Goal: Check status: Check status

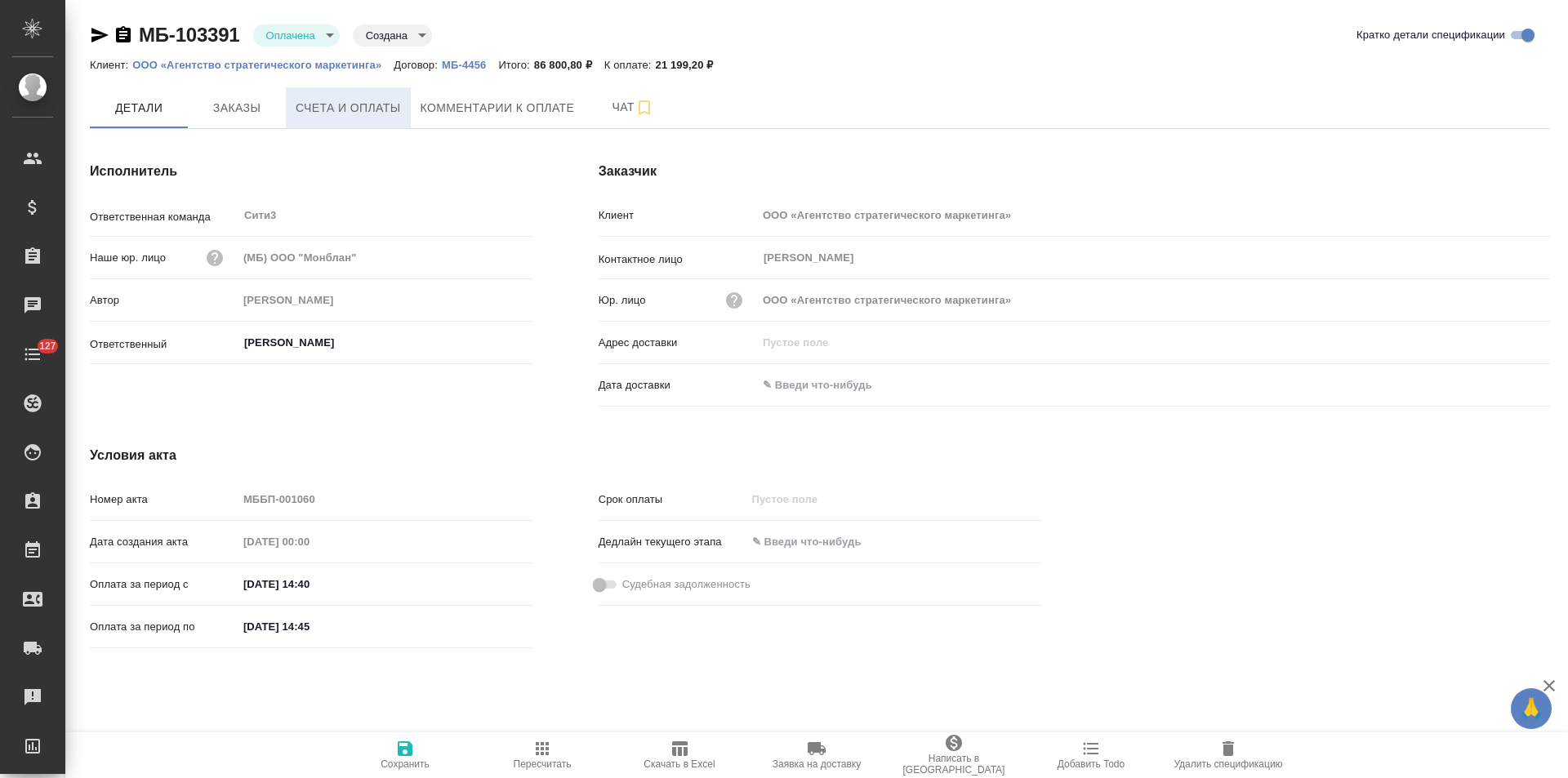
click at [370, 102] on span "Счета и оплаты" at bounding box center [349, 108] width 105 height 20
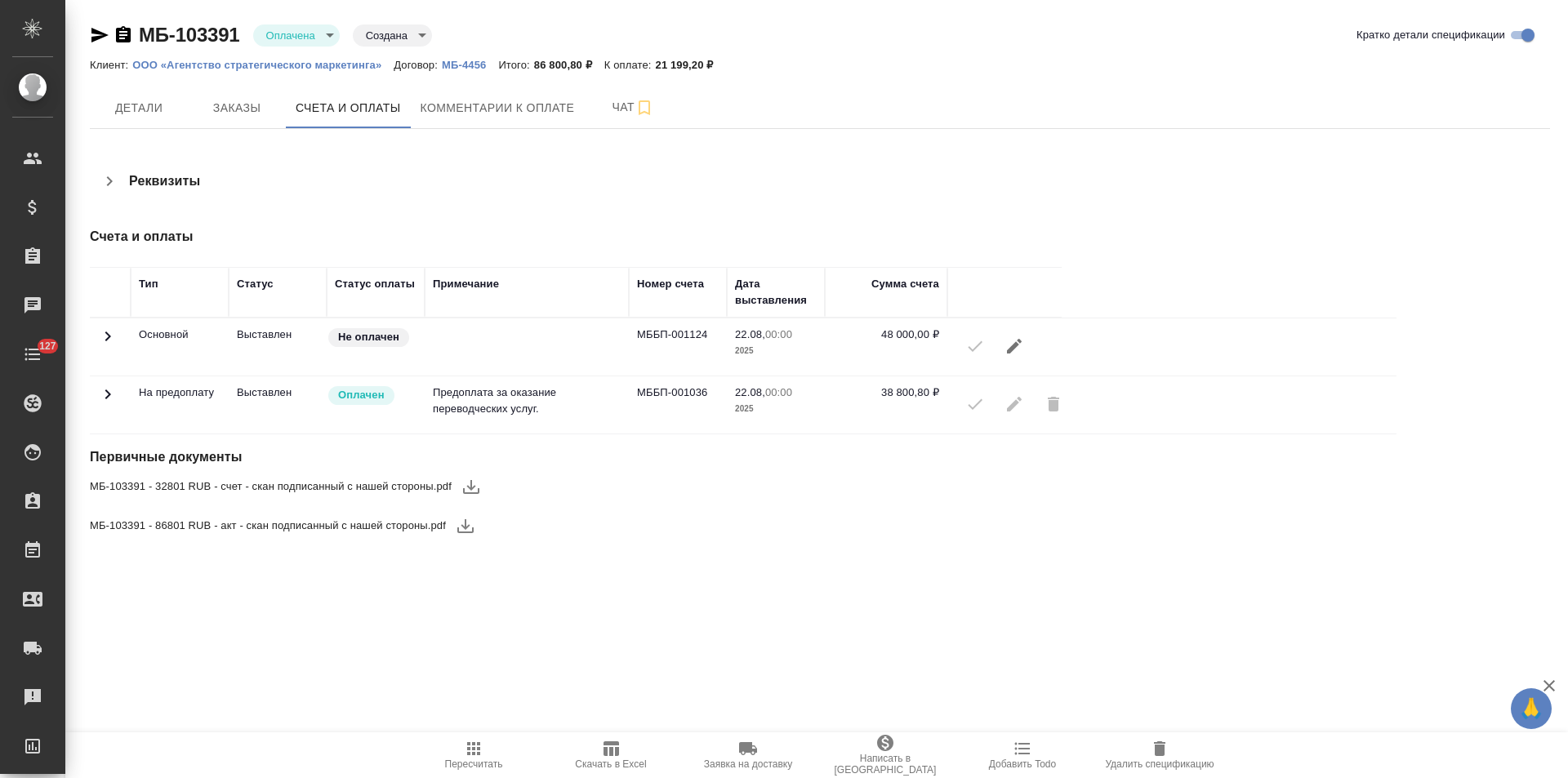
click at [108, 396] on icon at bounding box center [108, 394] width 6 height 10
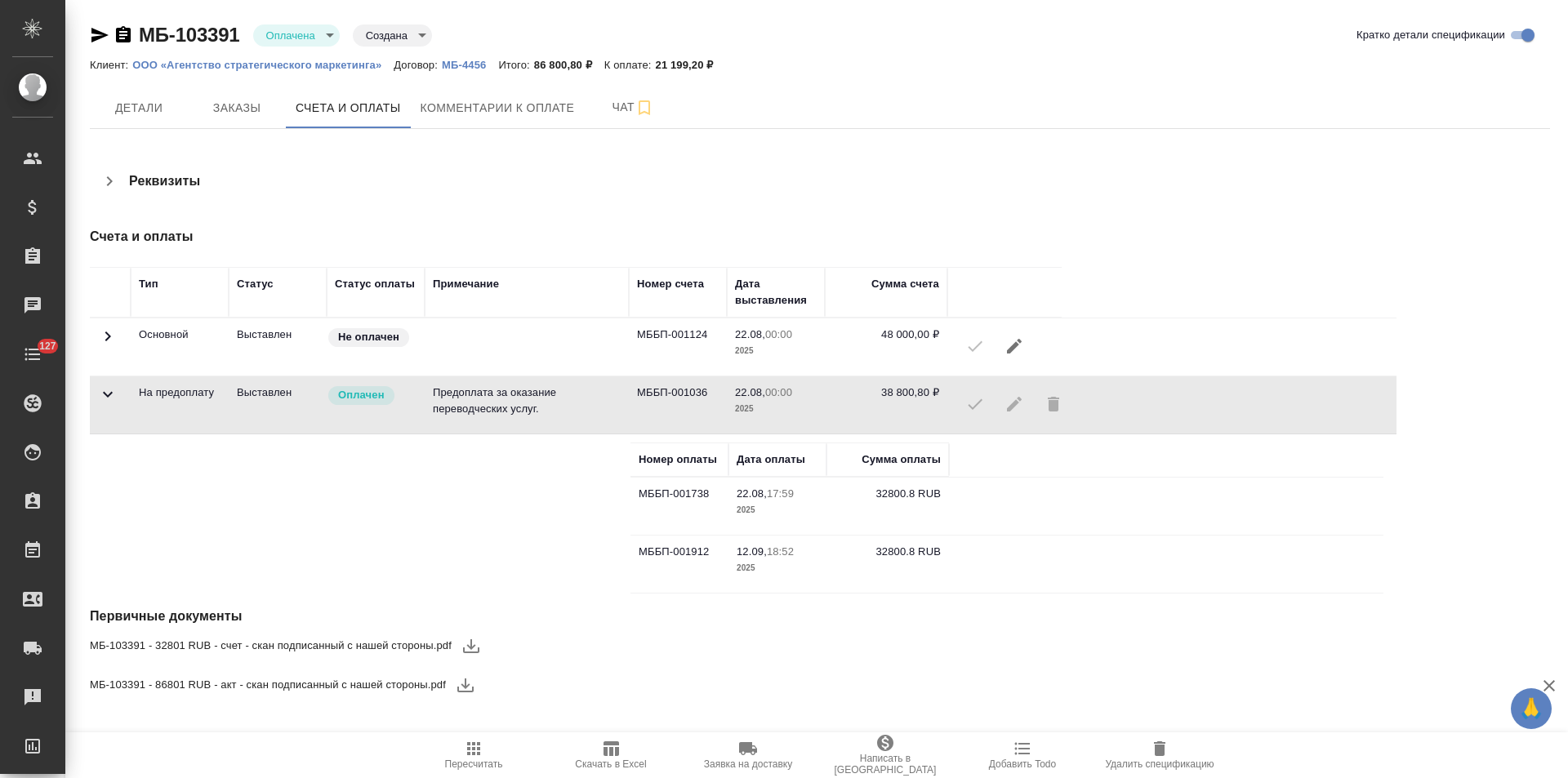
click at [109, 335] on icon at bounding box center [108, 336] width 6 height 10
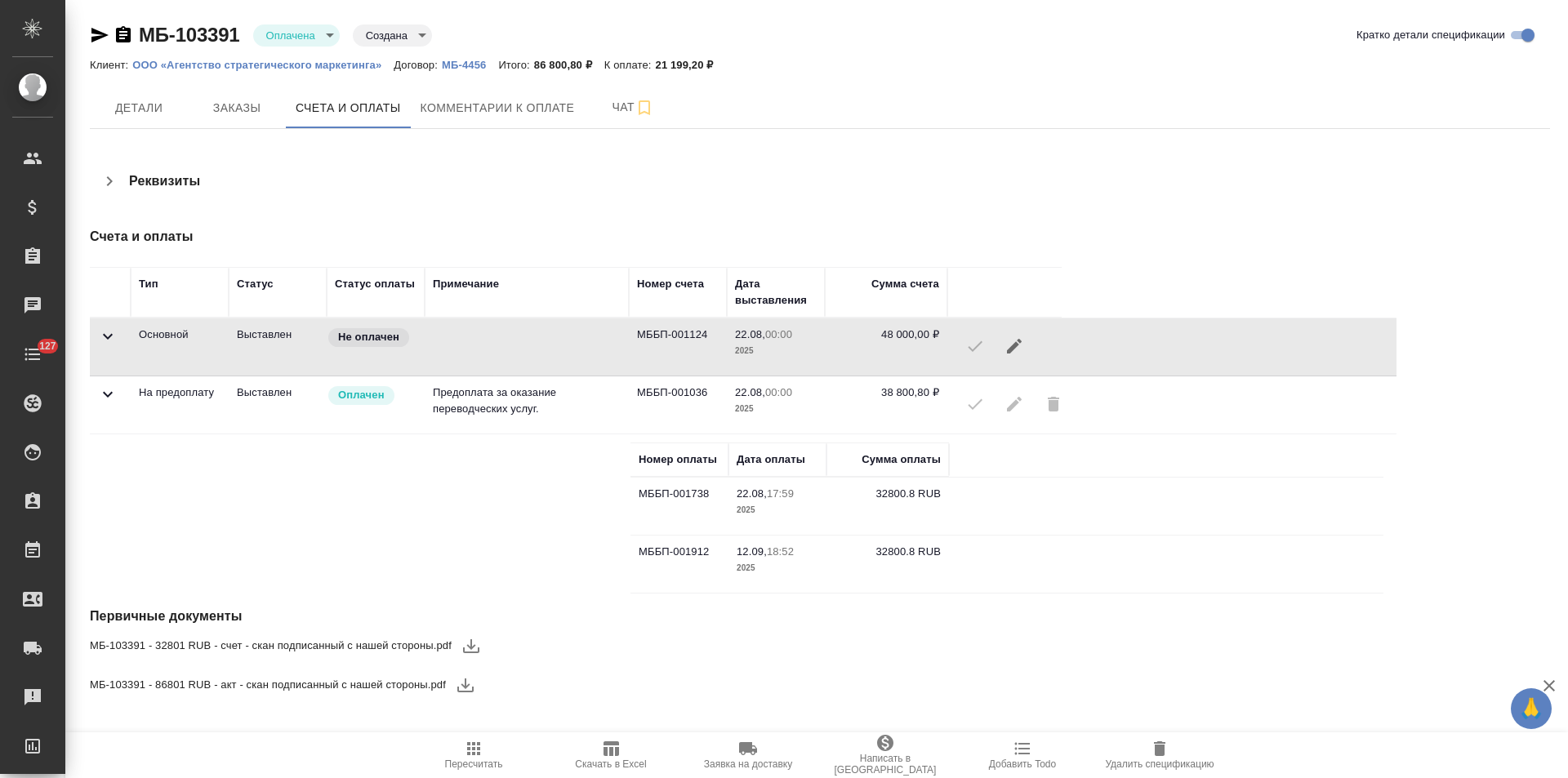
click at [116, 31] on icon "button" at bounding box center [123, 34] width 15 height 17
click at [227, 117] on span "Заказы" at bounding box center [237, 108] width 79 height 20
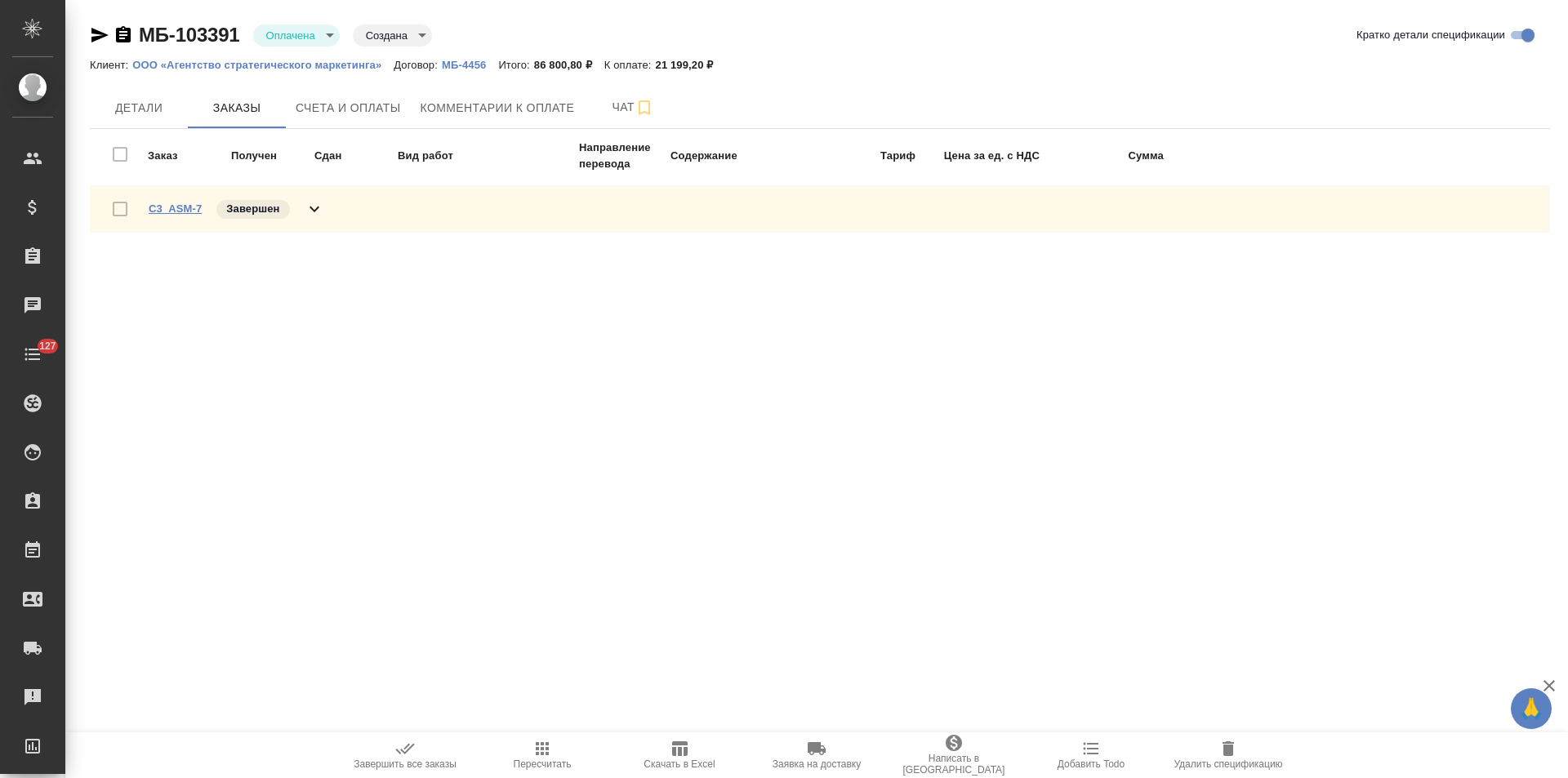
click at [185, 207] on link "C3_ASM-7" at bounding box center [175, 208] width 53 height 12
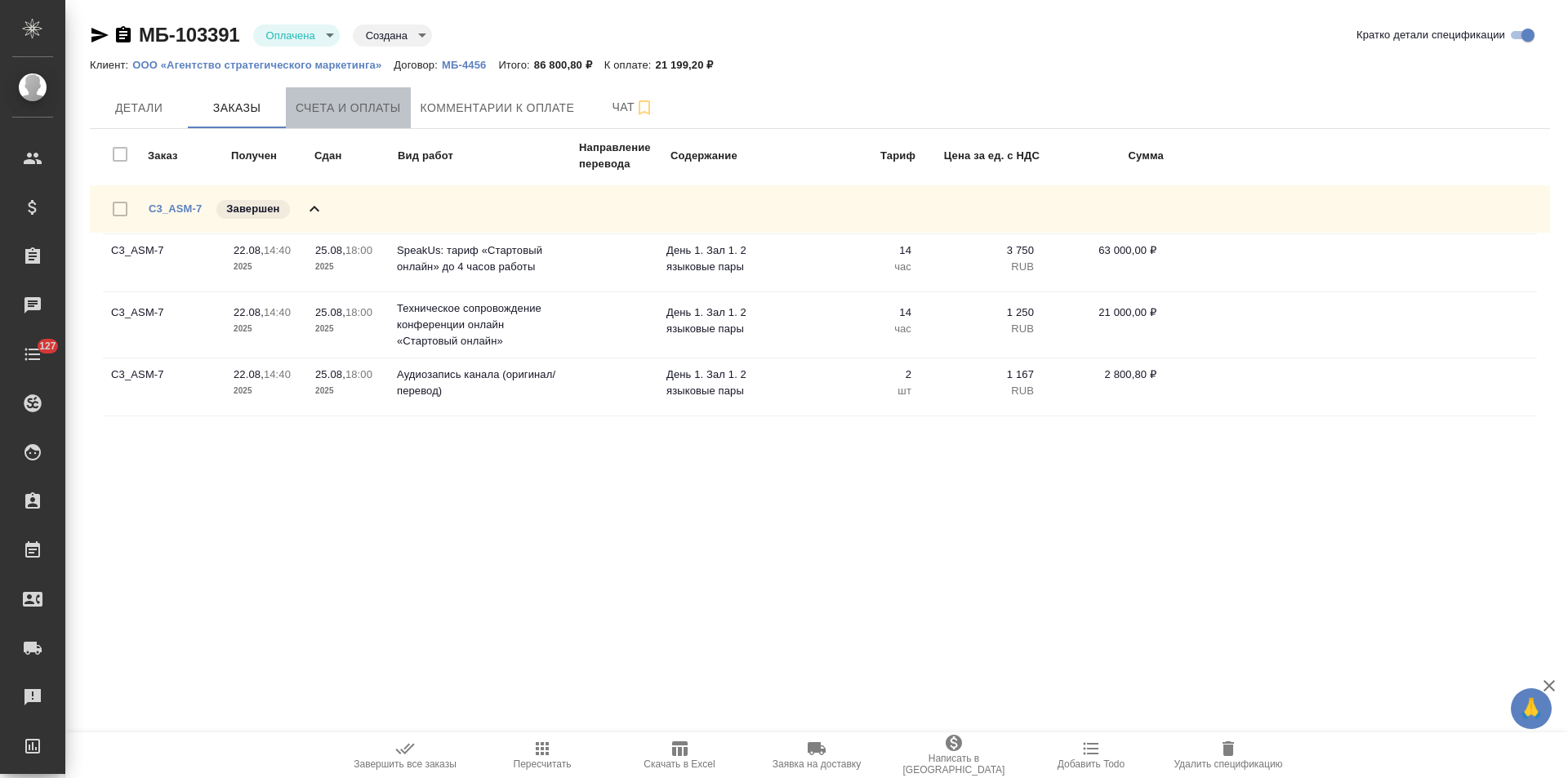
click at [352, 121] on button "Счета и оплаты" at bounding box center [348, 107] width 125 height 41
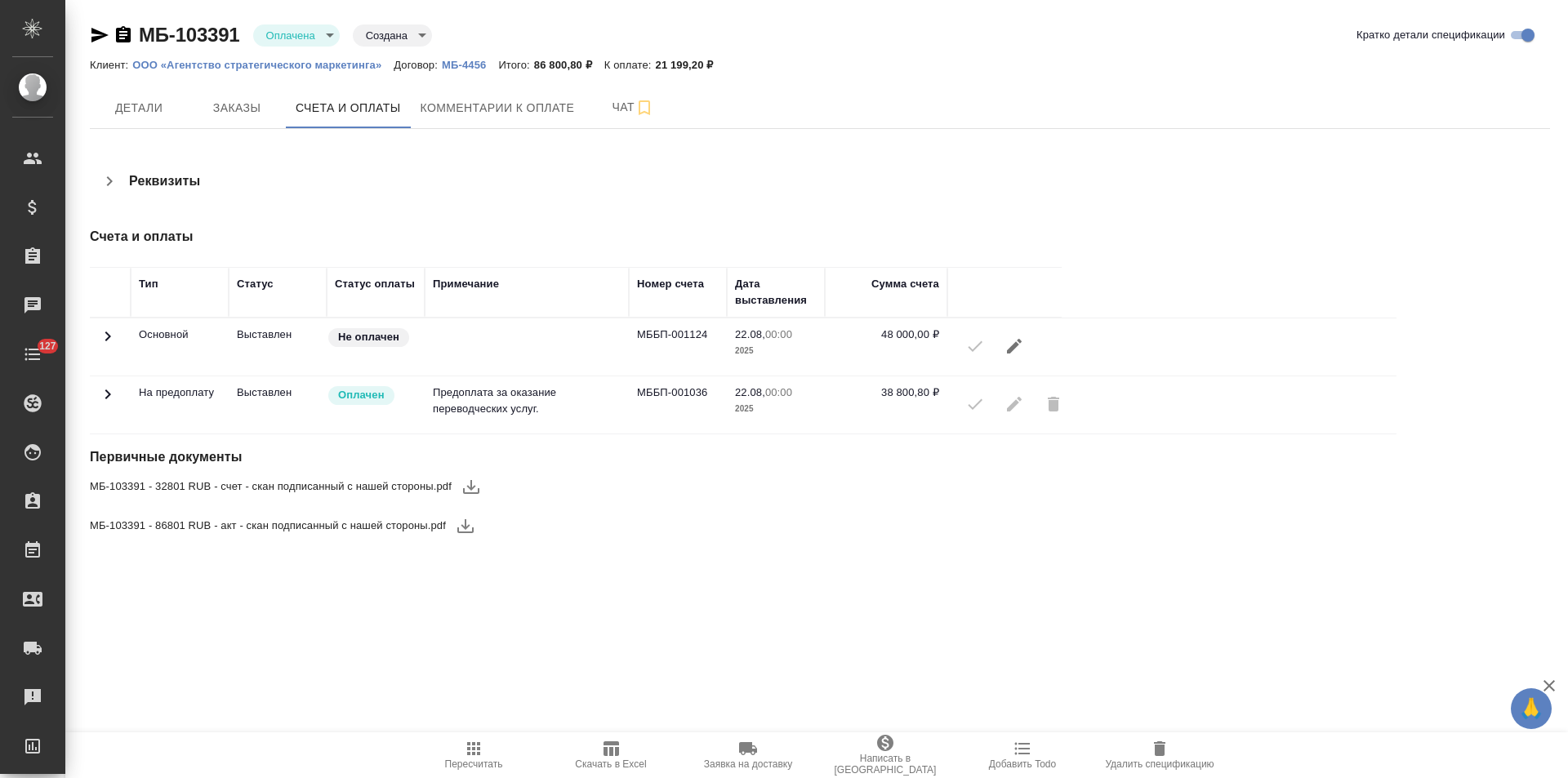
click at [108, 398] on icon at bounding box center [107, 394] width 19 height 19
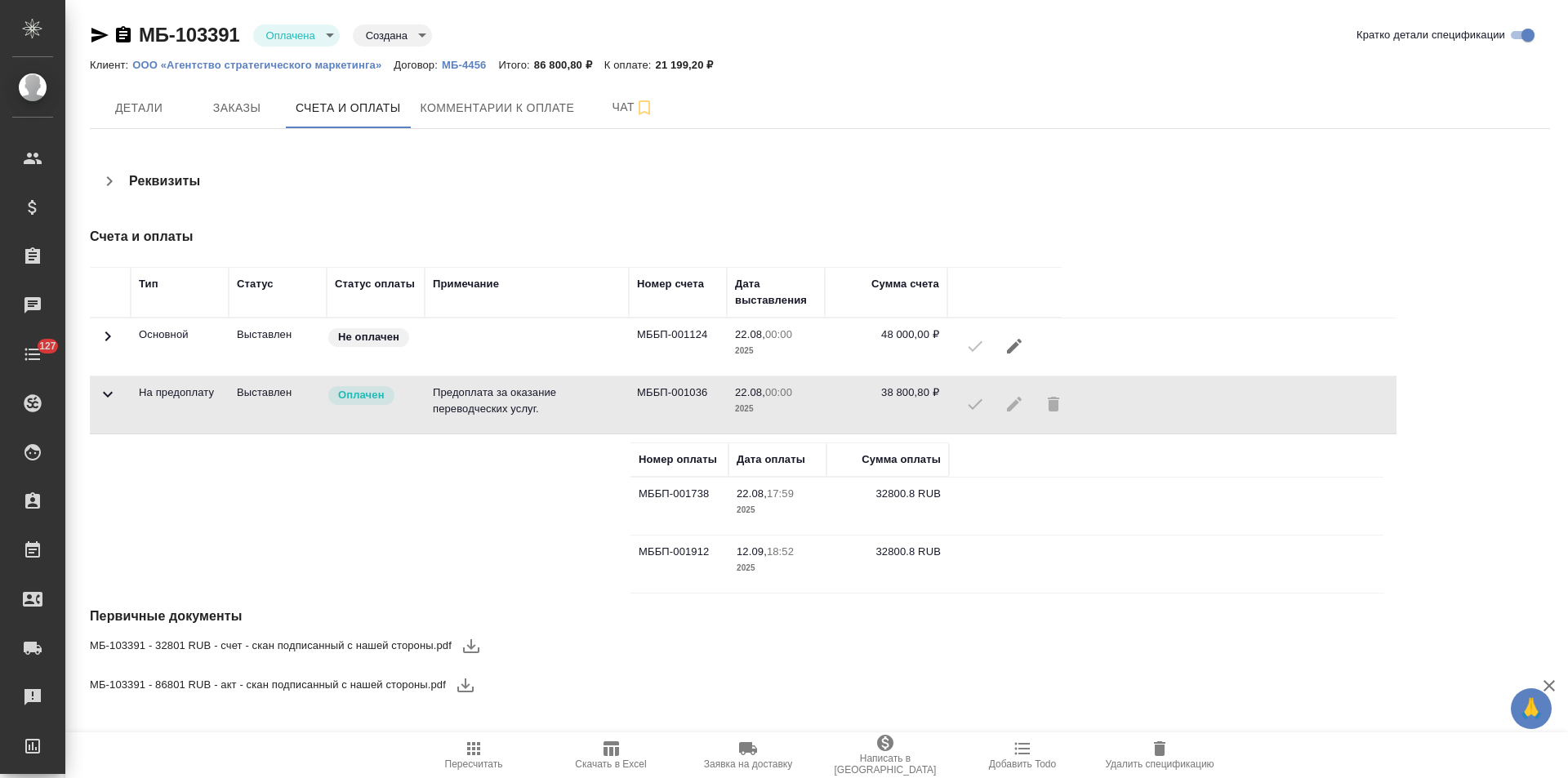
click at [113, 337] on icon at bounding box center [107, 335] width 19 height 19
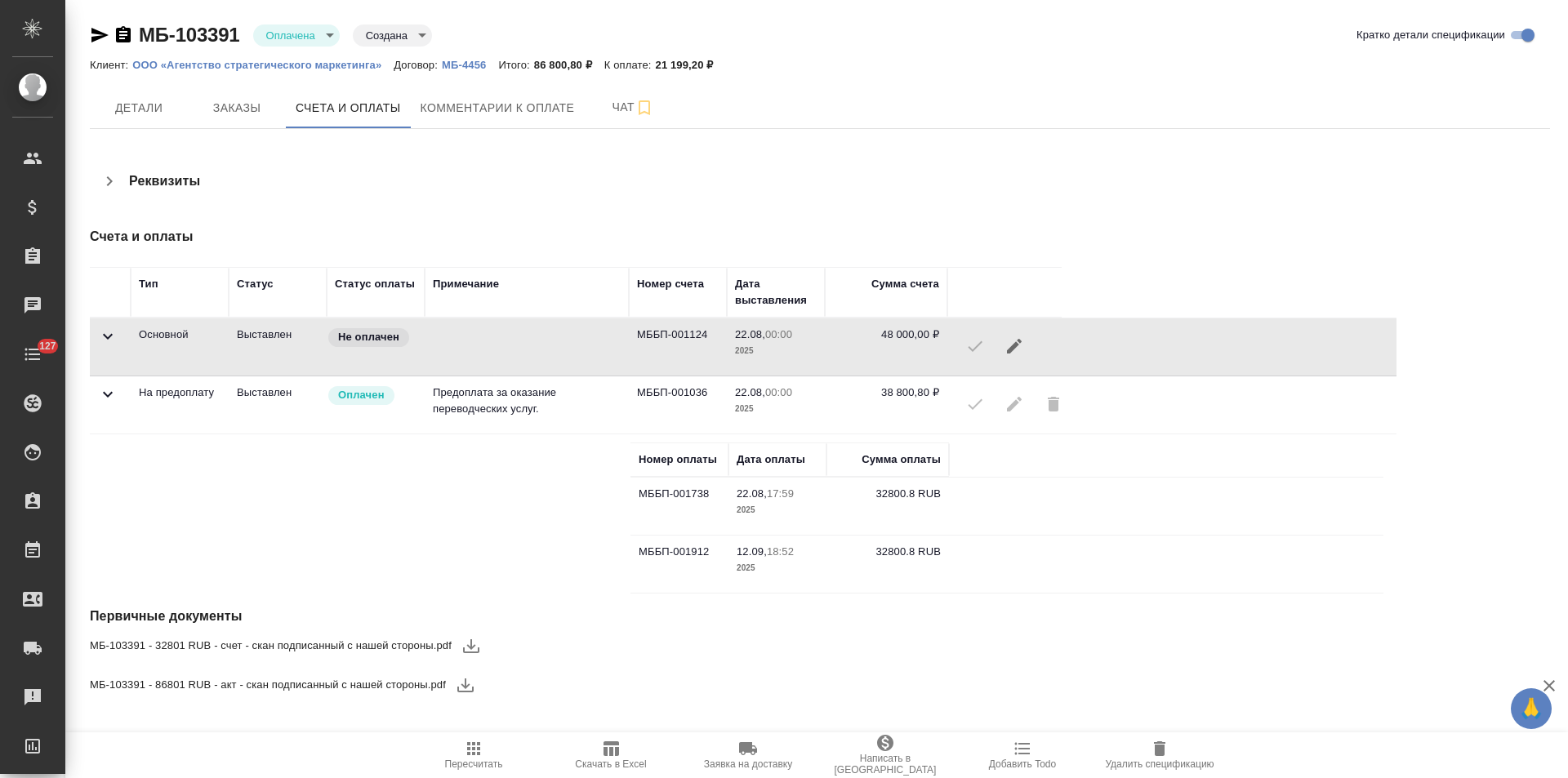
click at [113, 337] on icon at bounding box center [107, 335] width 19 height 19
click at [128, 39] on icon "button" at bounding box center [123, 34] width 15 height 17
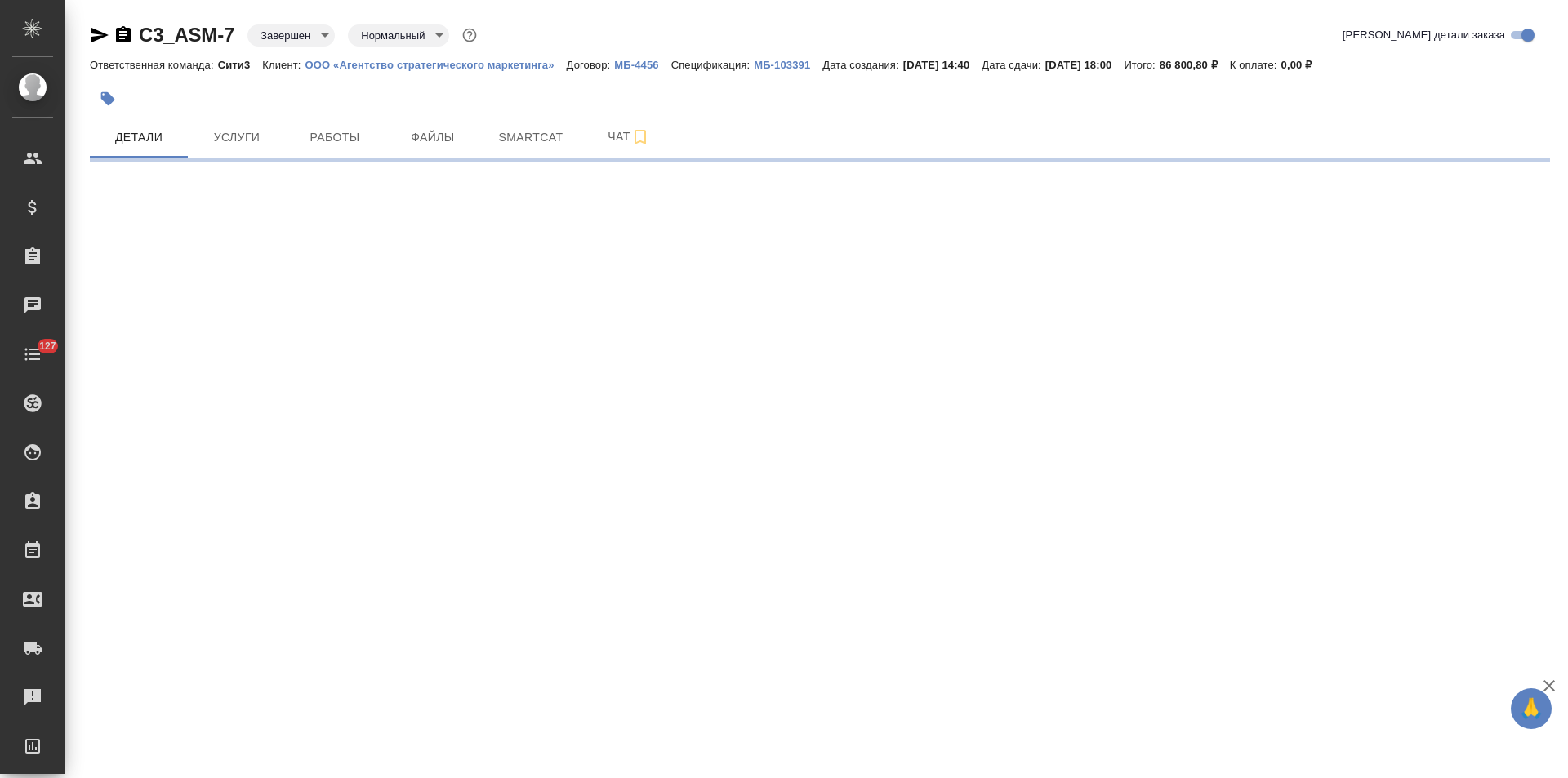
select select "RU"
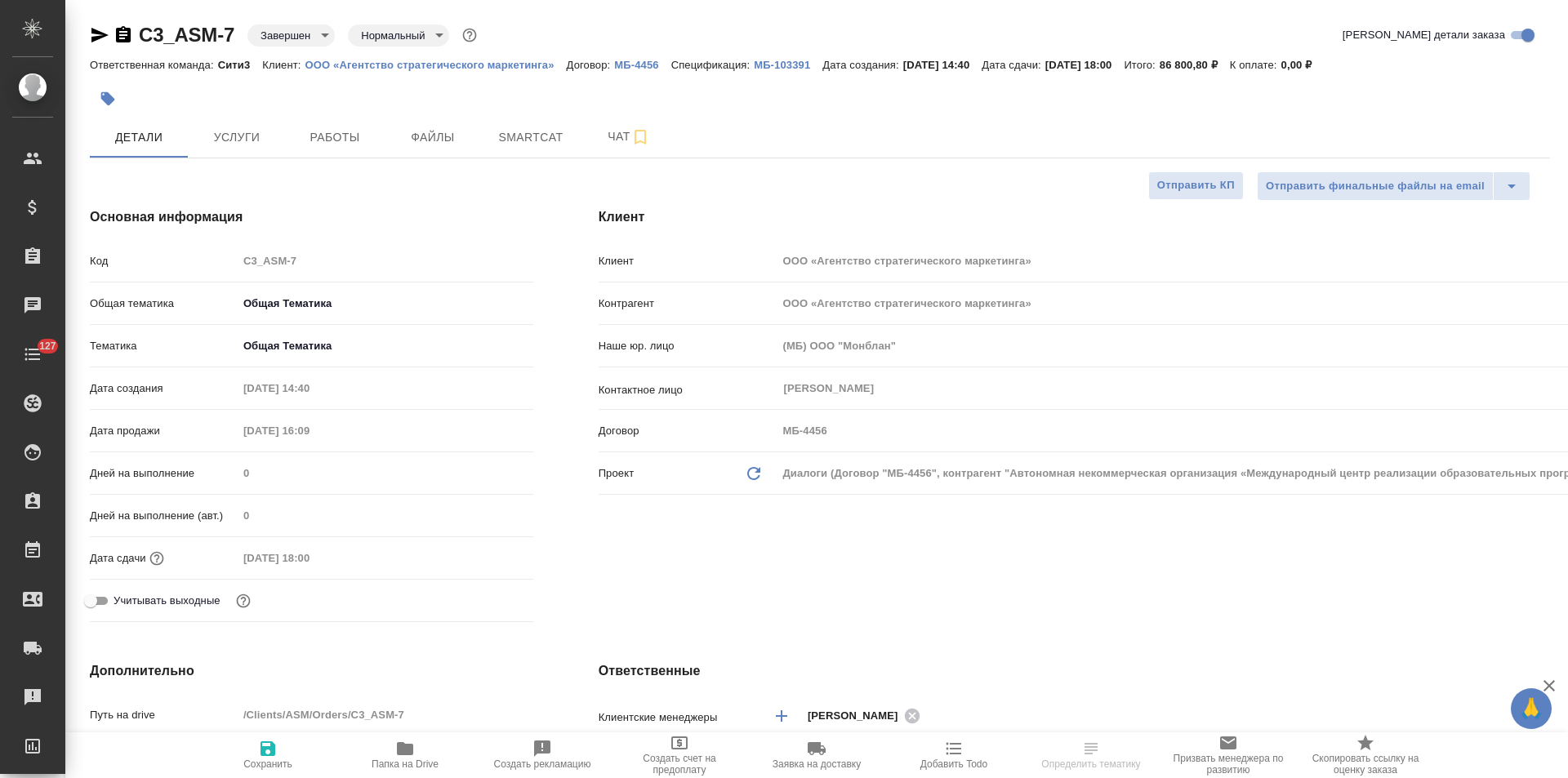
click at [120, 36] on icon "button" at bounding box center [123, 34] width 15 height 17
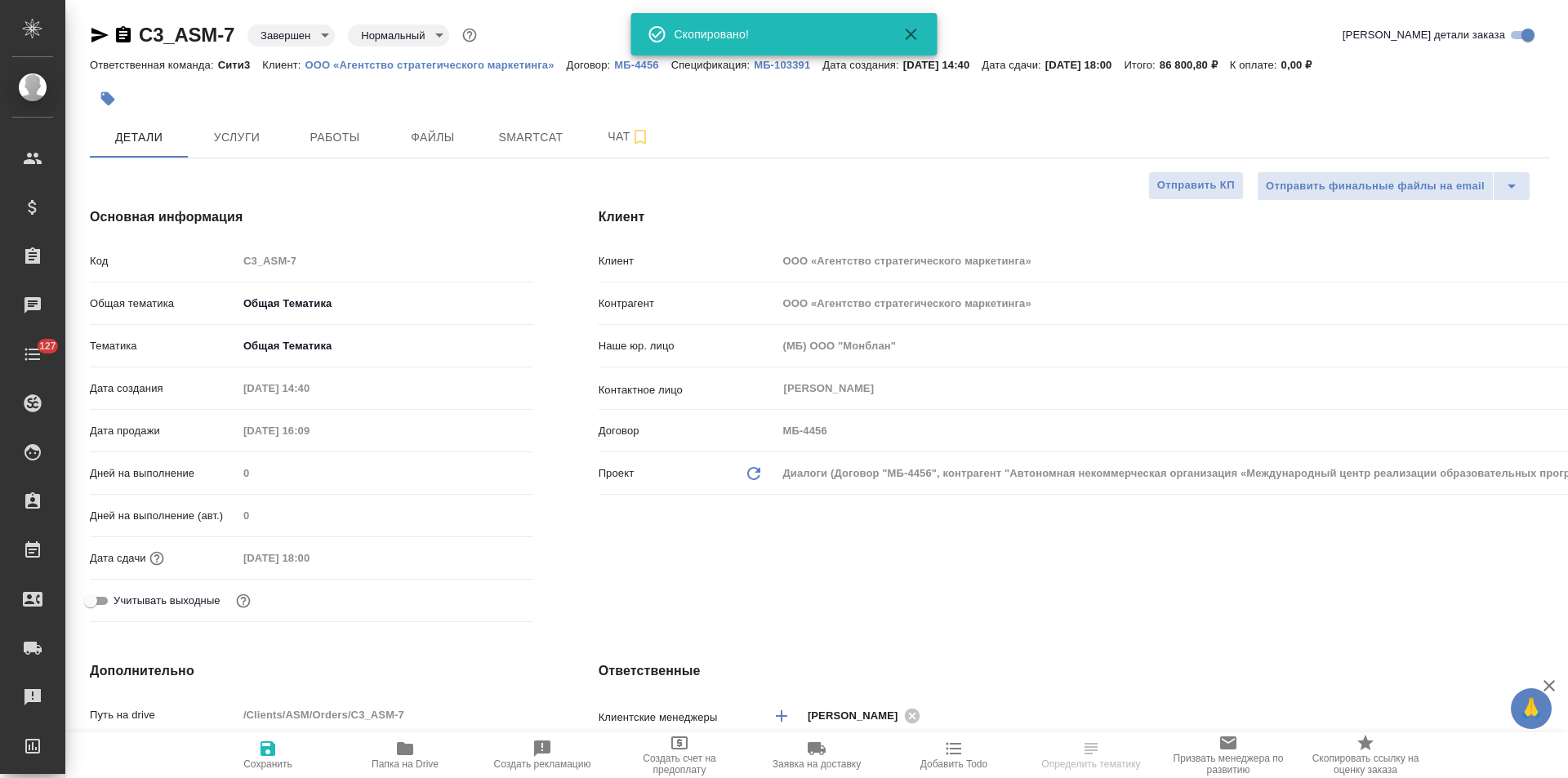
type textarea "x"
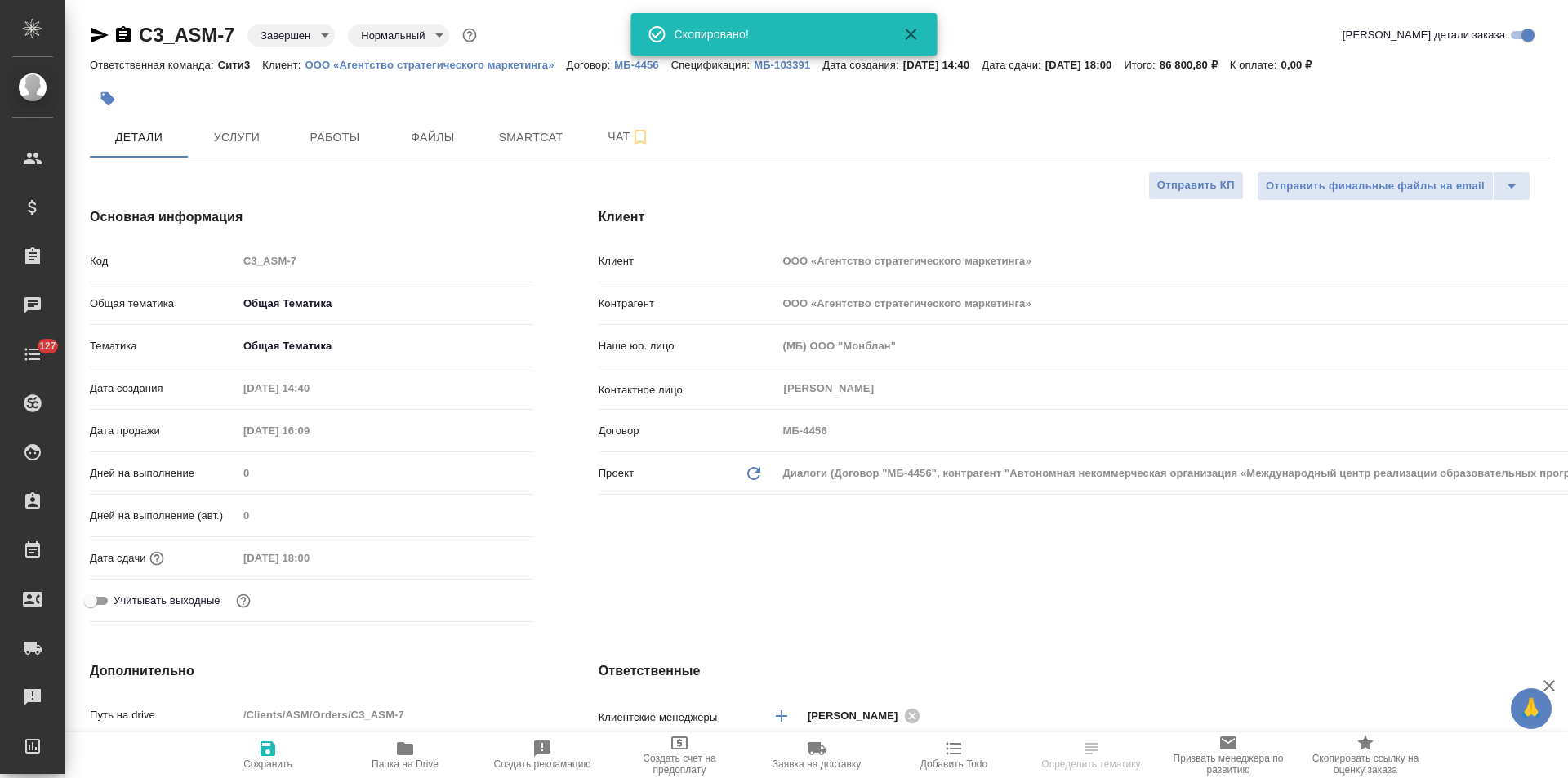
type textarea "x"
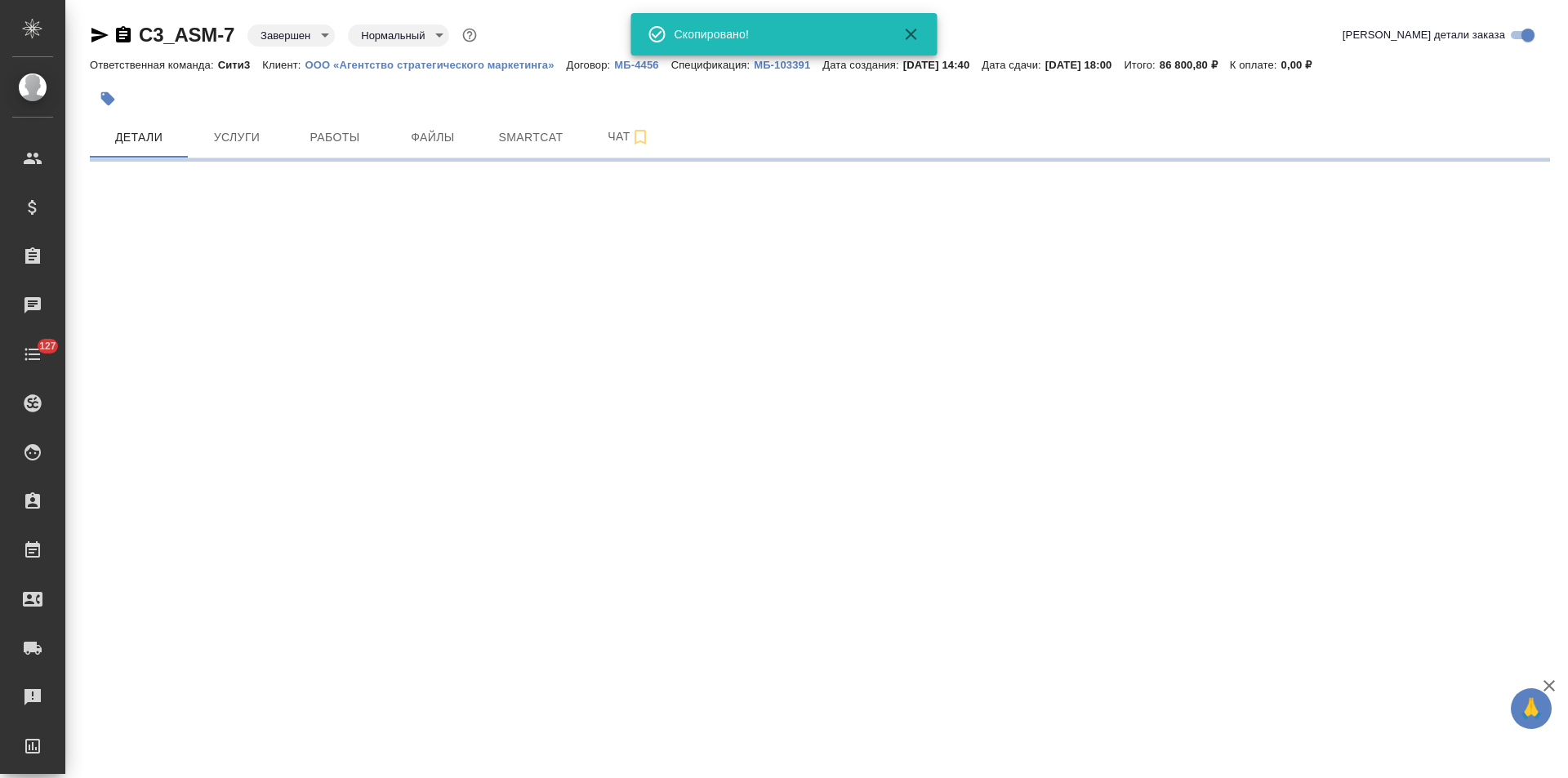
select select "RU"
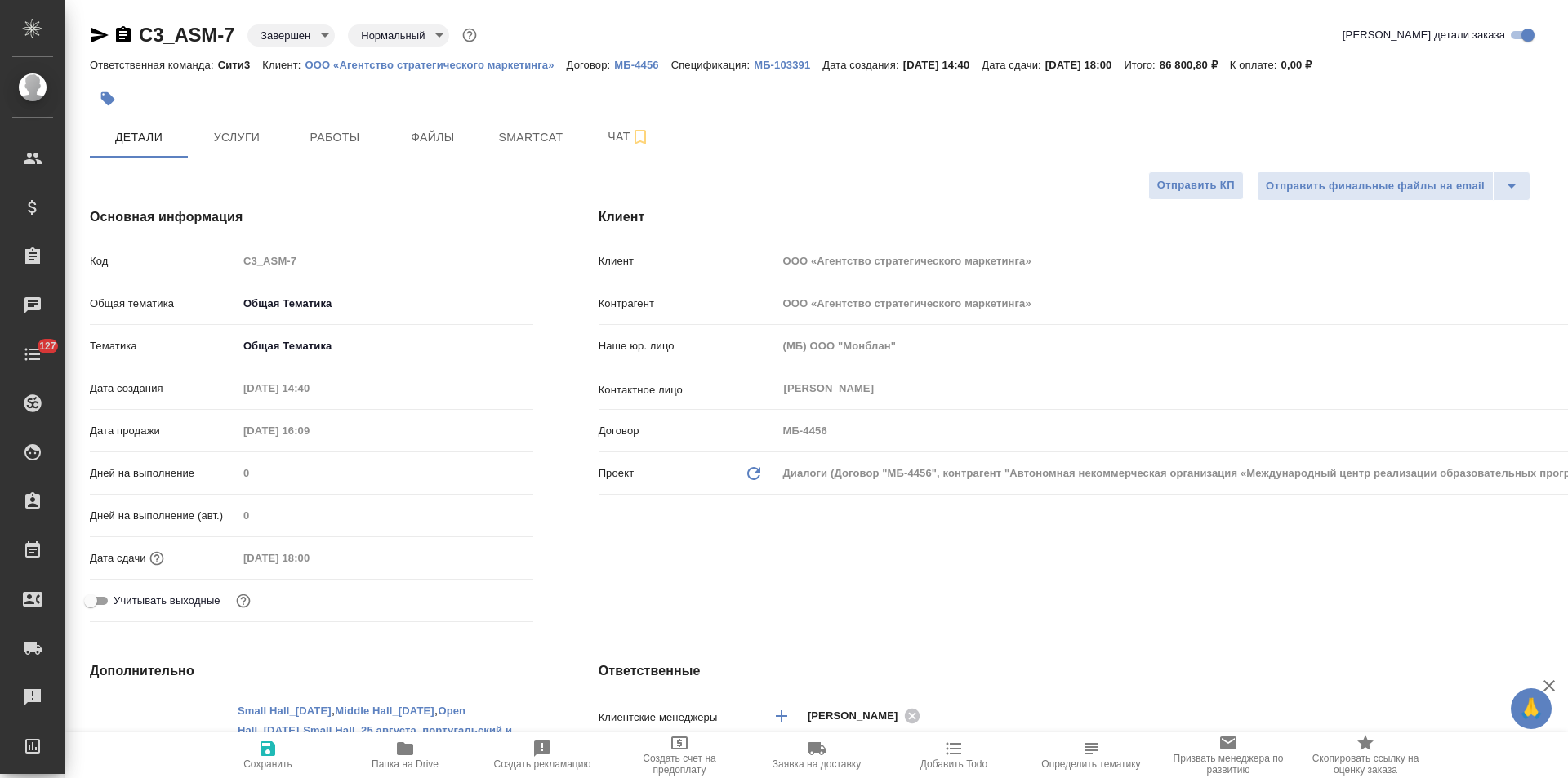
type textarea "x"
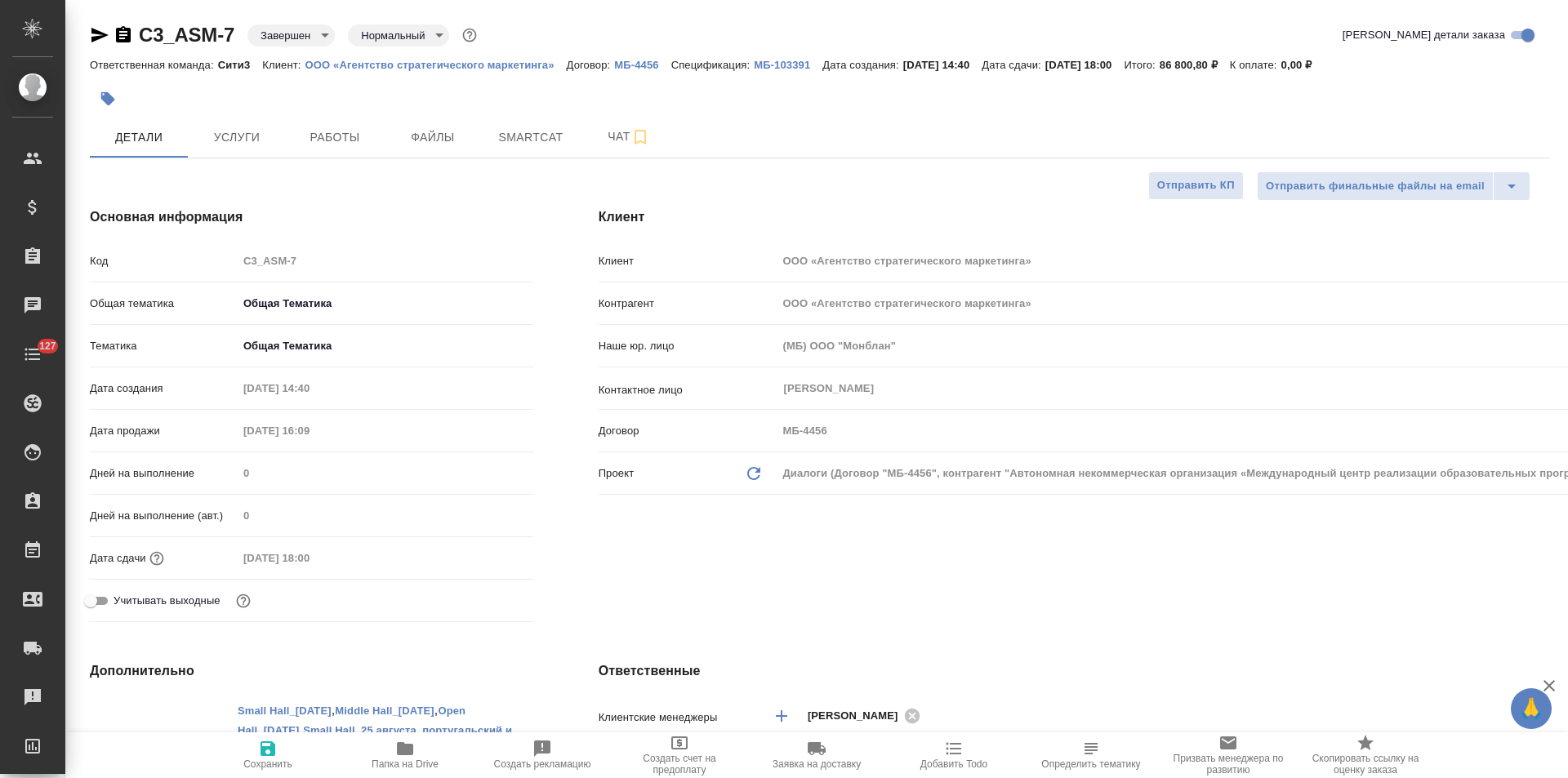
type textarea "x"
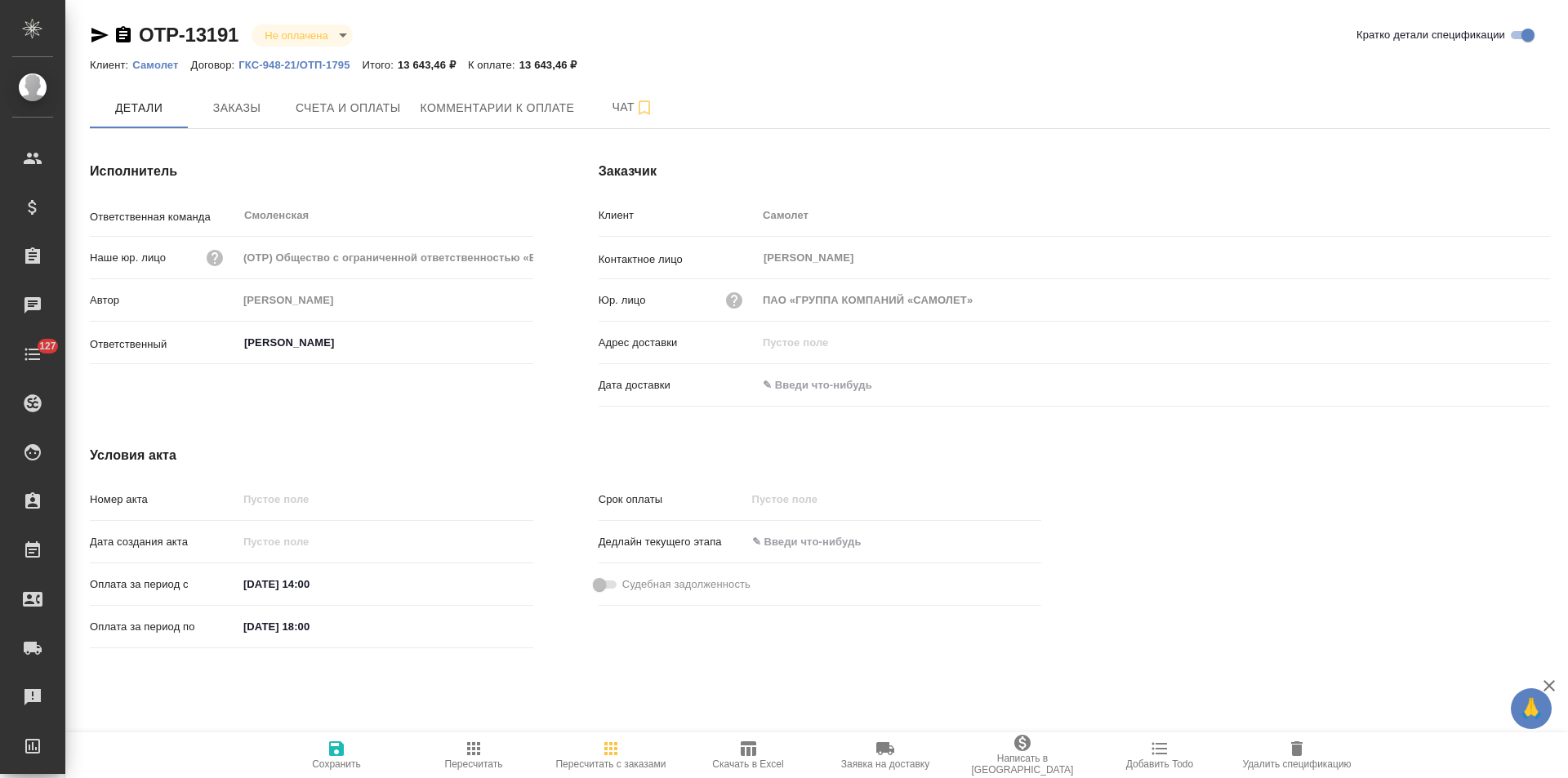
click at [324, 66] on p "ГКС-948-21/ОТП-1795" at bounding box center [300, 65] width 123 height 12
click at [164, 63] on p "Самолет" at bounding box center [161, 65] width 58 height 12
click at [123, 34] on icon "button" at bounding box center [123, 34] width 15 height 17
click at [349, 111] on span "Счета и оплаты" at bounding box center [349, 108] width 105 height 20
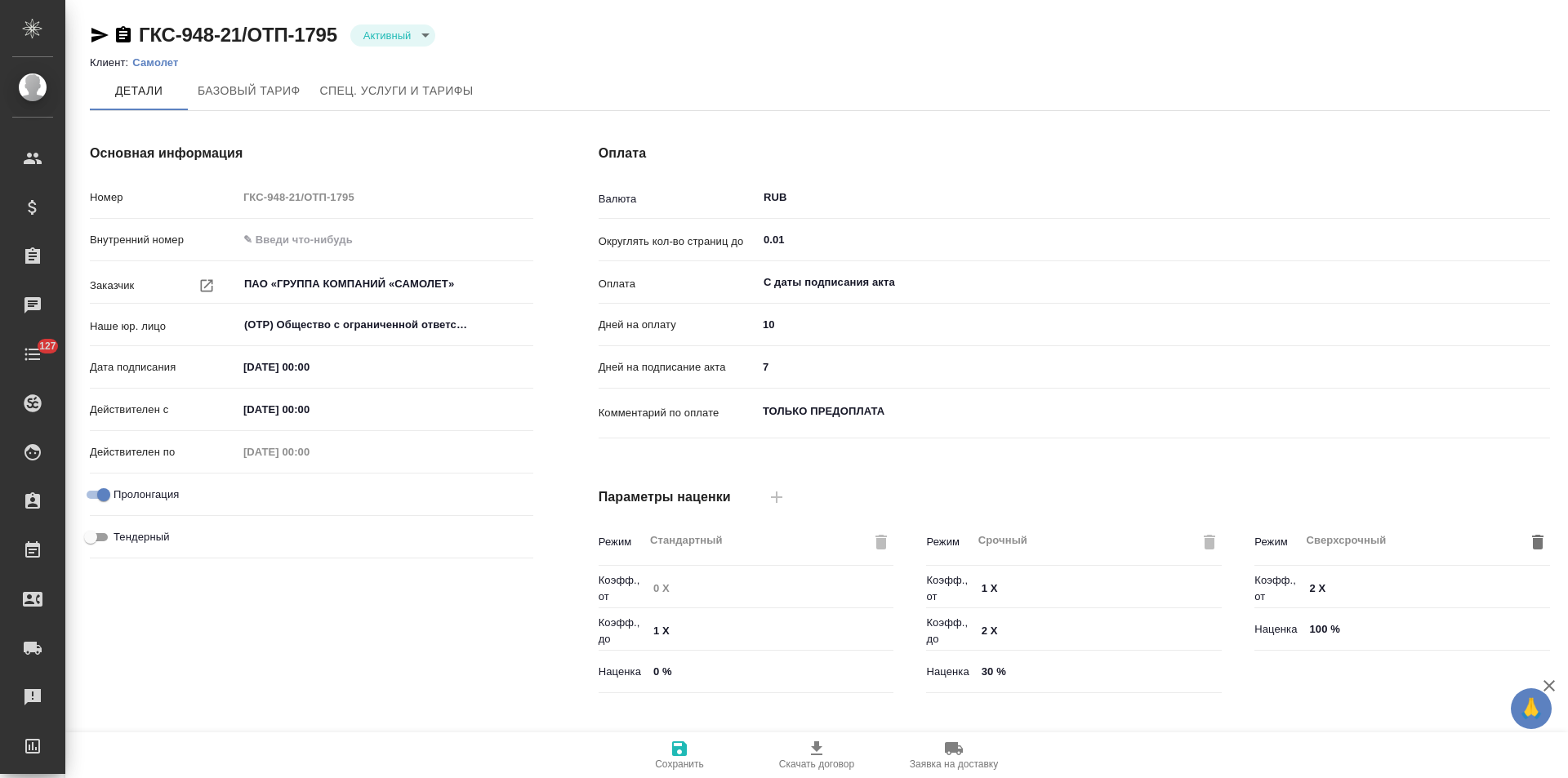
type input "1062 awatera + Marketing"
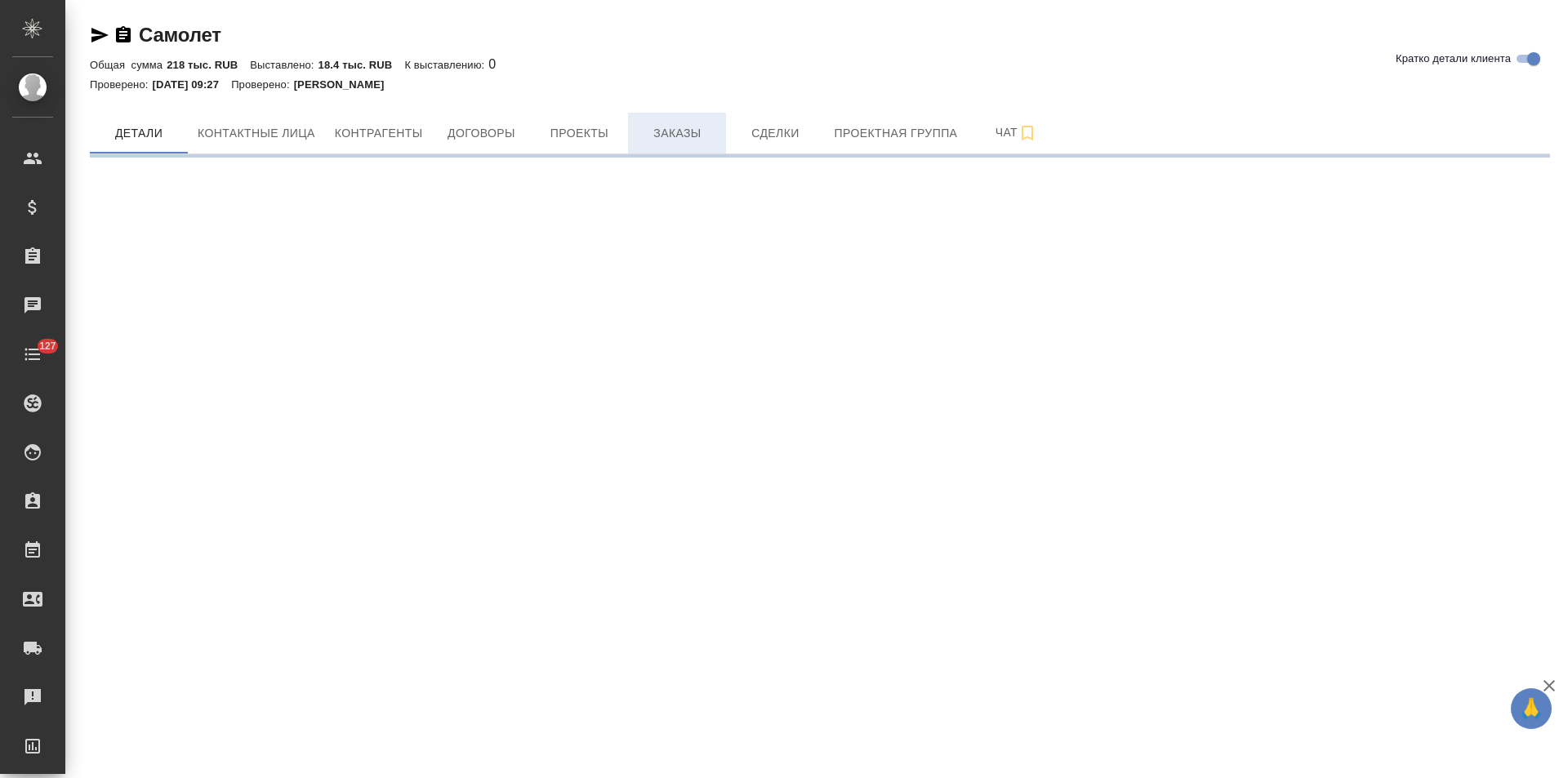
click at [668, 139] on span "Заказы" at bounding box center [677, 133] width 79 height 20
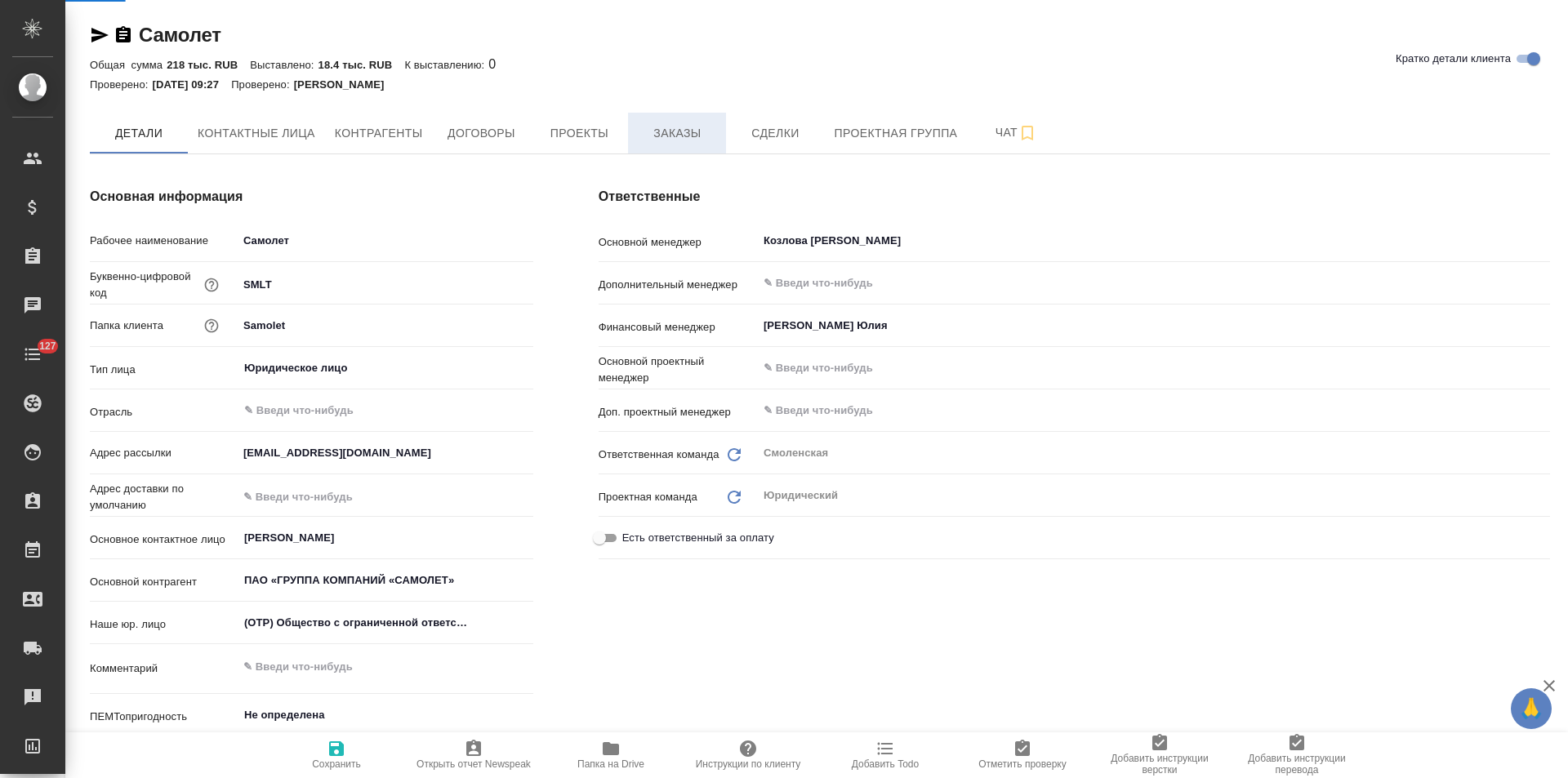
type textarea "x"
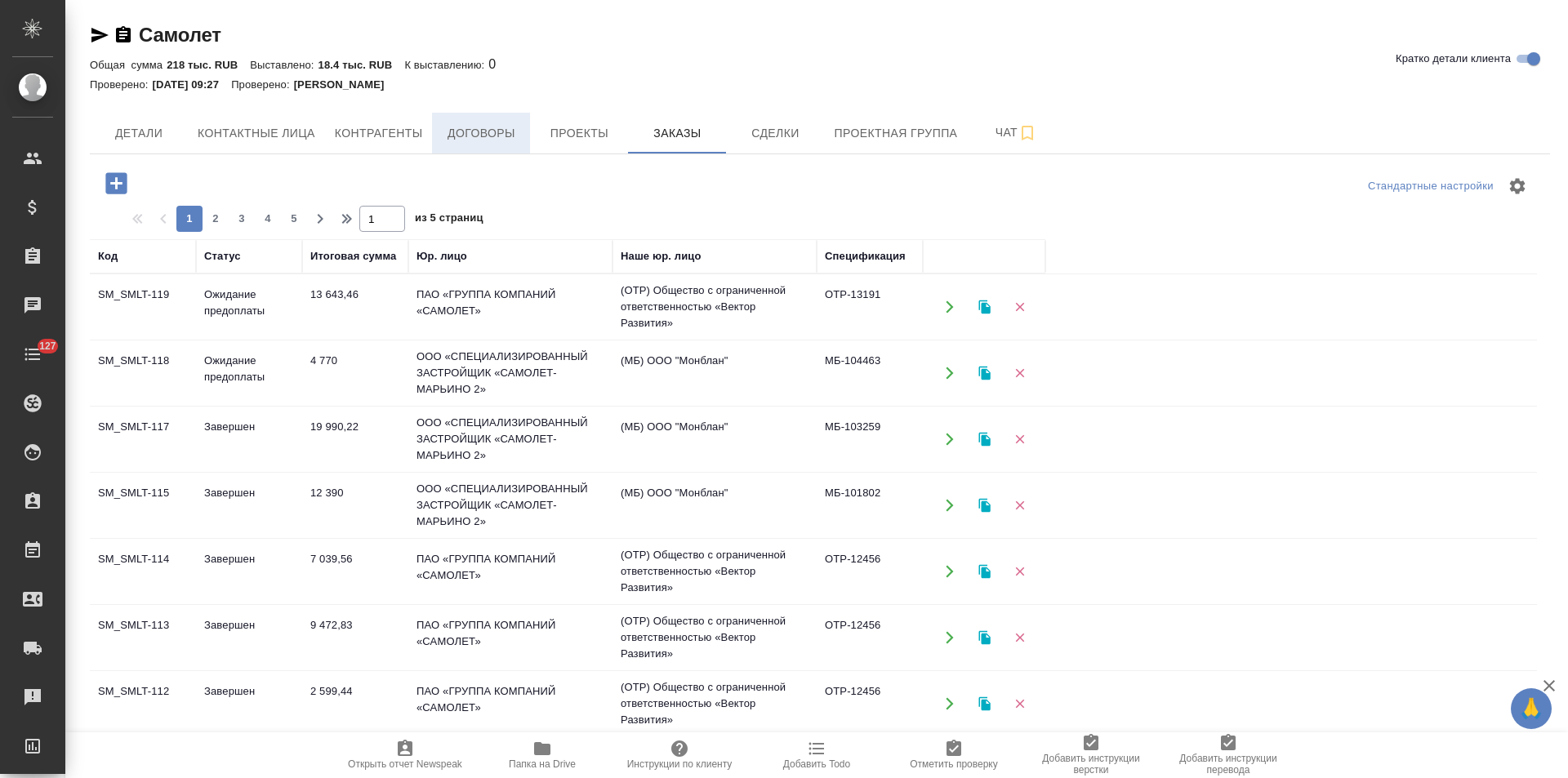
click at [488, 136] on span "Договоры" at bounding box center [481, 133] width 79 height 20
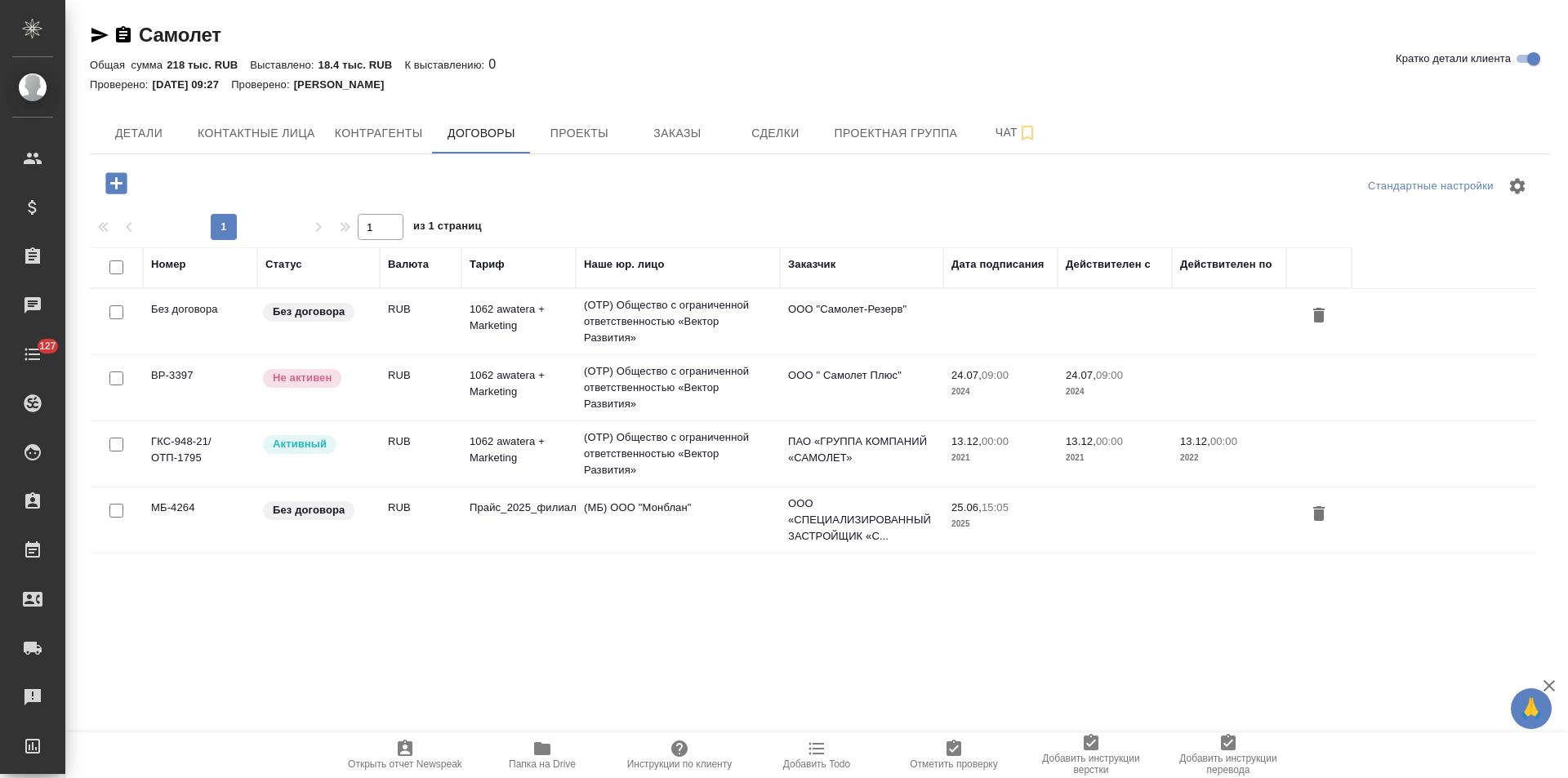
click at [678, 318] on td "(OTP) Общество с ограниченной ответственностью «Вектор Развития»" at bounding box center [678, 322] width 204 height 66
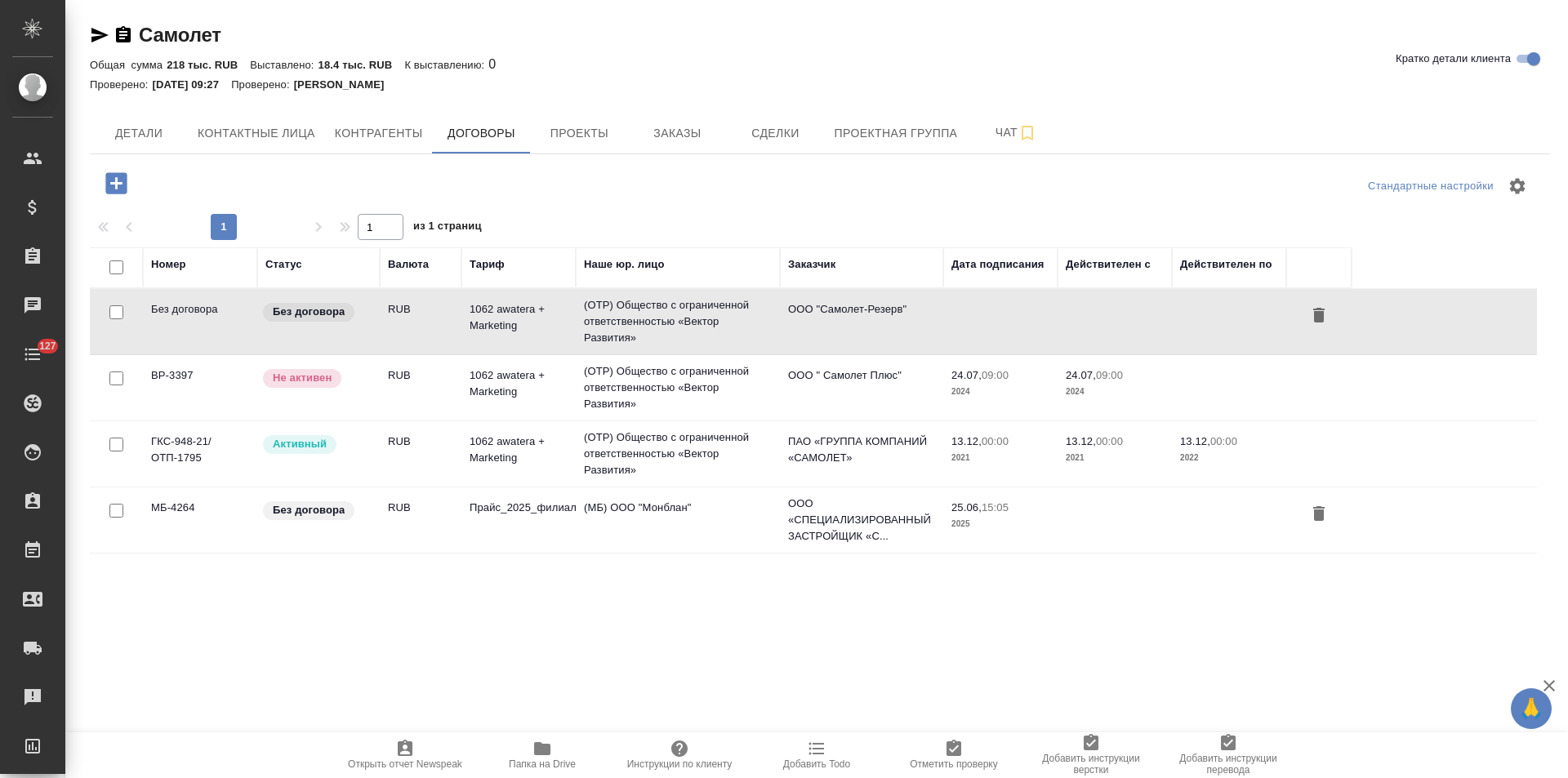
click at [678, 318] on td "(OTP) Общество с ограниченной ответственностью «Вектор Развития»" at bounding box center [678, 322] width 204 height 66
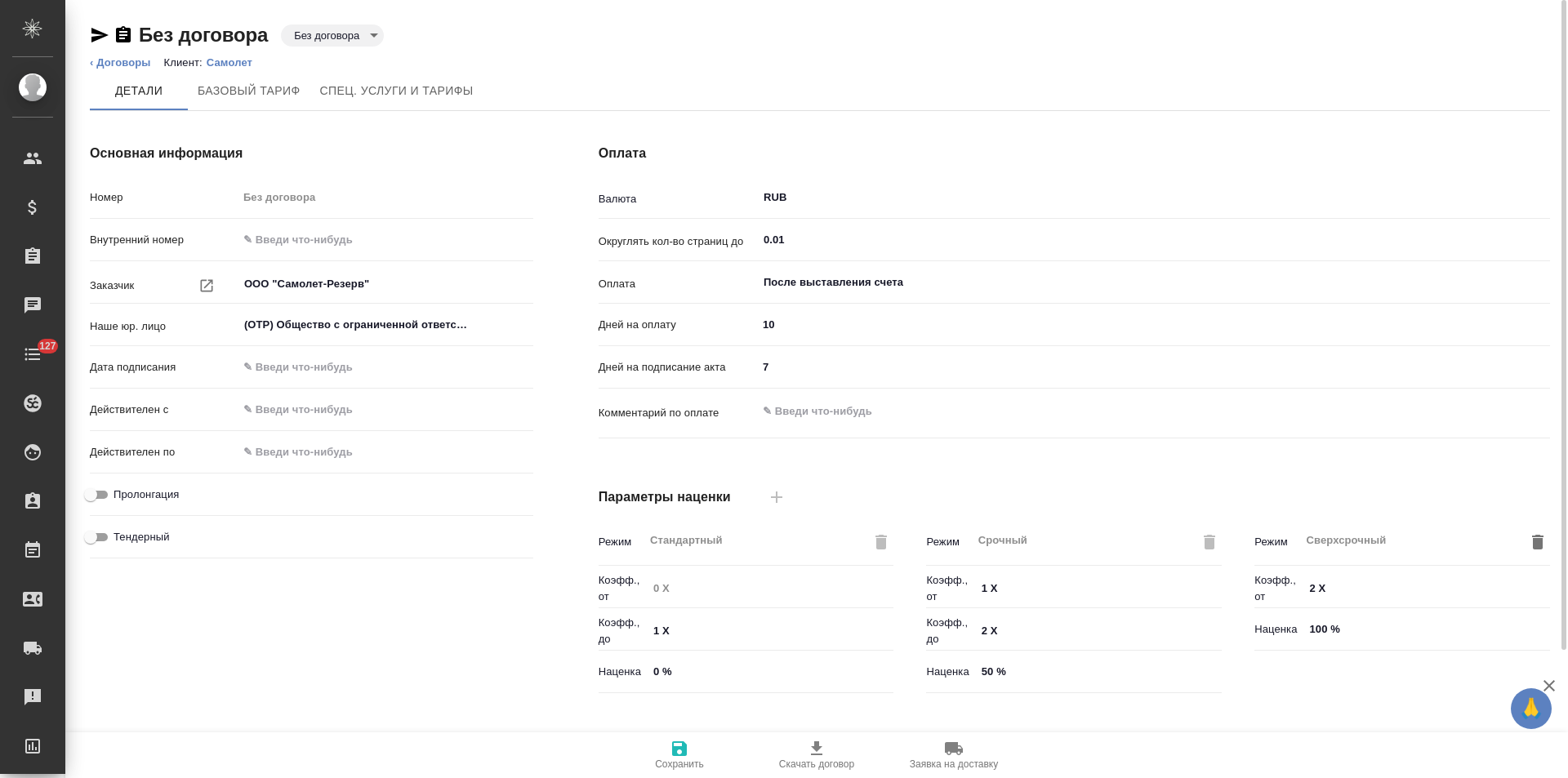
type input "1062 awatera + Marketing"
click at [332, 39] on body "🙏 .cls-1 fill:#fff; AWATERA Левченко Юлия Клиенты Спецификации Заказы Чаты 127 …" at bounding box center [784, 389] width 1568 height 778
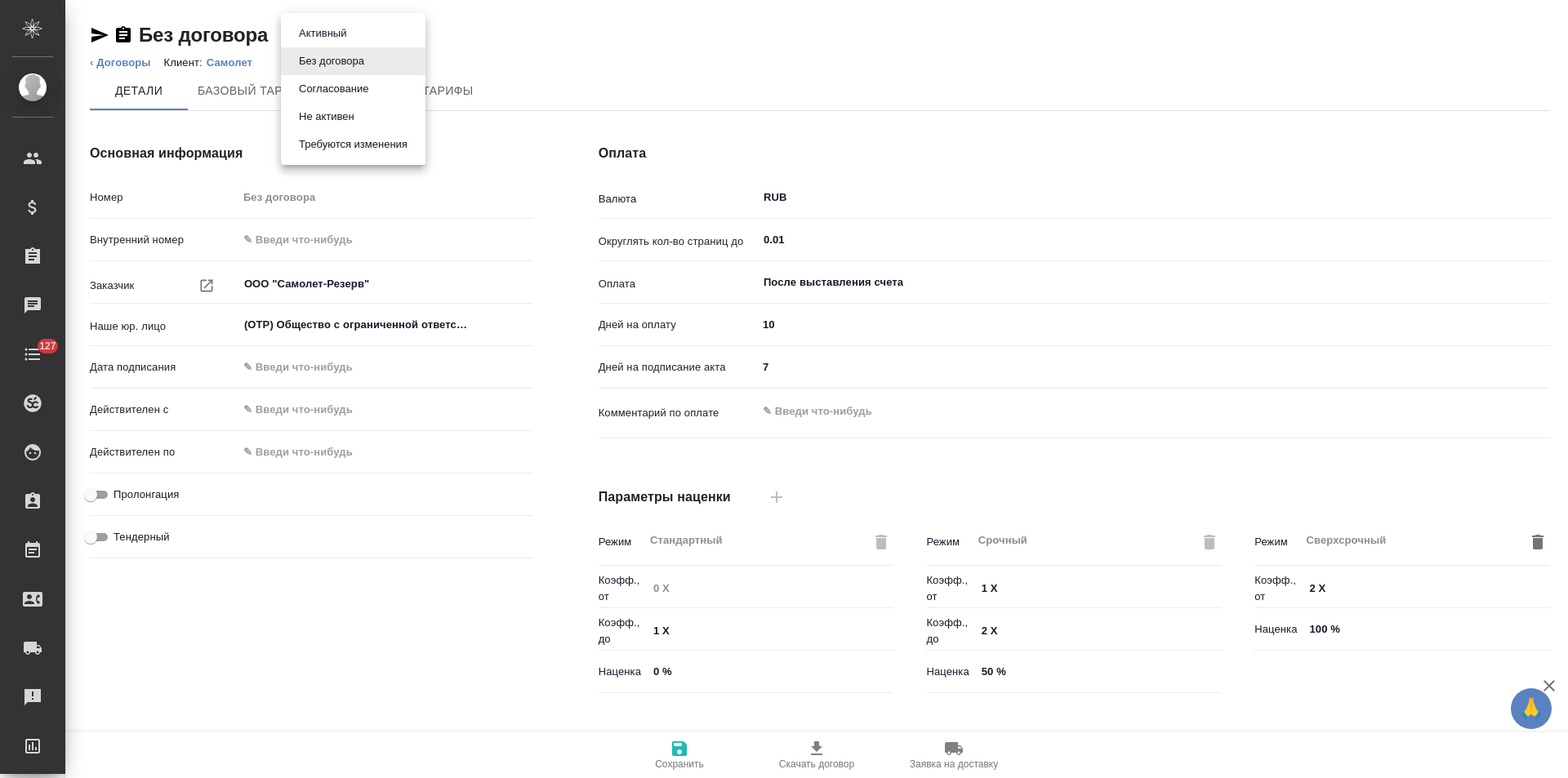
click at [327, 112] on button "Не активен" at bounding box center [326, 116] width 66 height 18
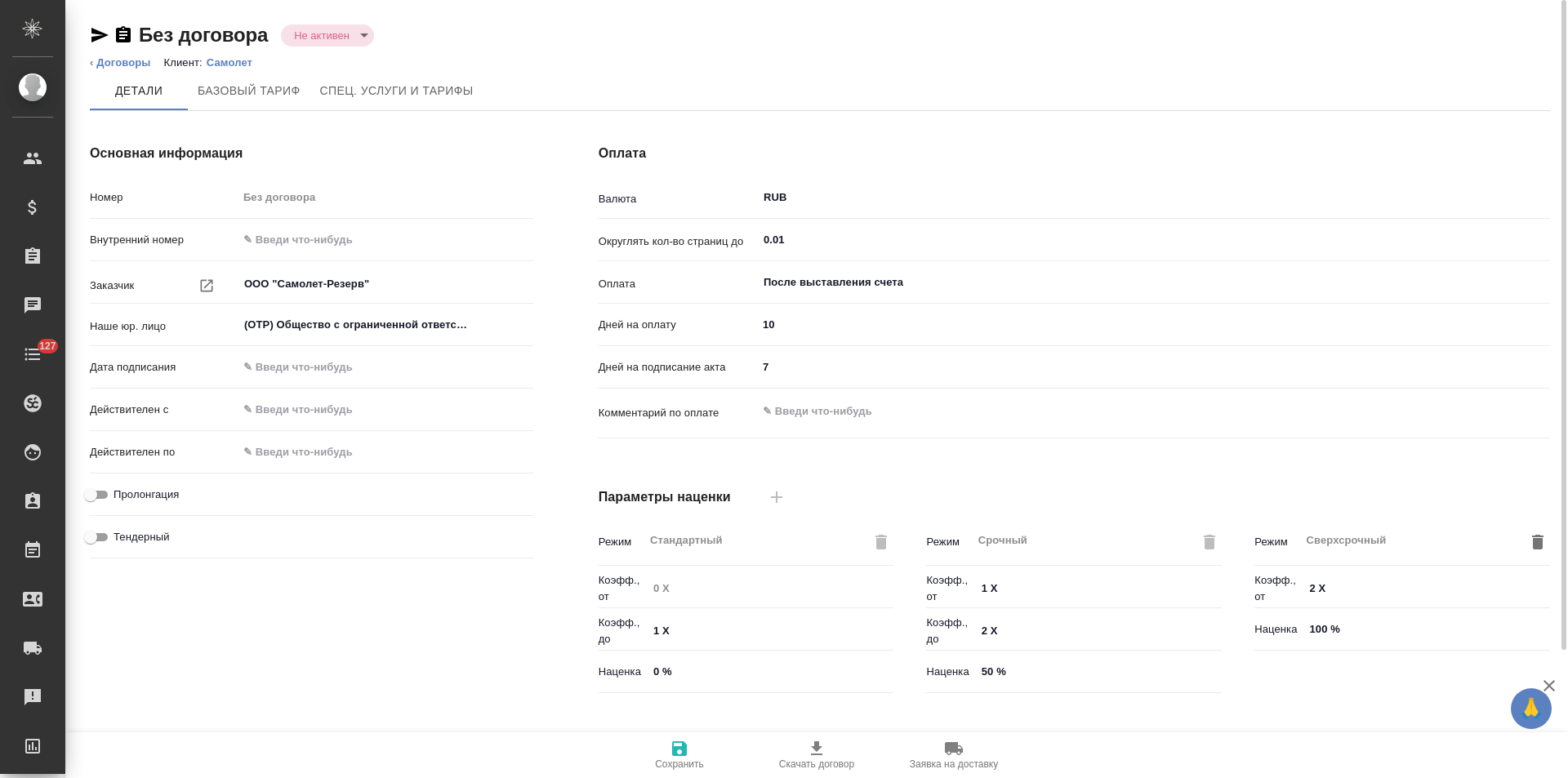
type input "1062 awatera + Marketing"
click at [102, 61] on link "‹ Договоры" at bounding box center [120, 62] width 61 height 12
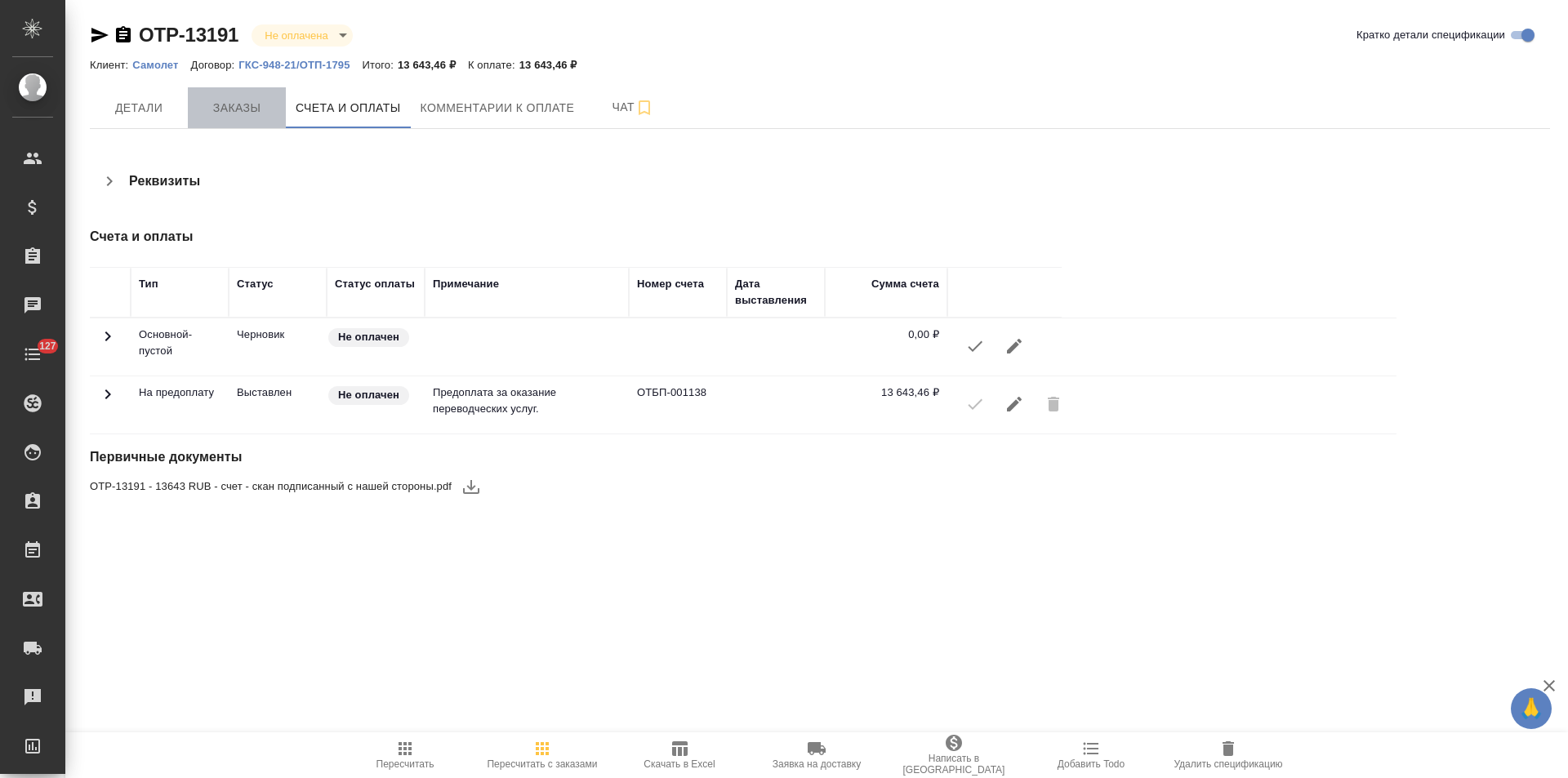
click at [239, 106] on span "Заказы" at bounding box center [237, 108] width 79 height 20
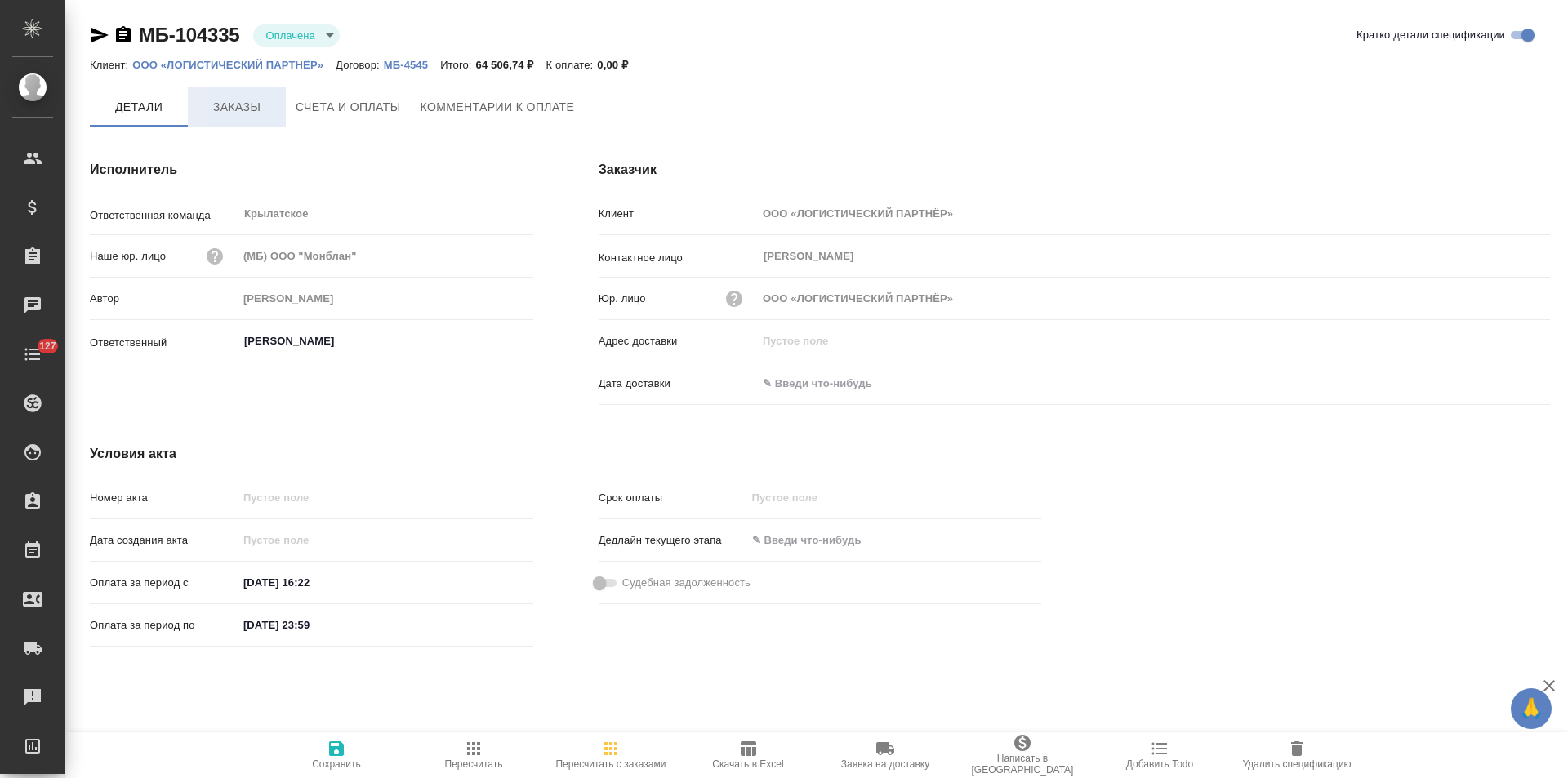
click at [253, 99] on span "Заказы" at bounding box center [237, 107] width 79 height 20
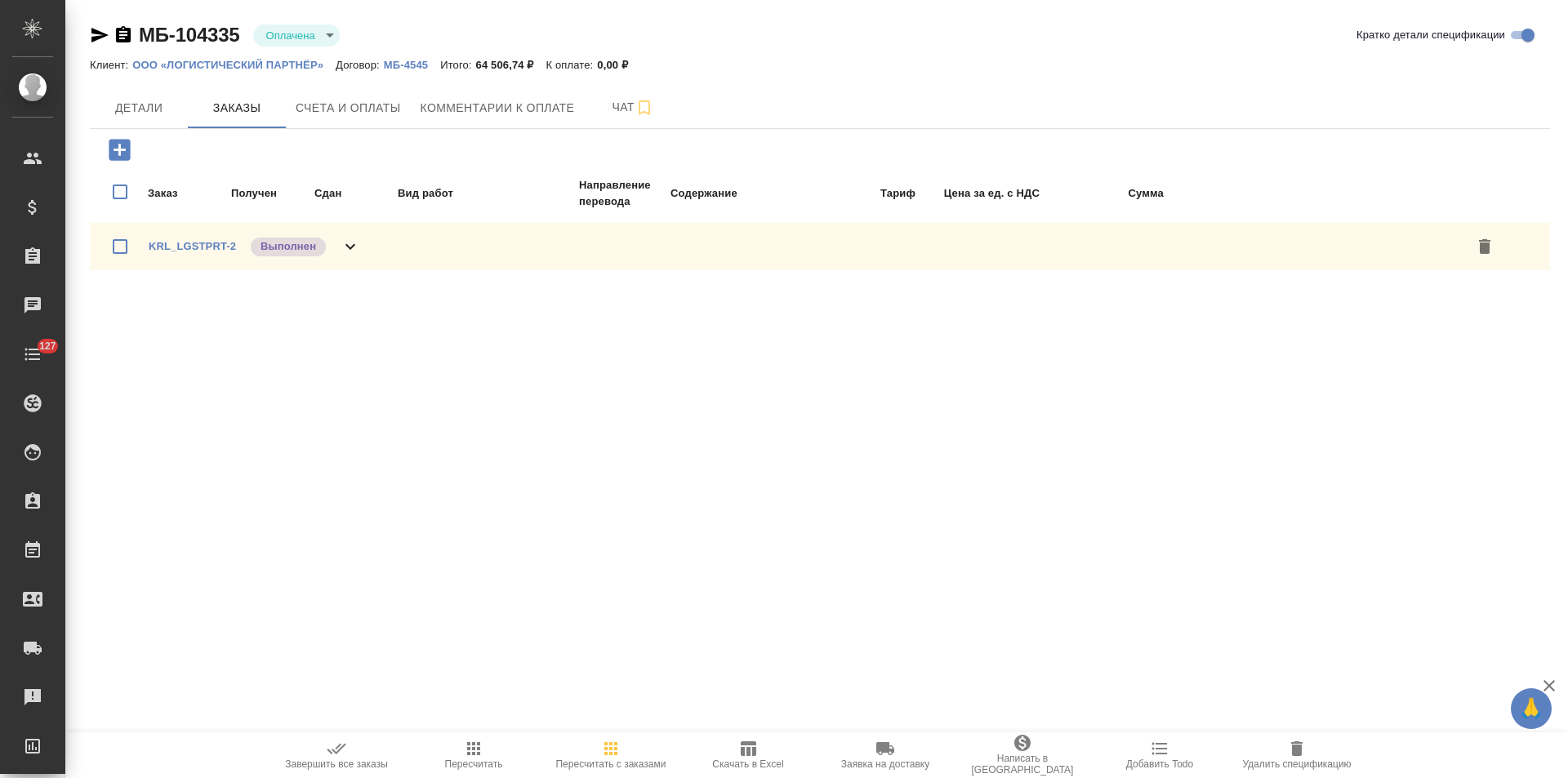
click at [365, 237] on div "KRL_LGSTPRT-2 Выполнен" at bounding box center [819, 246] width 1460 height 47
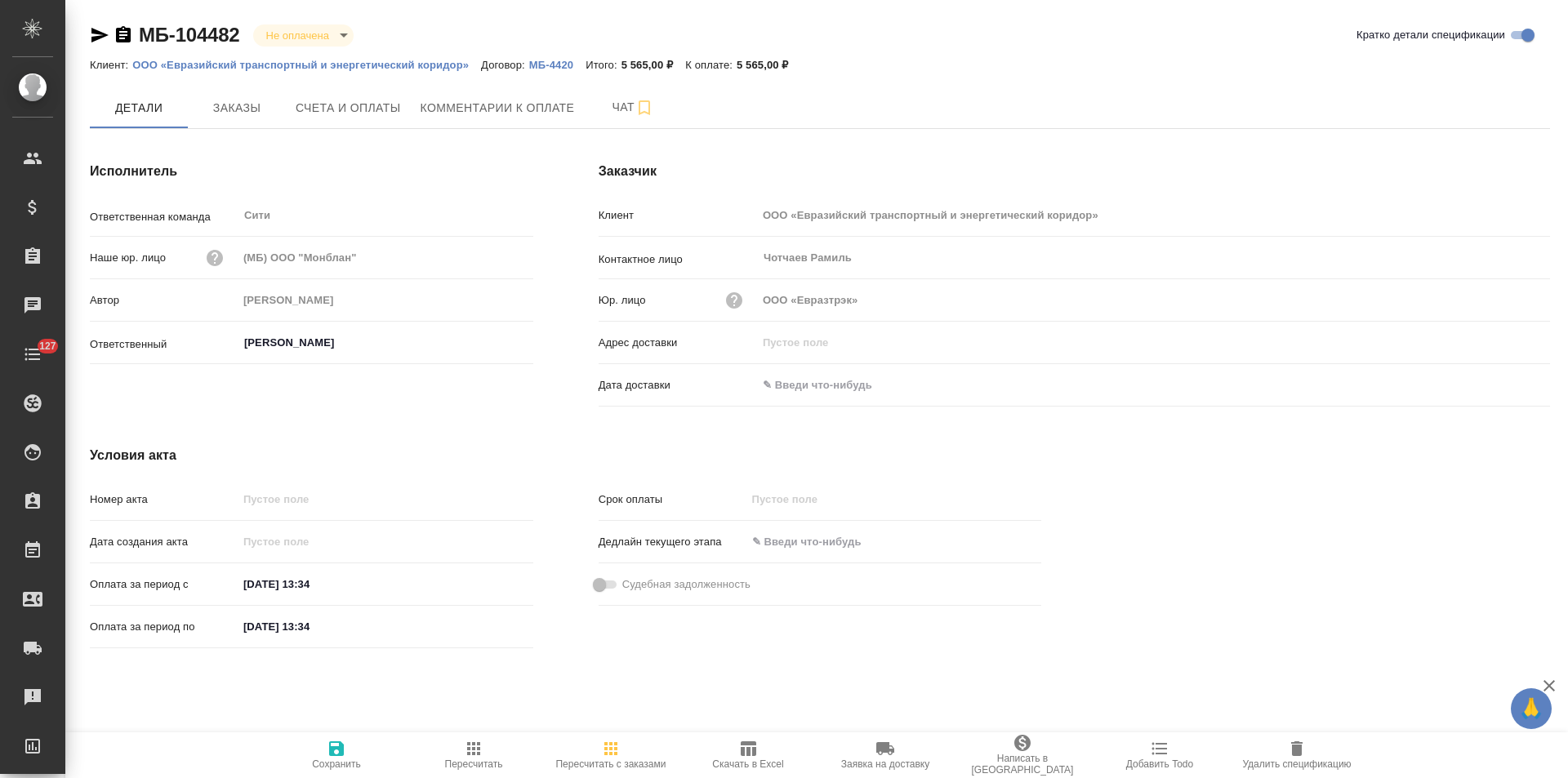
click at [557, 65] on p "МБ-4420" at bounding box center [557, 65] width 56 height 12
click at [251, 67] on p "ООО «Евразийский транспортный и энергетический коридор»" at bounding box center [306, 65] width 349 height 12
click at [123, 37] on icon "button" at bounding box center [123, 34] width 15 height 17
click at [344, 107] on span "Счета и оплаты" at bounding box center [349, 108] width 105 height 20
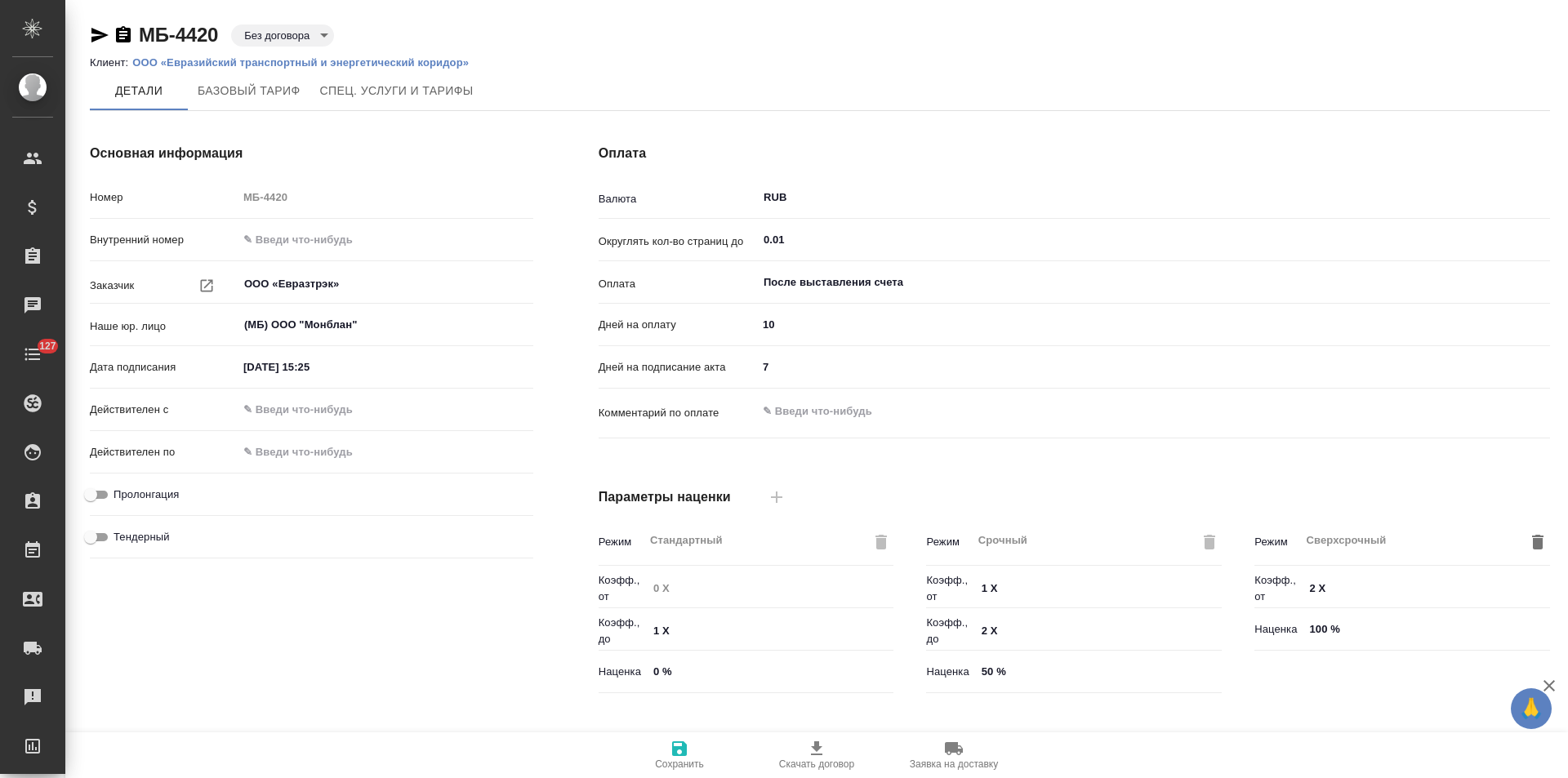
type input "Прайс_2025_филиалы"
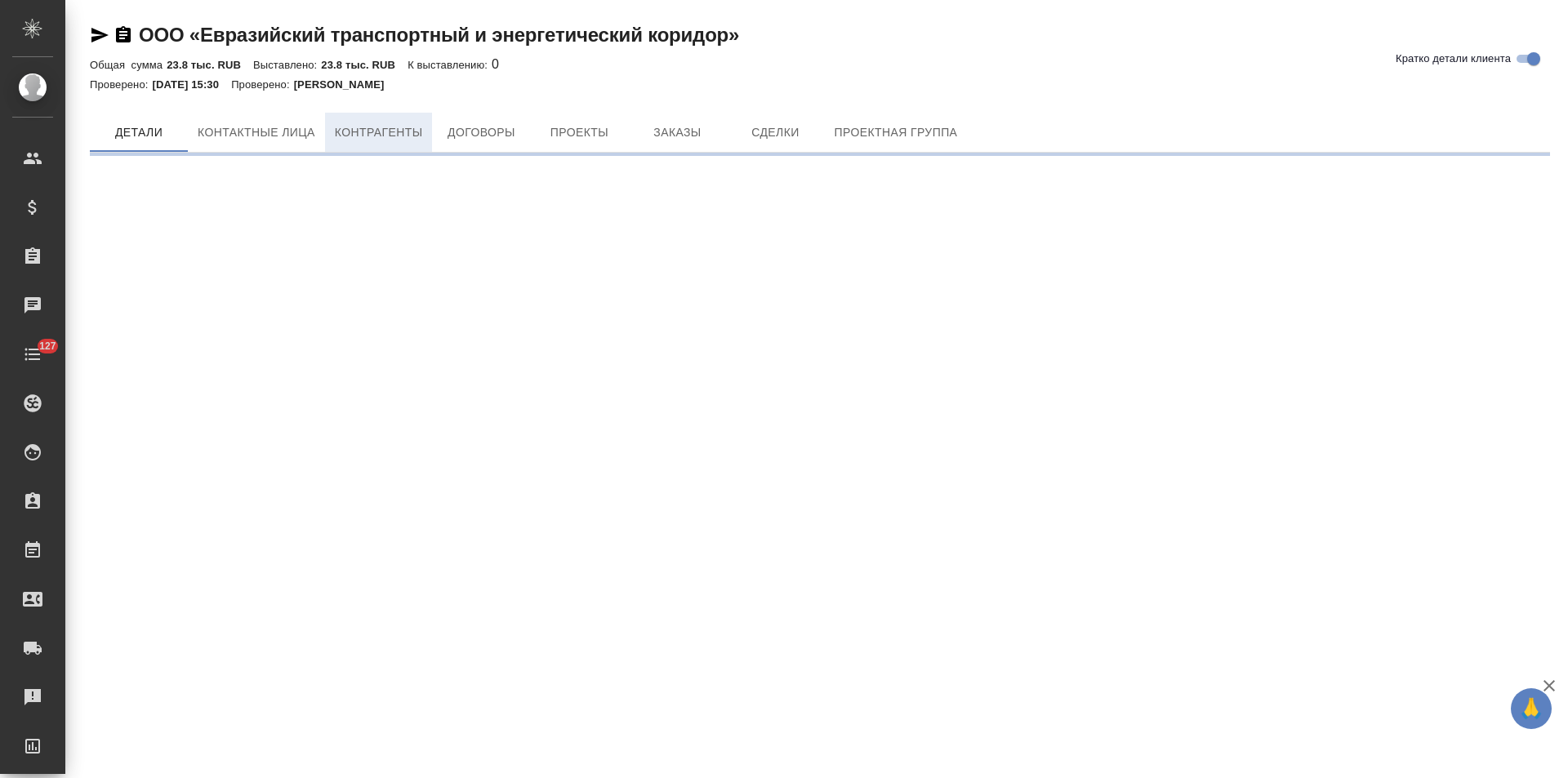
click at [356, 134] on span "Контрагенты" at bounding box center [378, 132] width 88 height 20
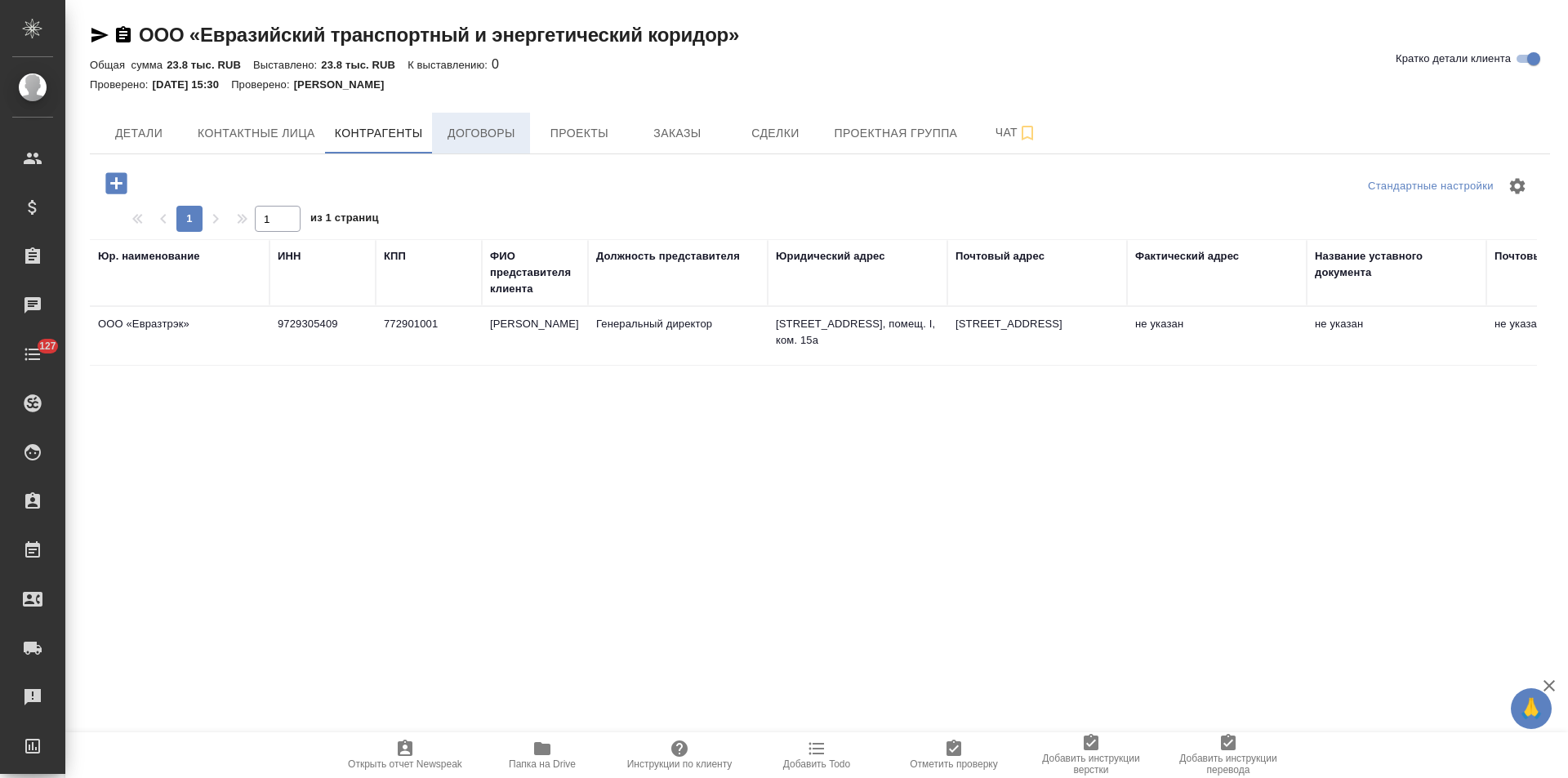
click at [509, 137] on span "Договоры" at bounding box center [481, 133] width 79 height 20
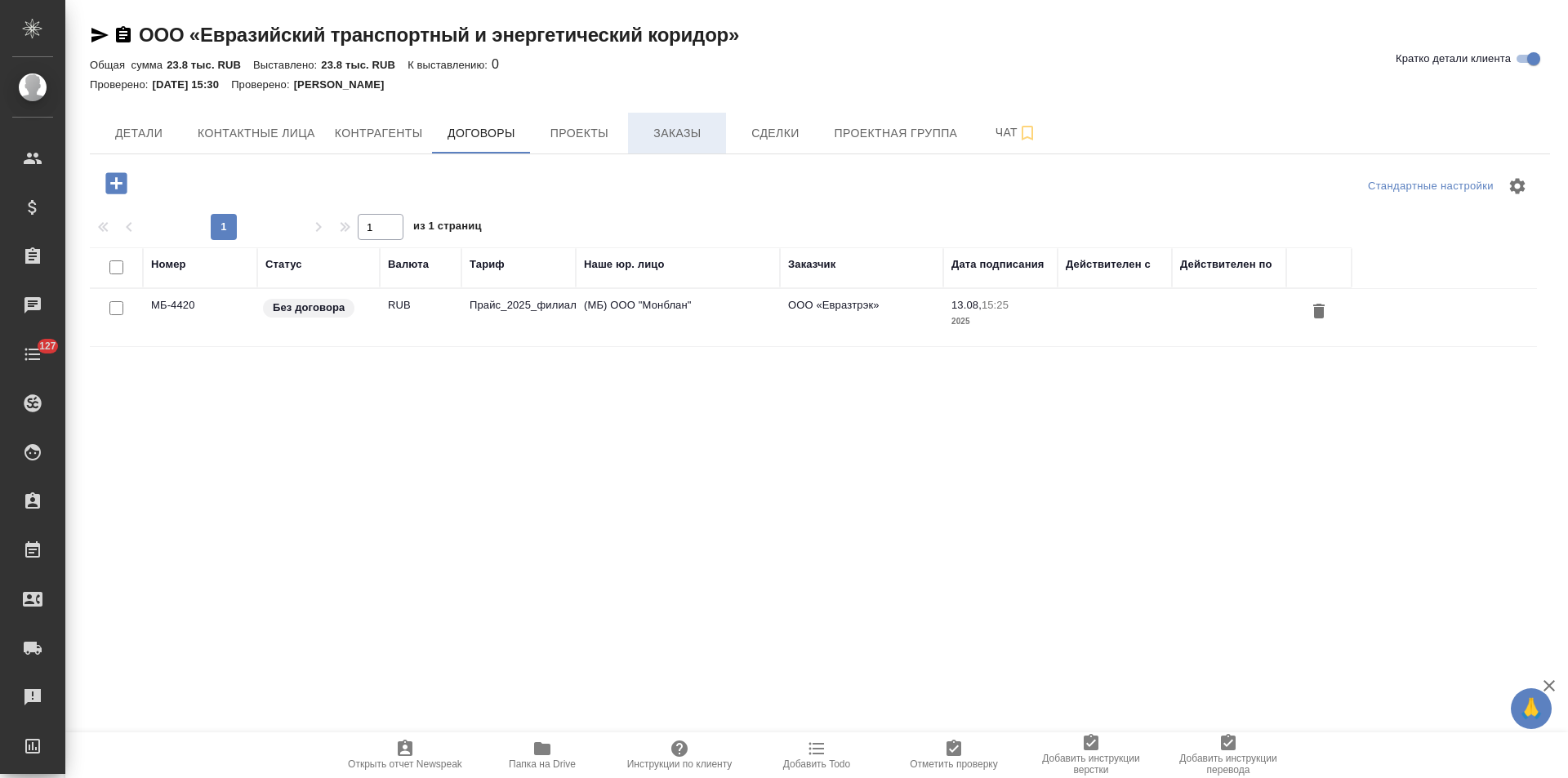
click at [685, 145] on button "Заказы" at bounding box center [677, 133] width 98 height 41
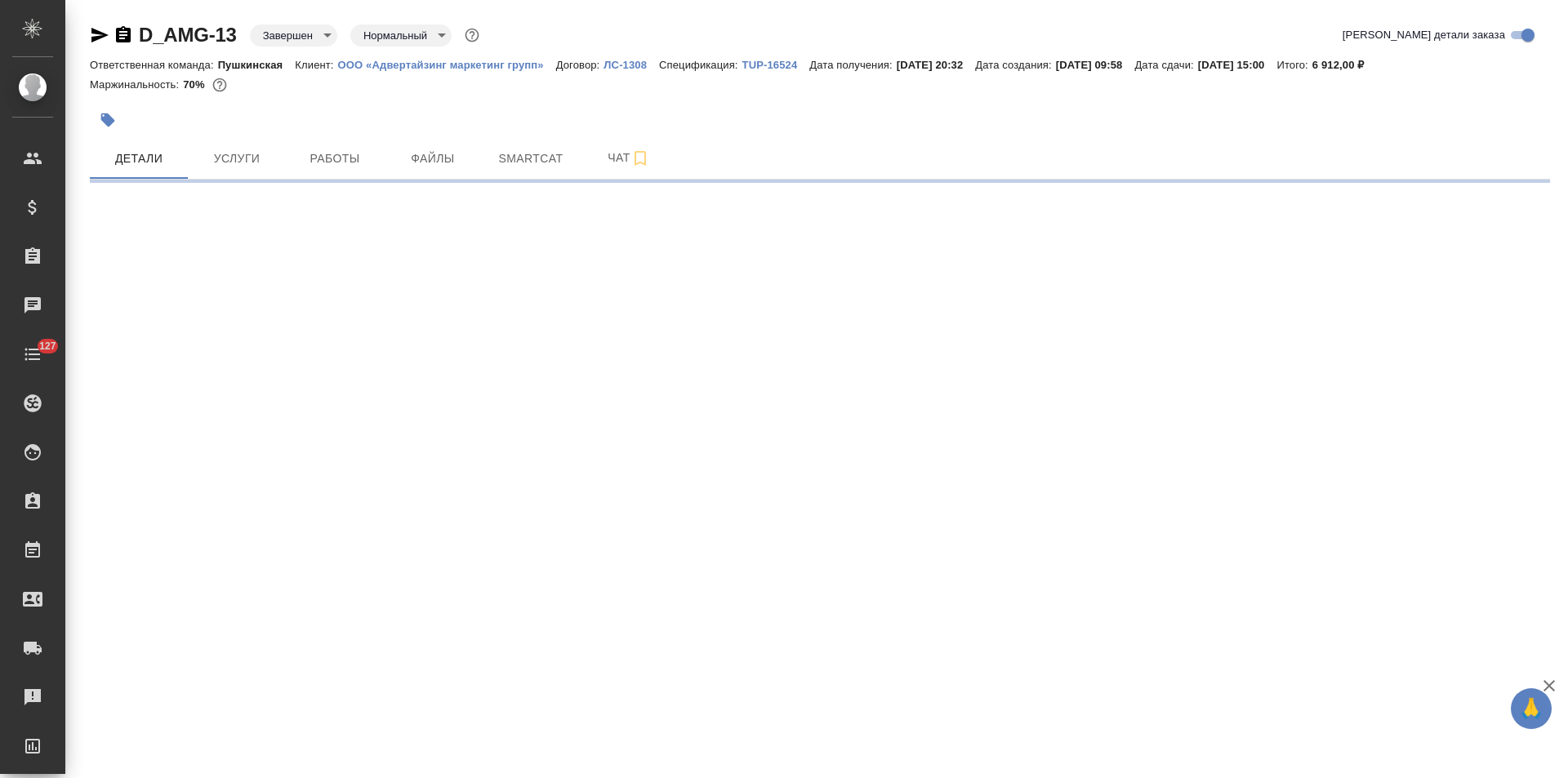
select select "RU"
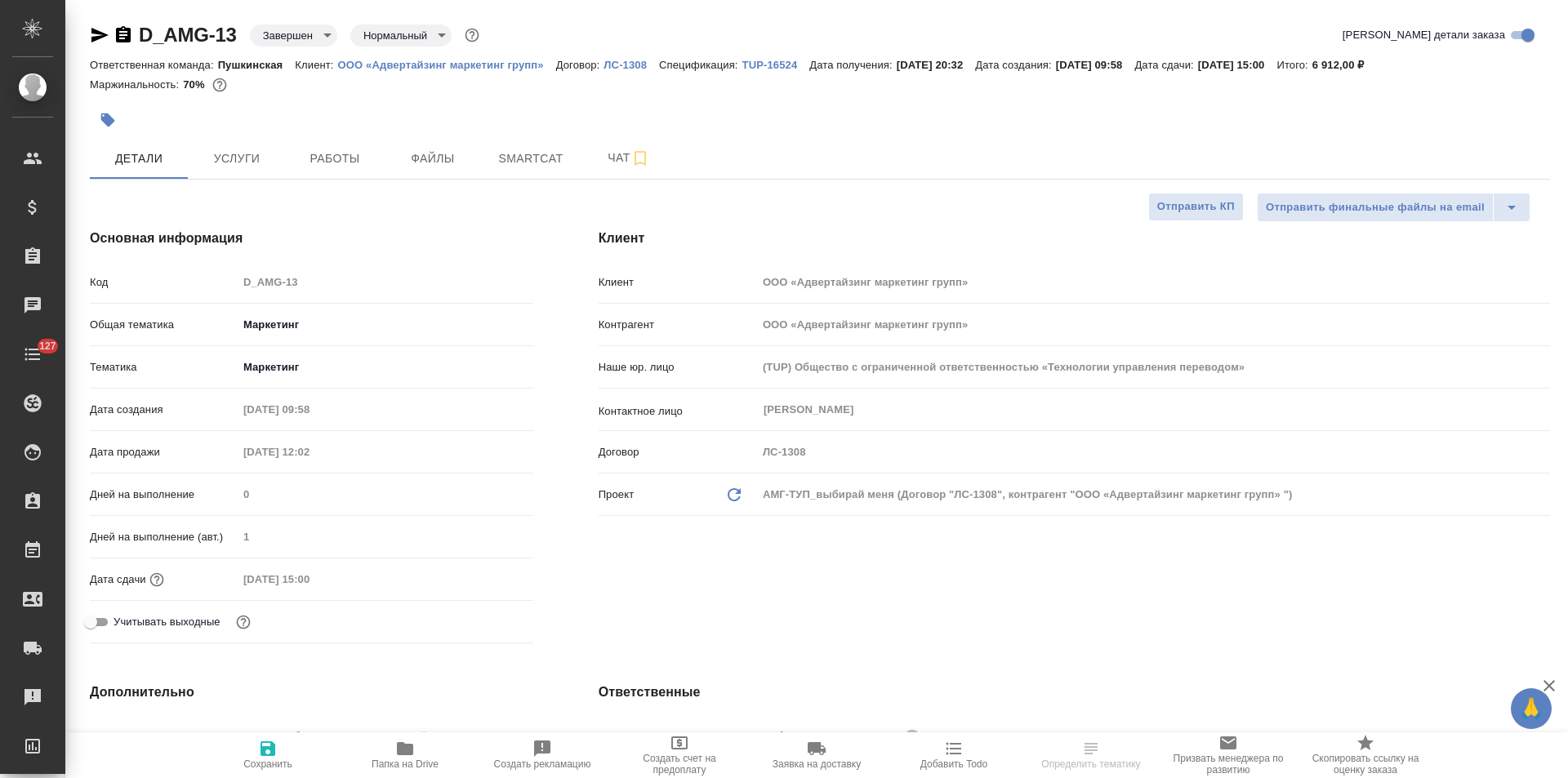
type textarea "x"
type input "[PERSON_NAME]"
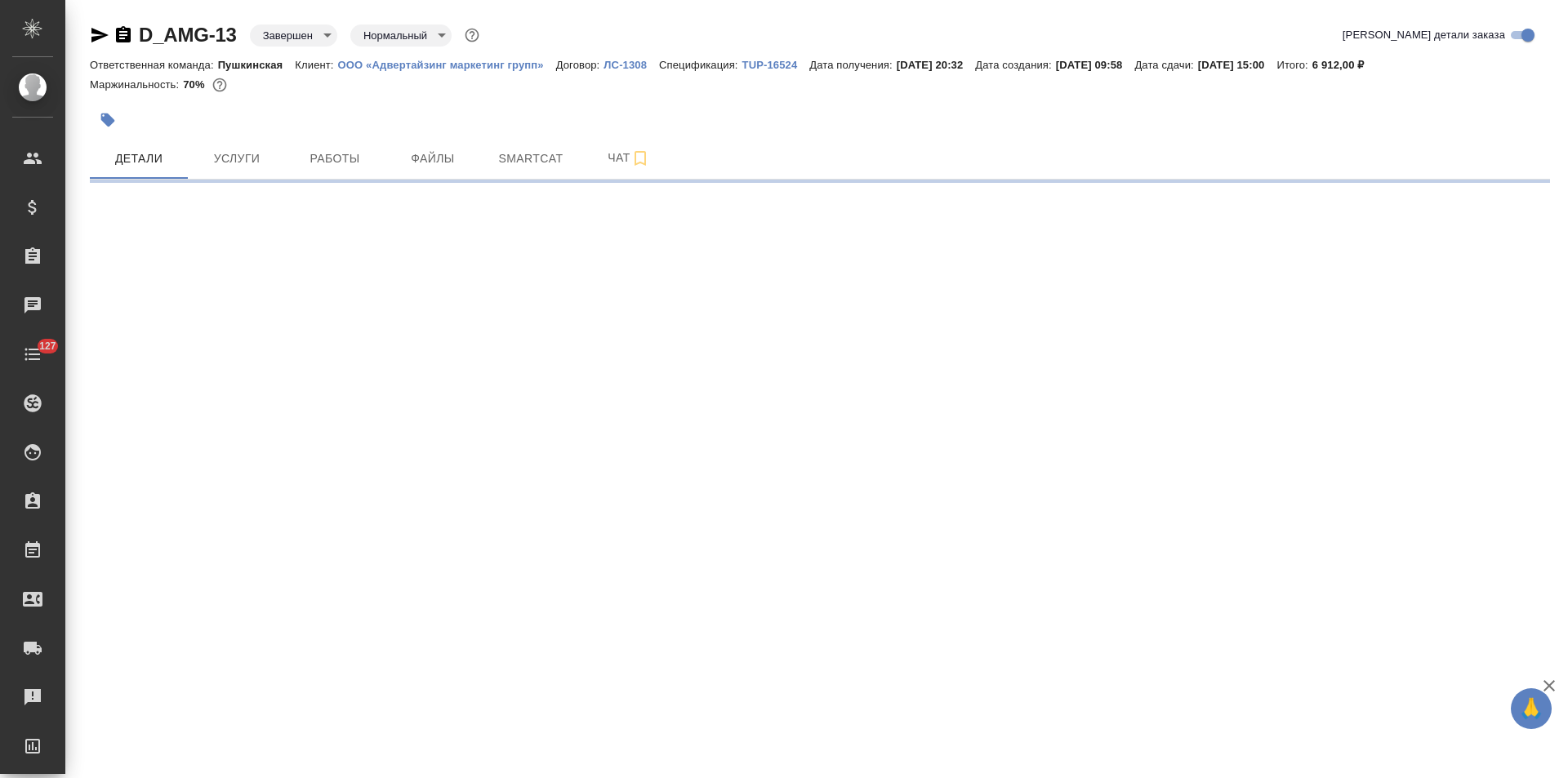
select select "RU"
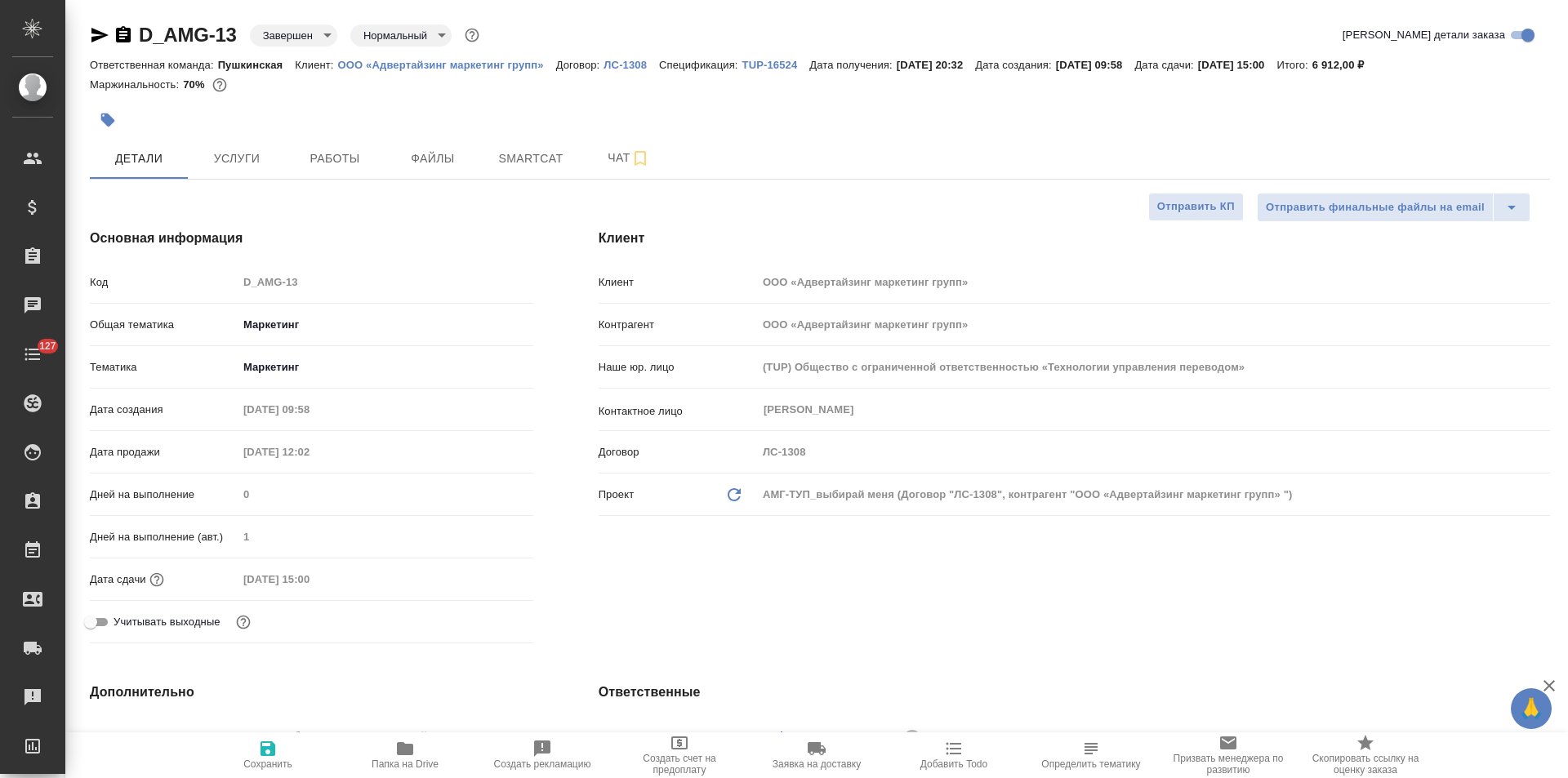
type textarea "x"
click at [786, 62] on p "TUP-16524" at bounding box center [776, 65] width 67 height 12
type textarea "x"
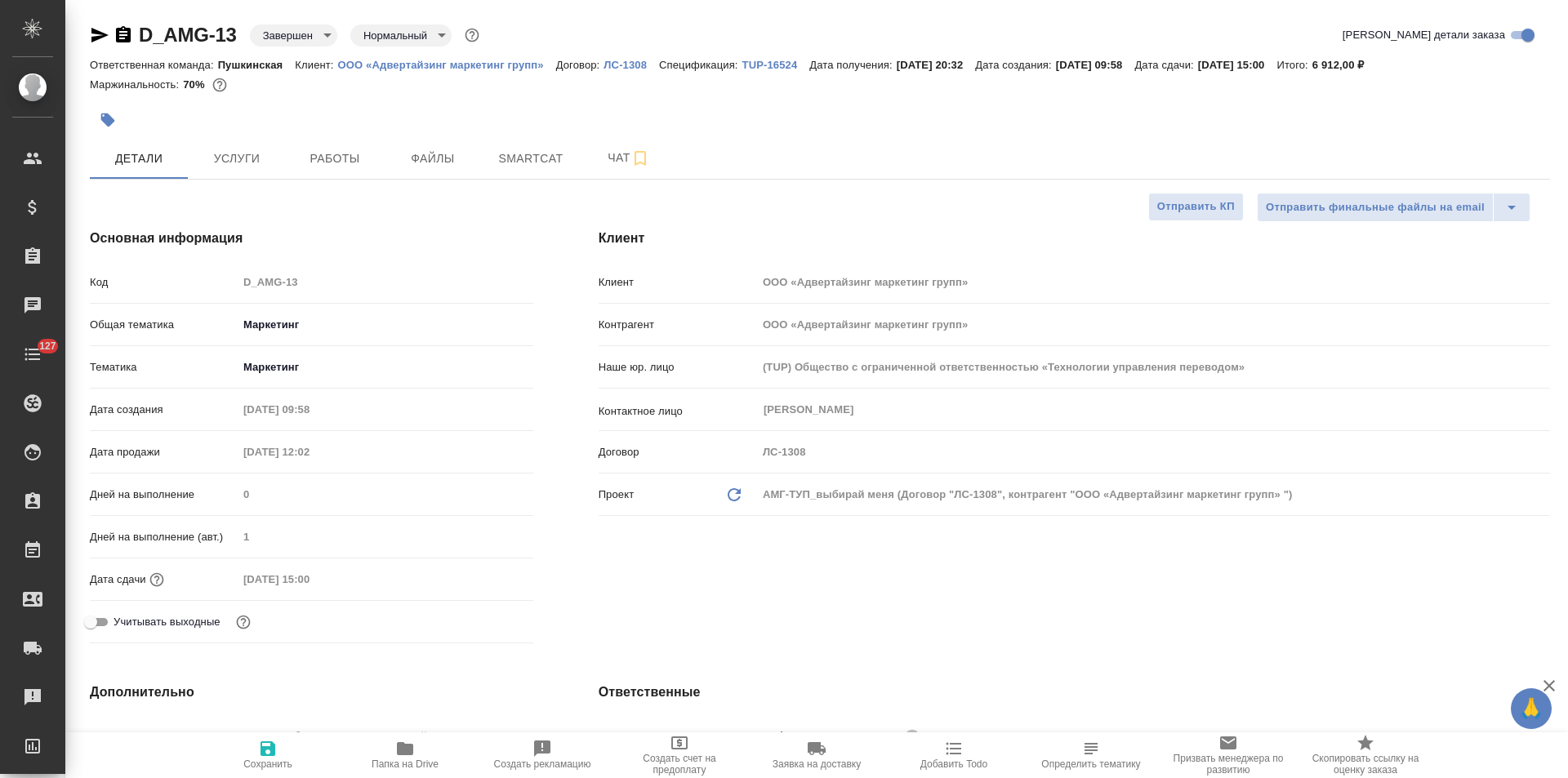
type textarea "x"
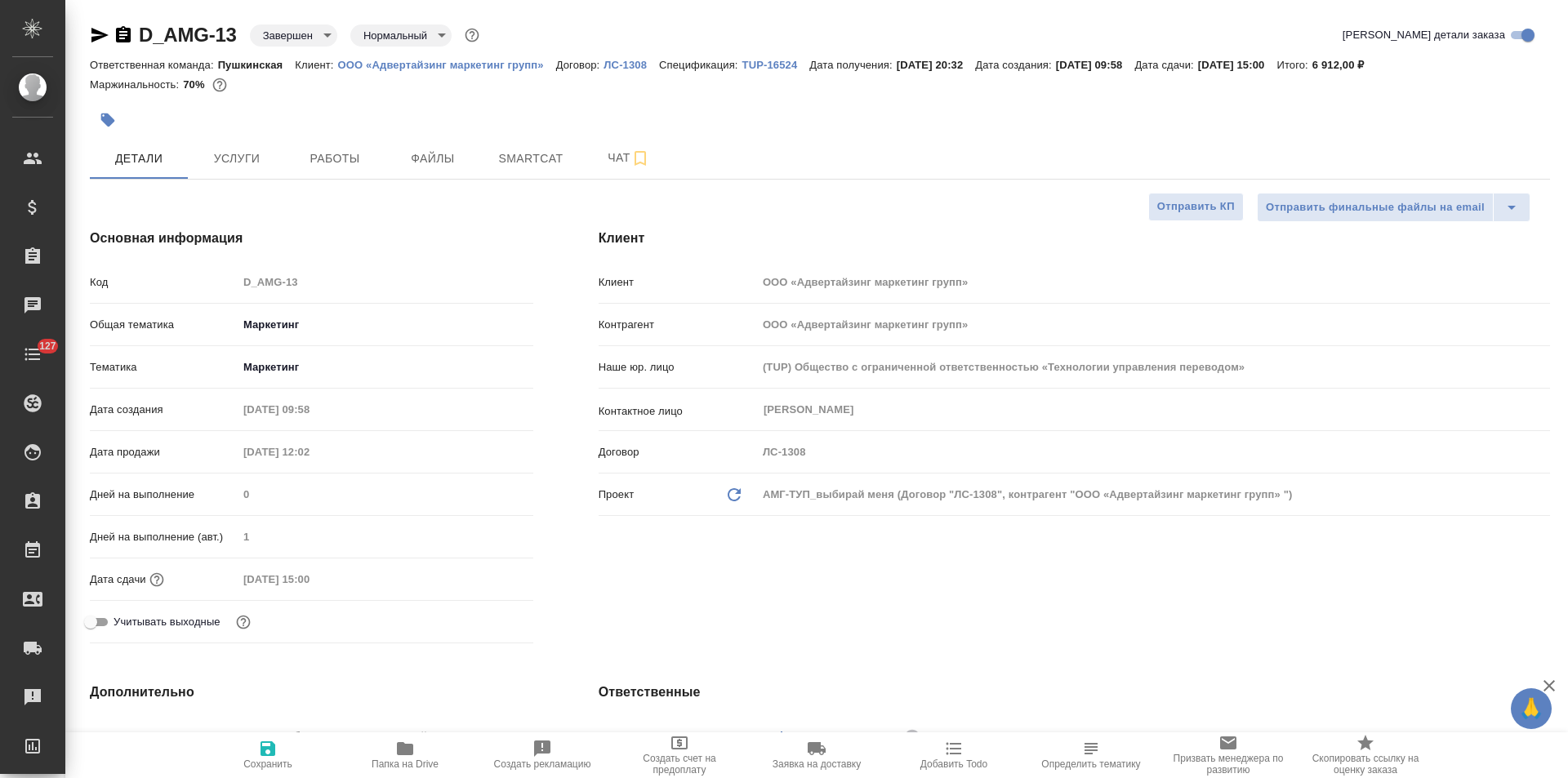
click at [772, 61] on p "TUP-16524" at bounding box center [776, 65] width 67 height 12
type textarea "x"
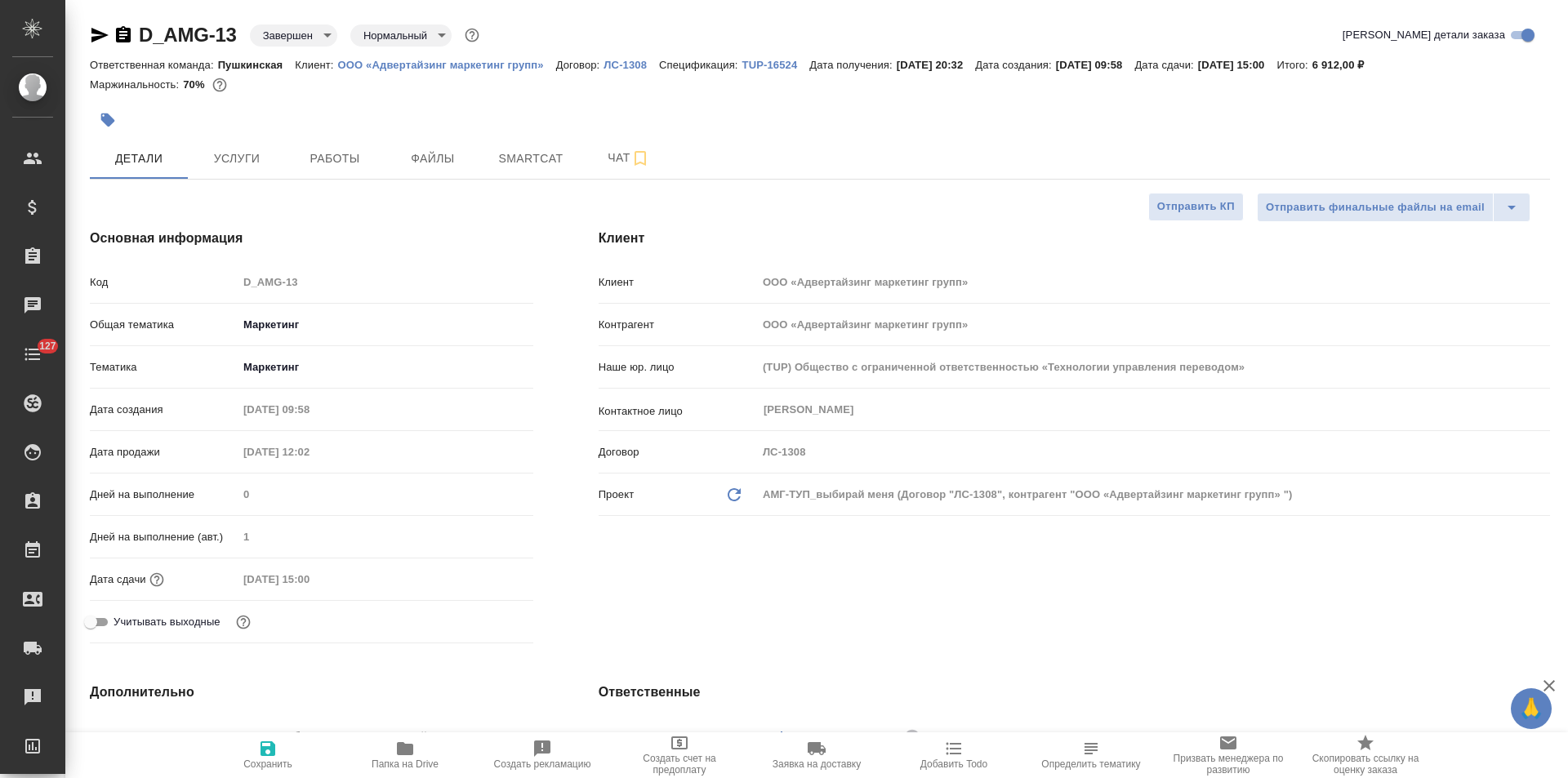
type textarea "x"
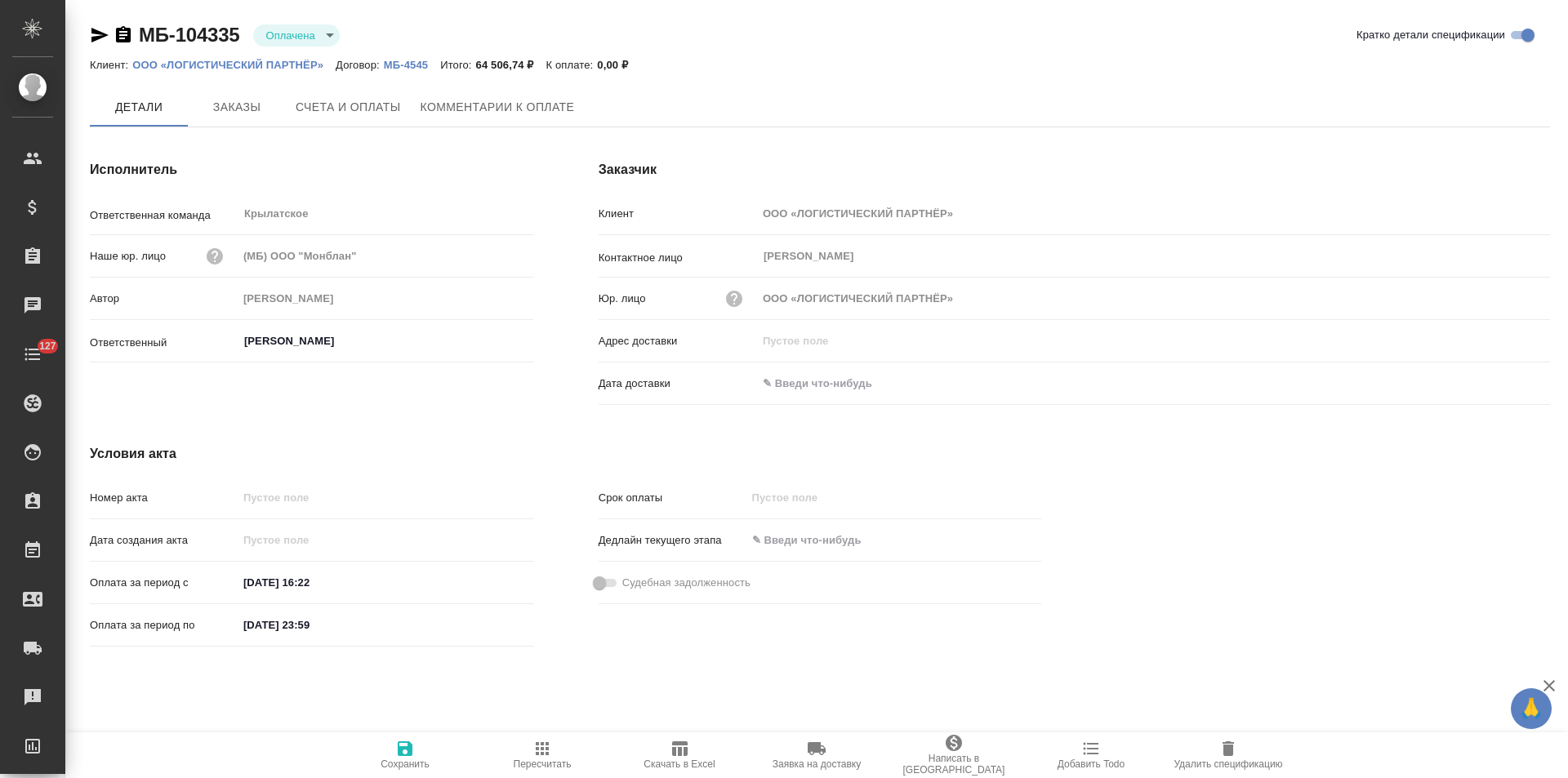
click at [251, 101] on span "Заказы" at bounding box center [237, 107] width 79 height 20
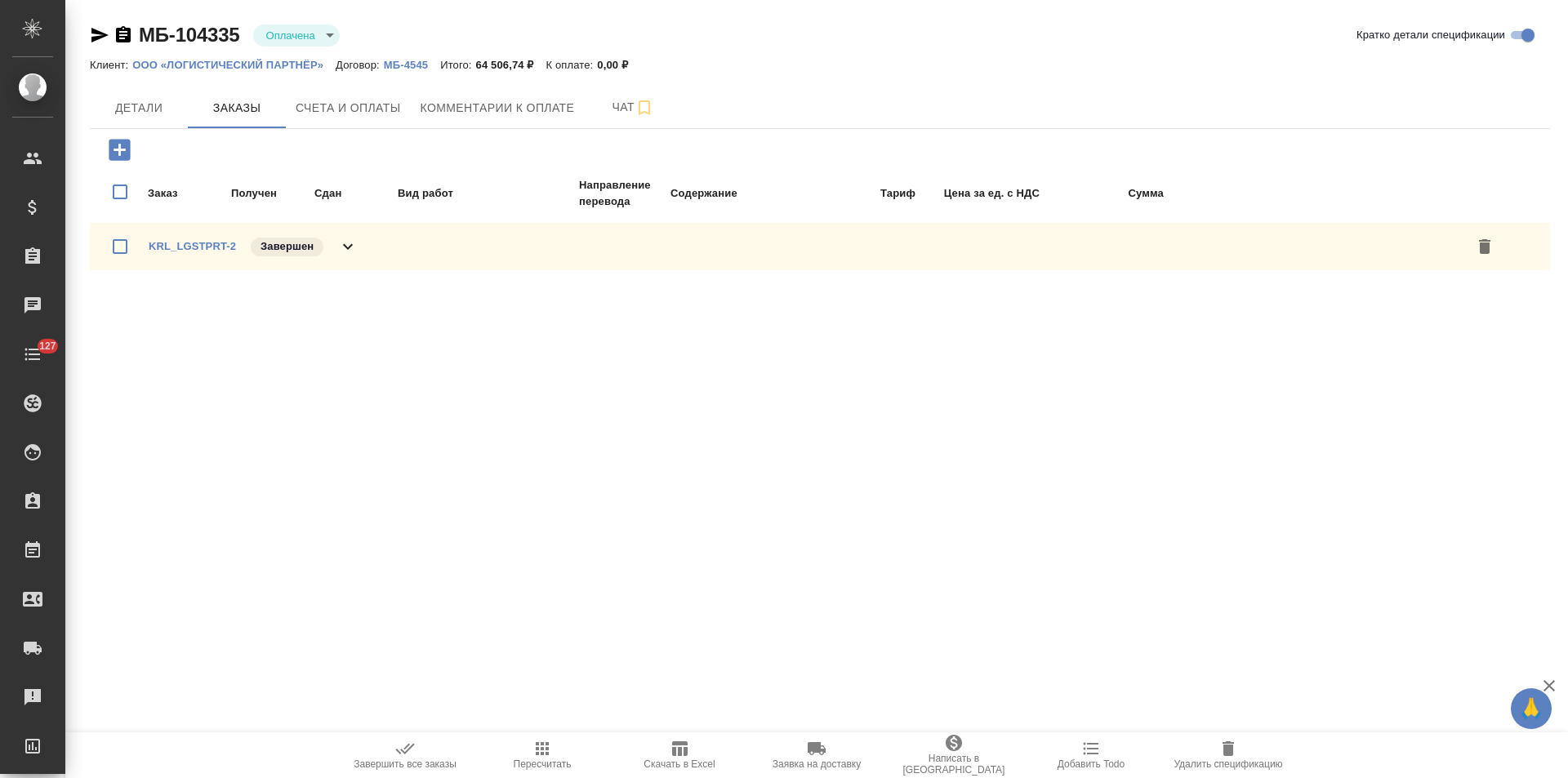
click at [354, 250] on icon at bounding box center [348, 246] width 19 height 19
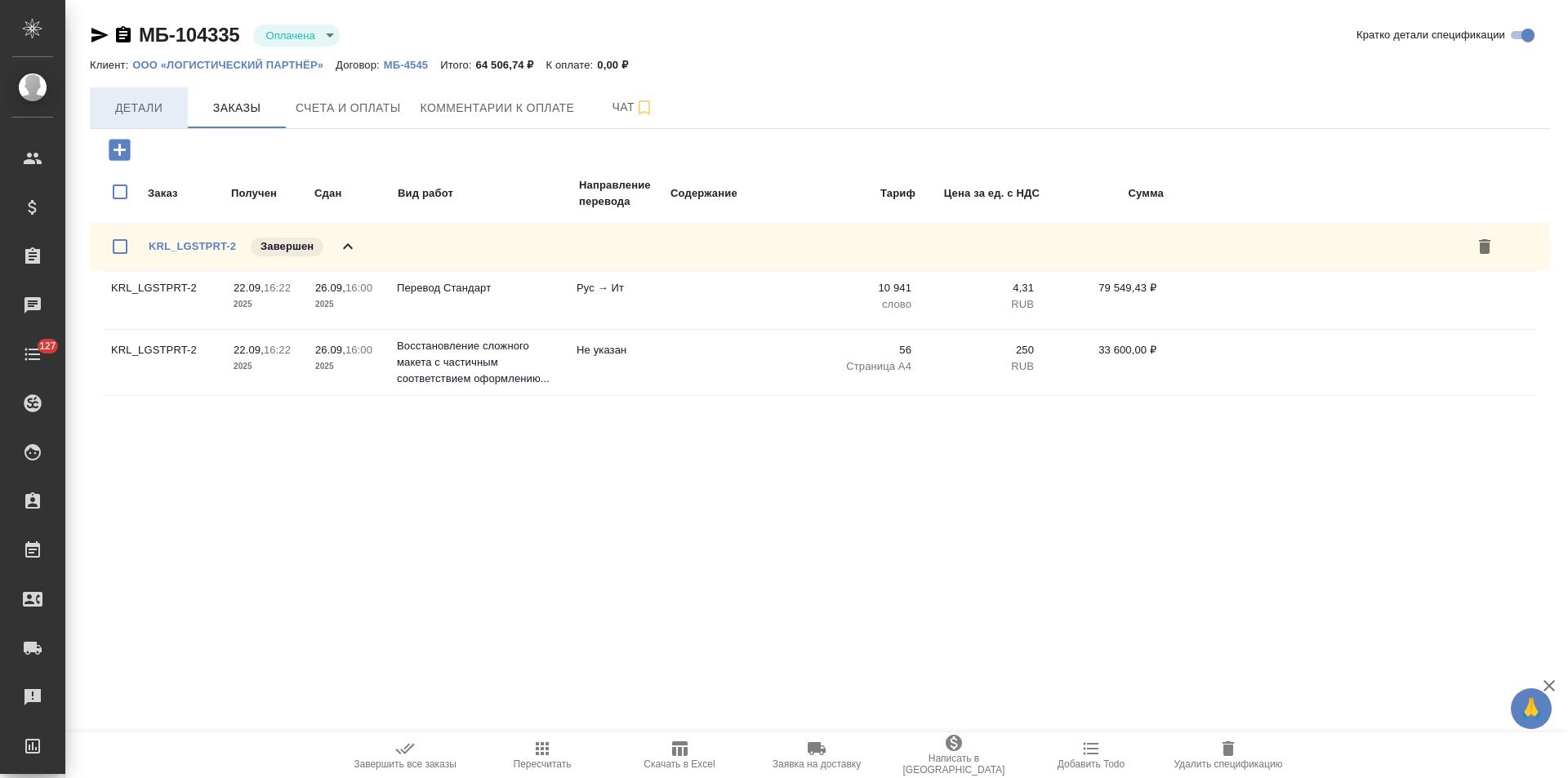
click at [150, 103] on span "Детали" at bounding box center [139, 108] width 79 height 20
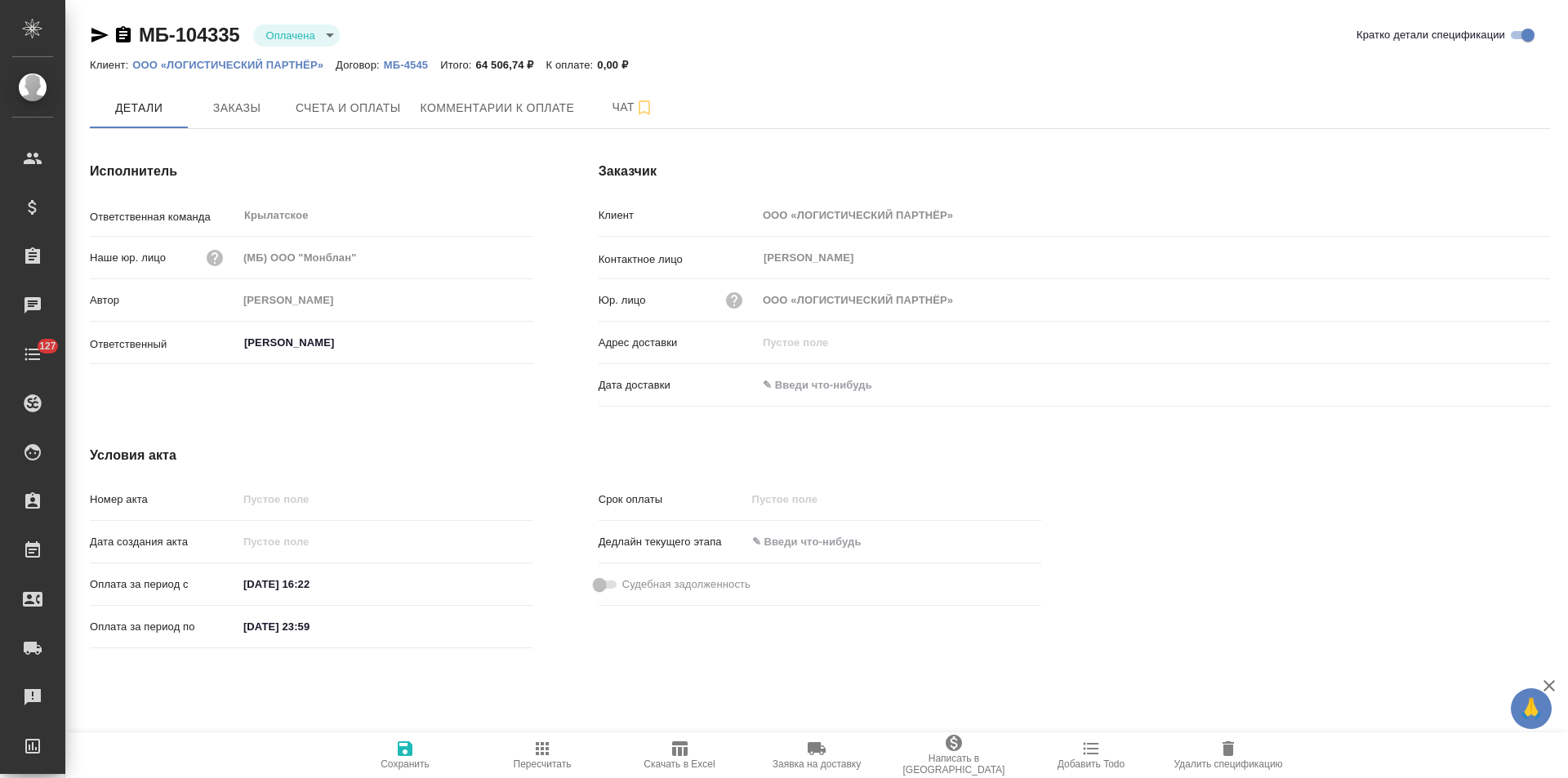
click at [126, 38] on icon "button" at bounding box center [123, 34] width 15 height 17
click at [241, 108] on span "Заказы" at bounding box center [237, 108] width 79 height 20
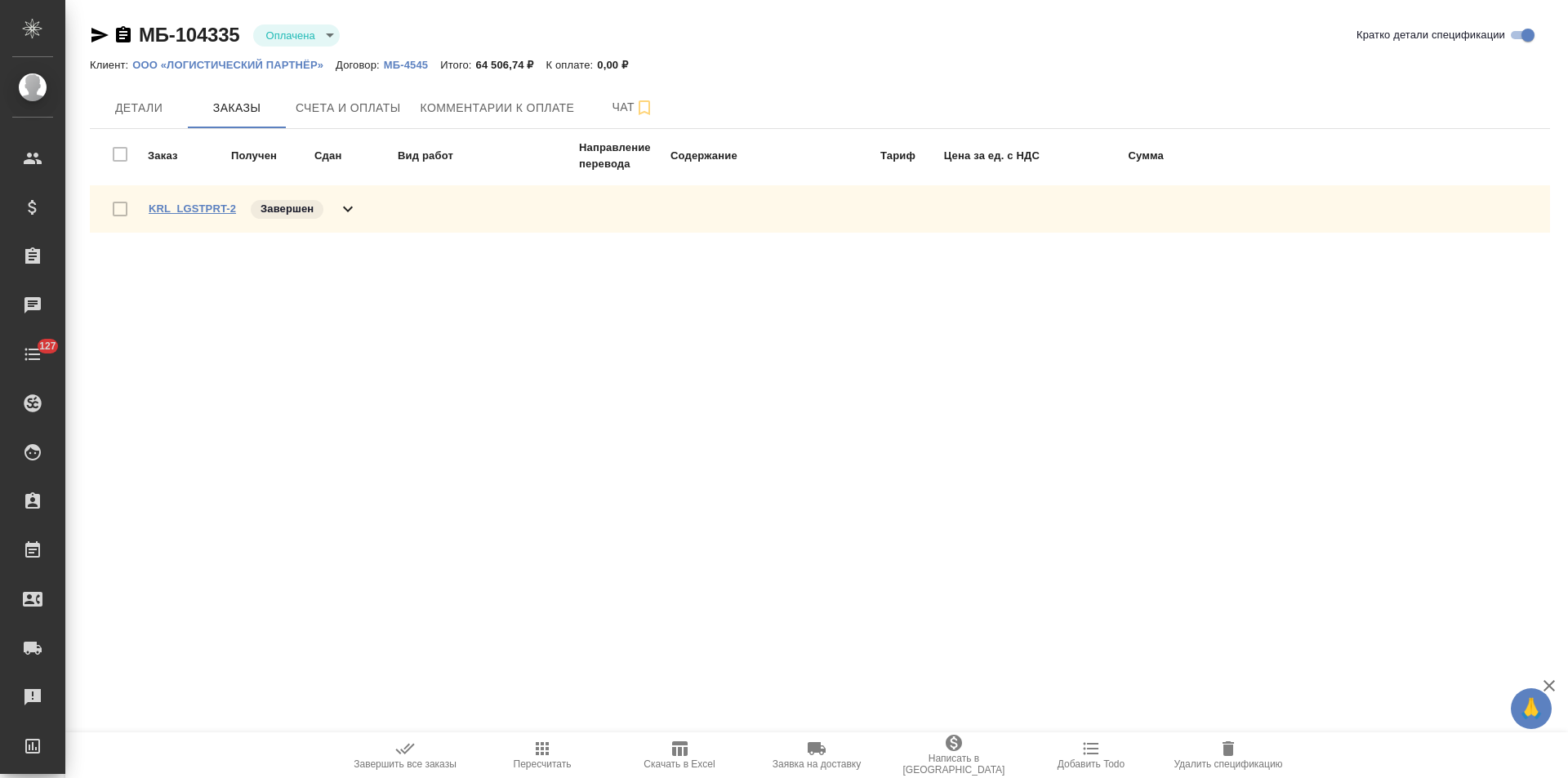
click at [208, 202] on link "KRL_LGSTPRT-2" at bounding box center [192, 208] width 87 height 12
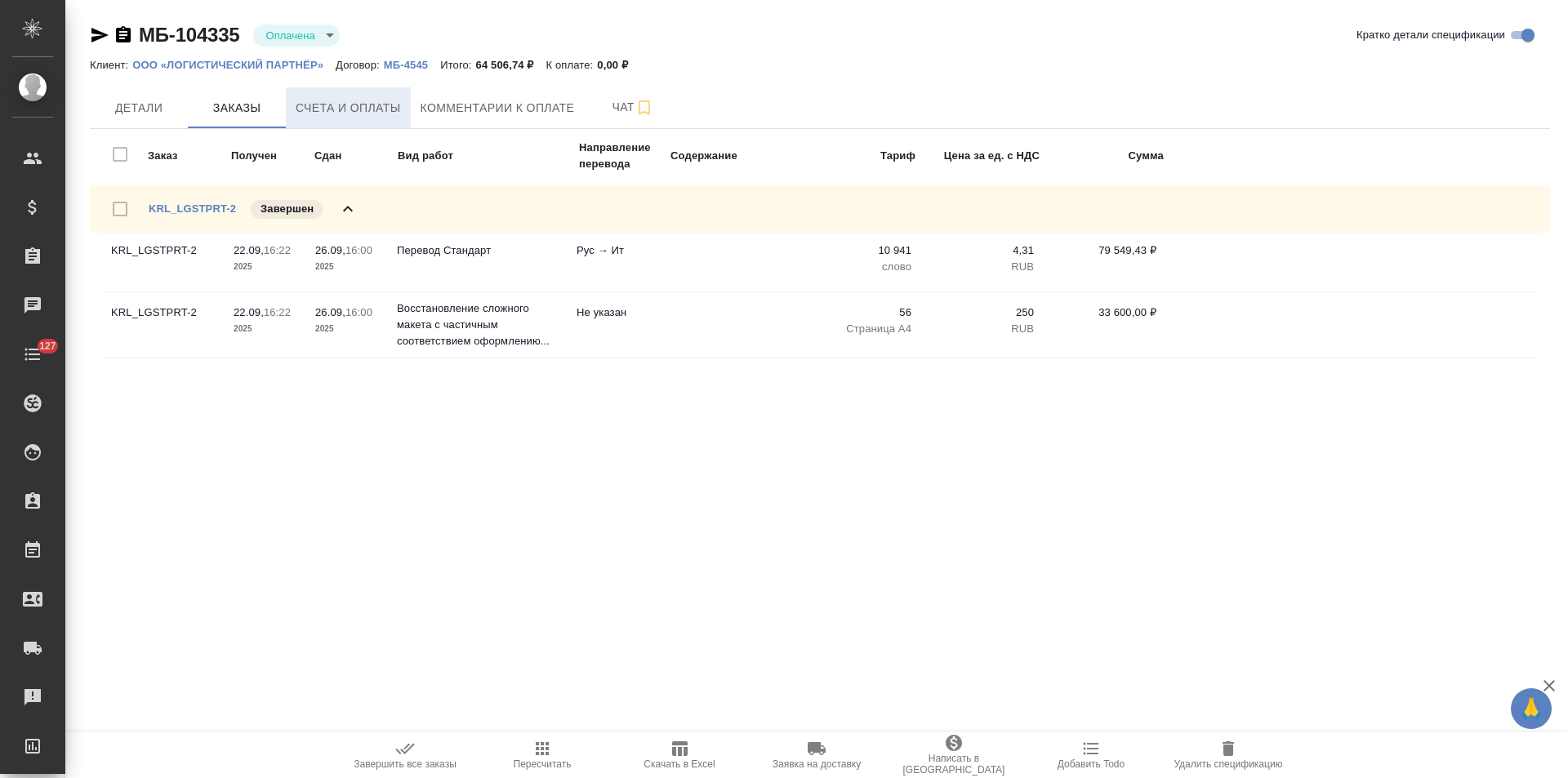
click at [395, 113] on span "Счета и оплаты" at bounding box center [349, 108] width 105 height 20
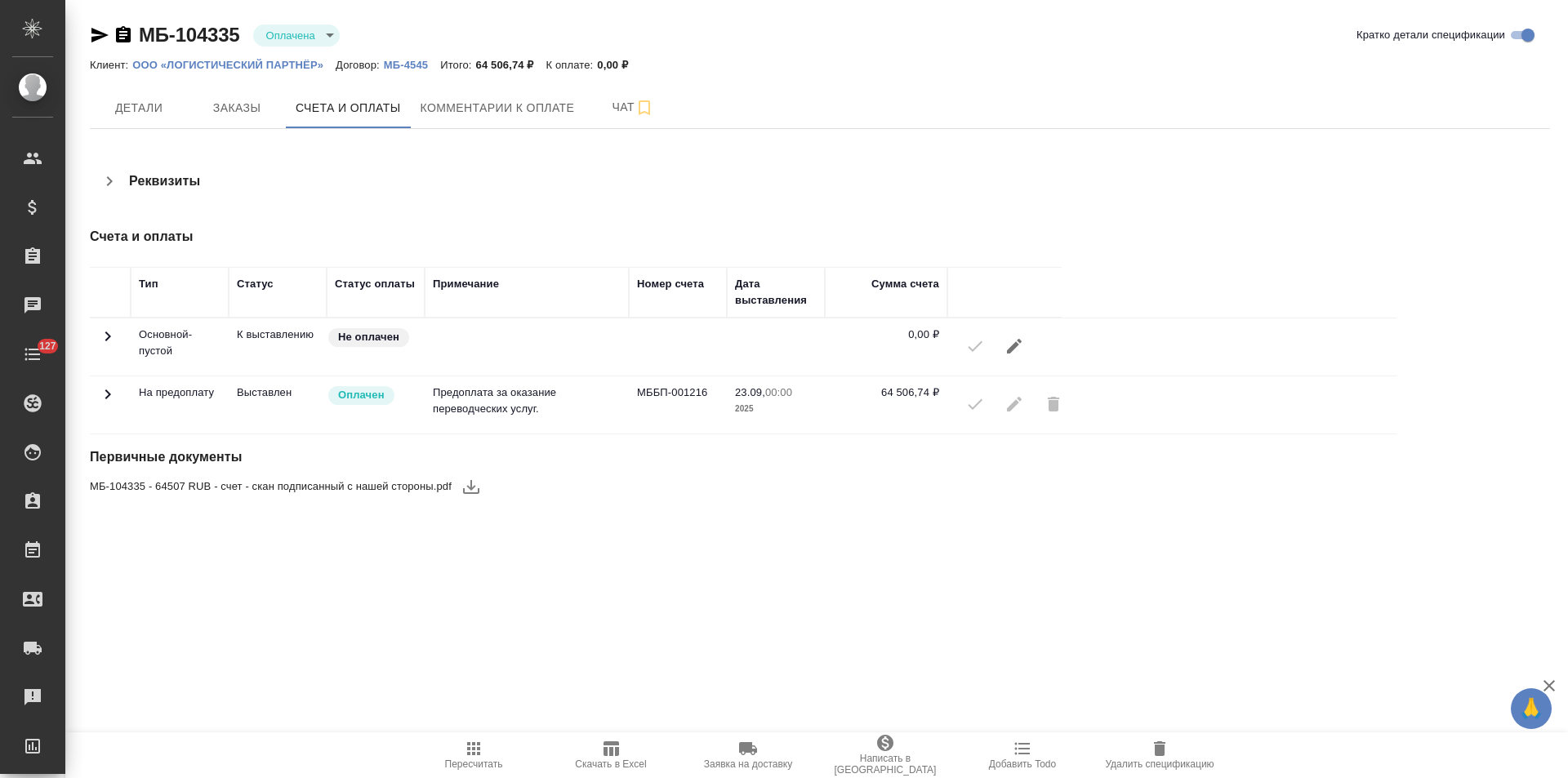
click at [250, 117] on span "Заказы" at bounding box center [237, 108] width 79 height 20
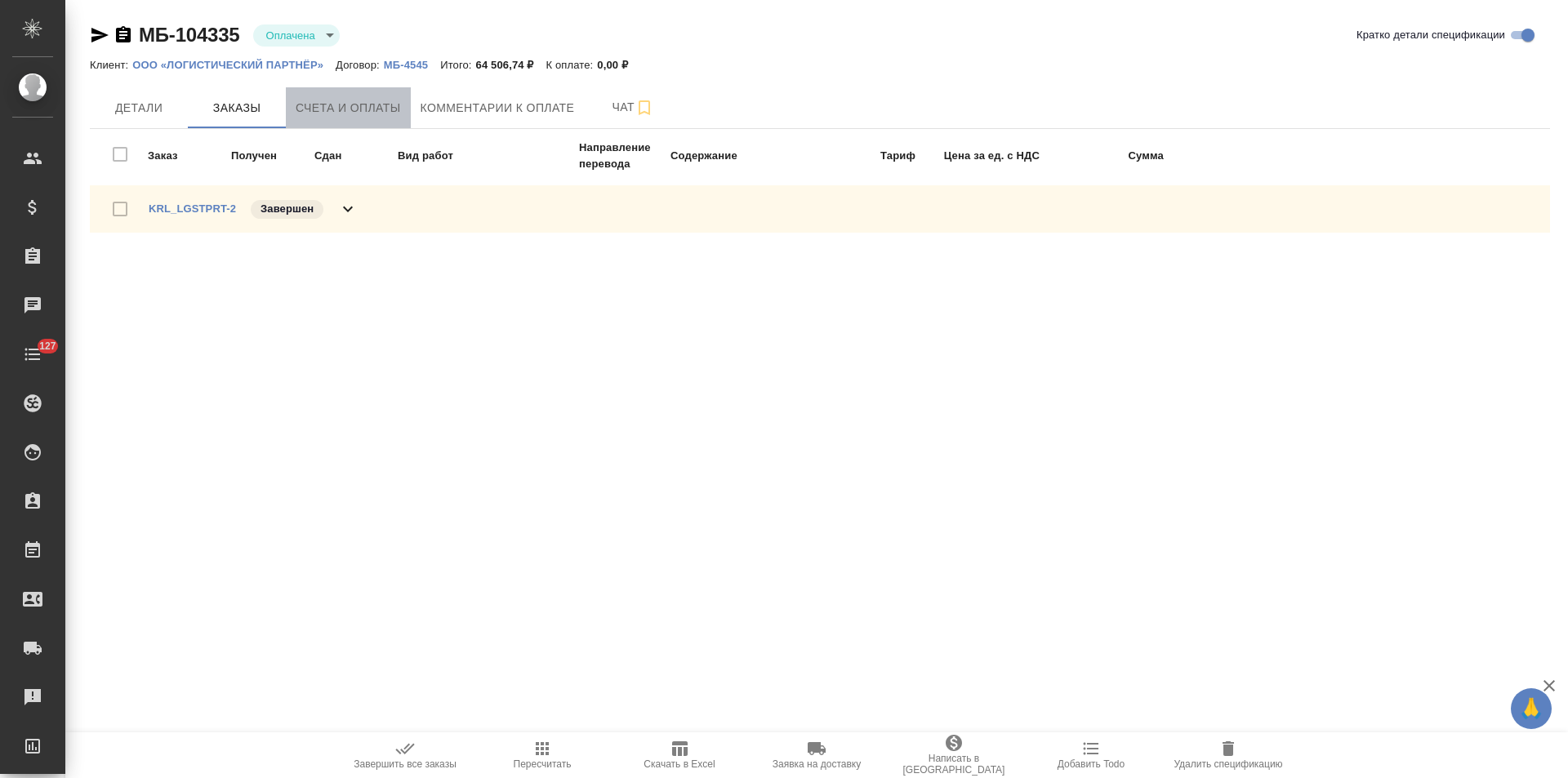
click at [380, 103] on span "Счета и оплаты" at bounding box center [349, 108] width 105 height 20
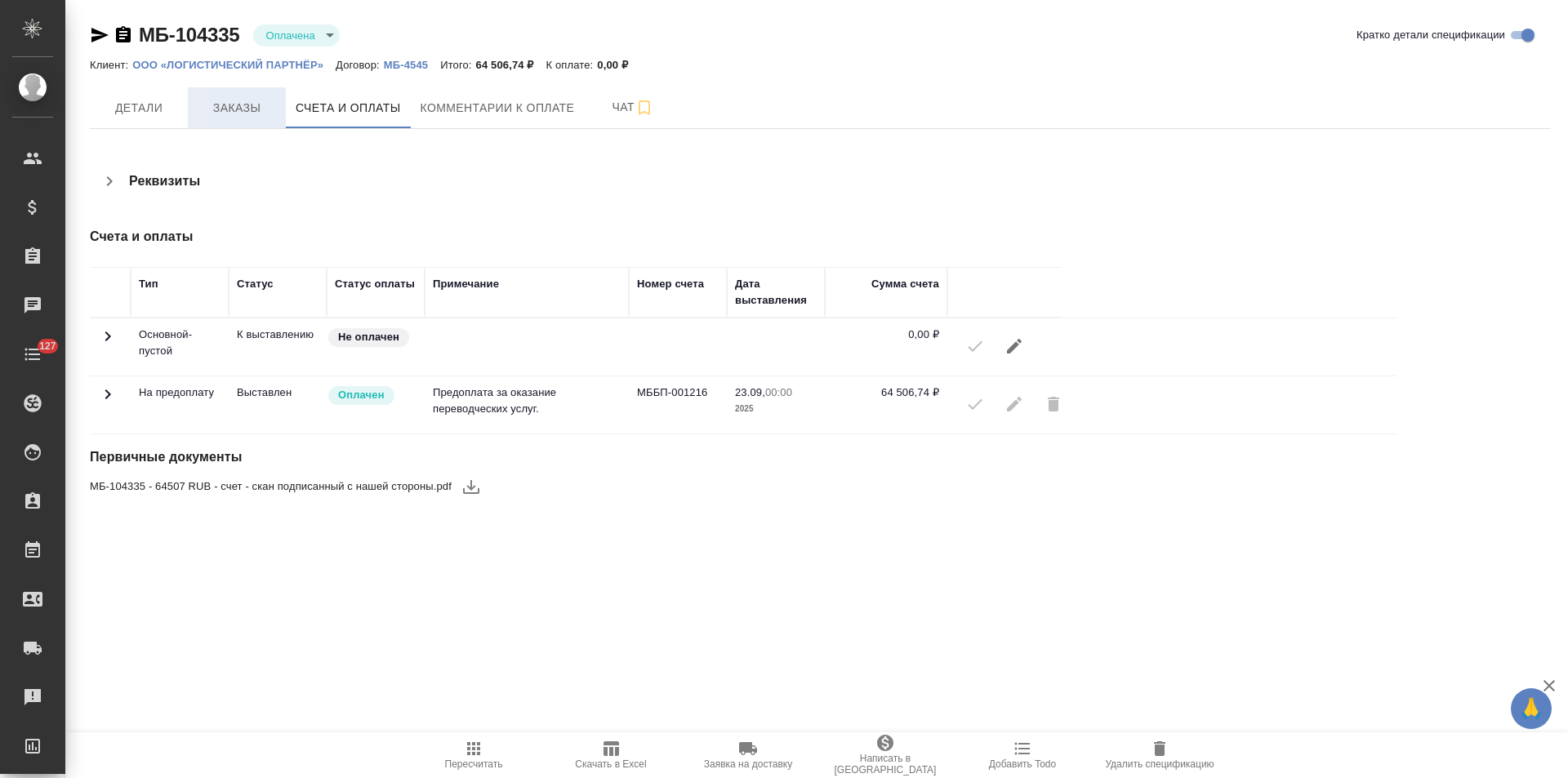
click at [268, 121] on button "Заказы" at bounding box center [237, 107] width 98 height 41
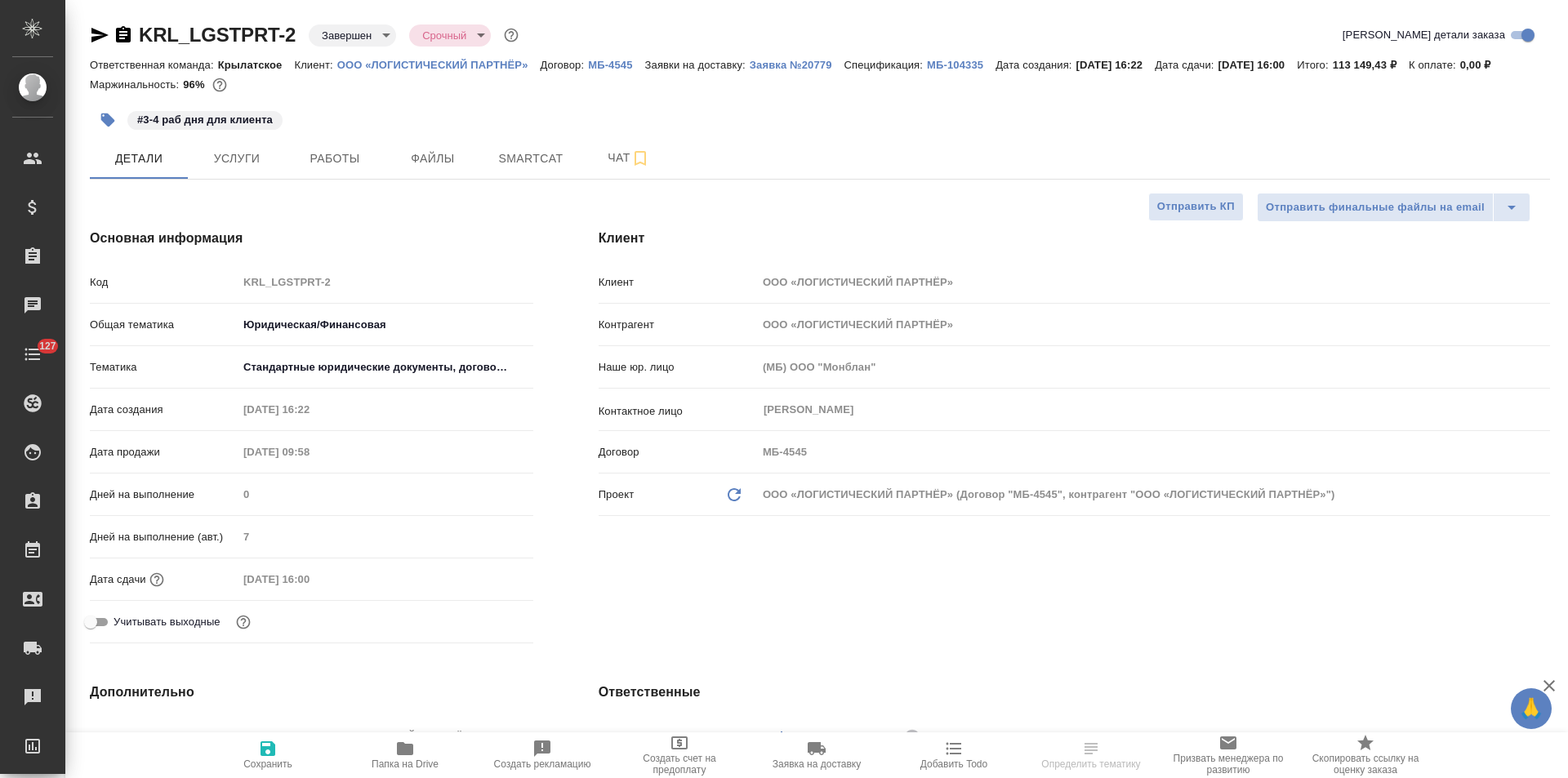
select select "RU"
type textarea "x"
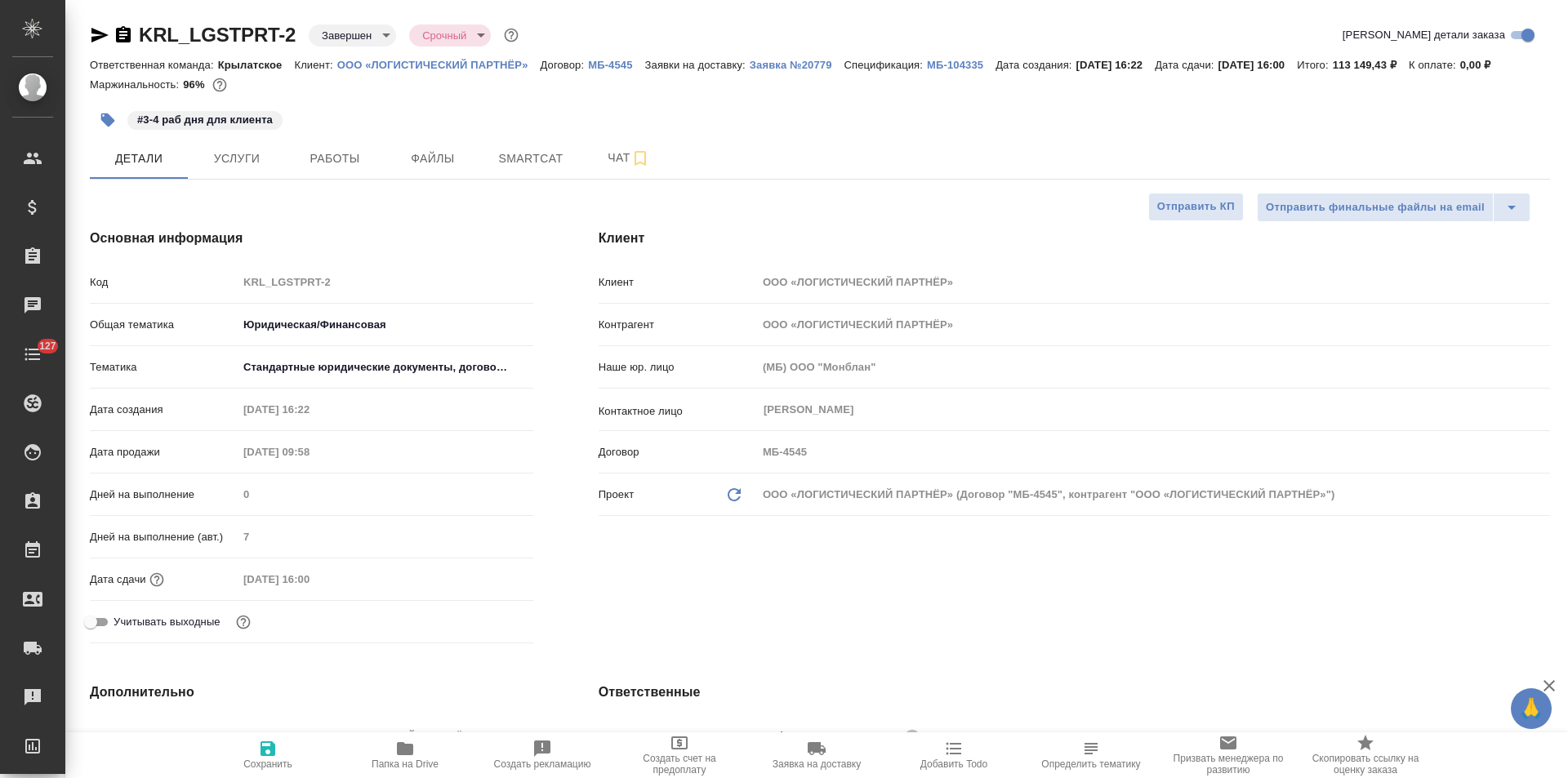
type textarea "x"
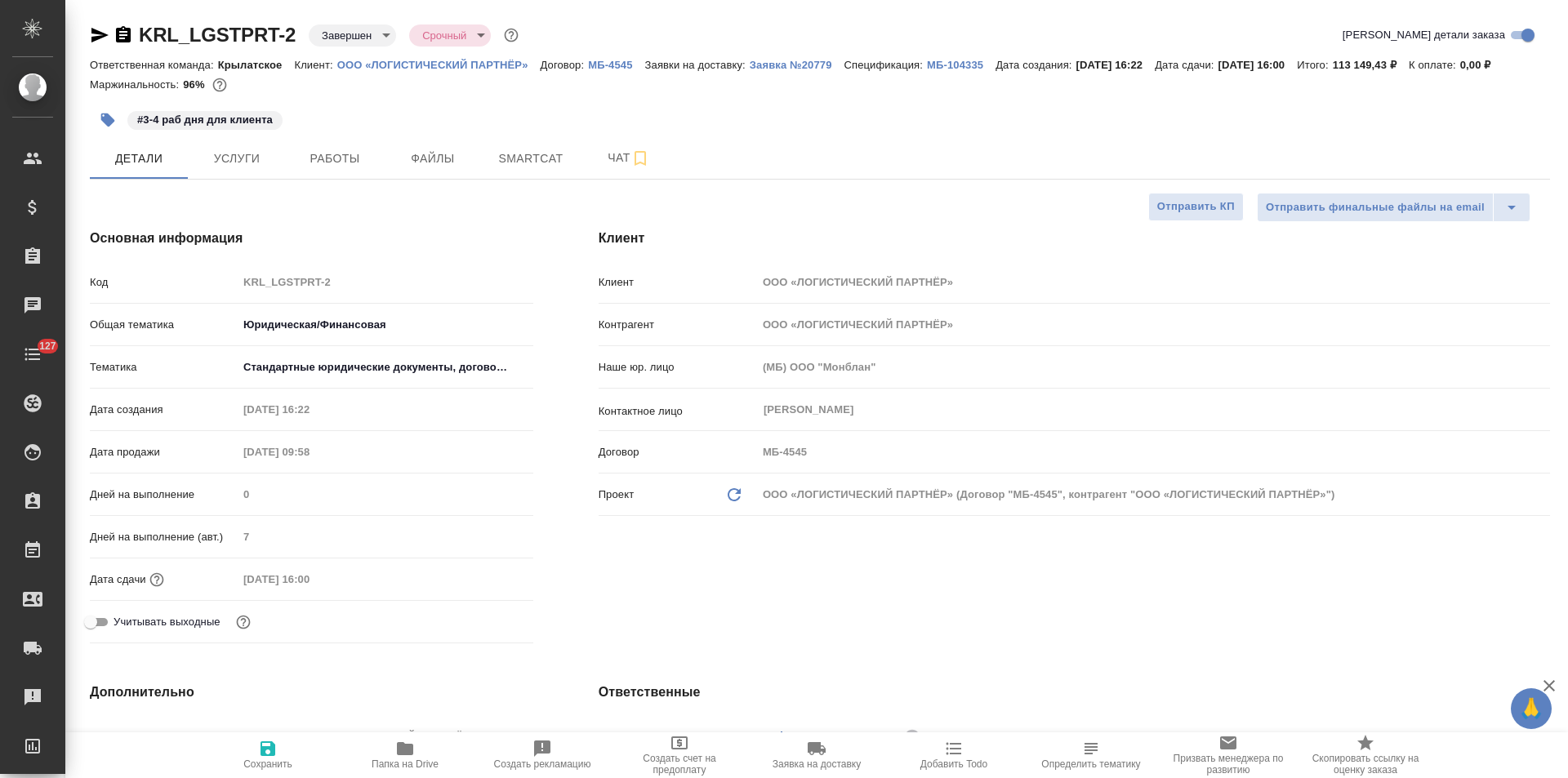
type textarea "x"
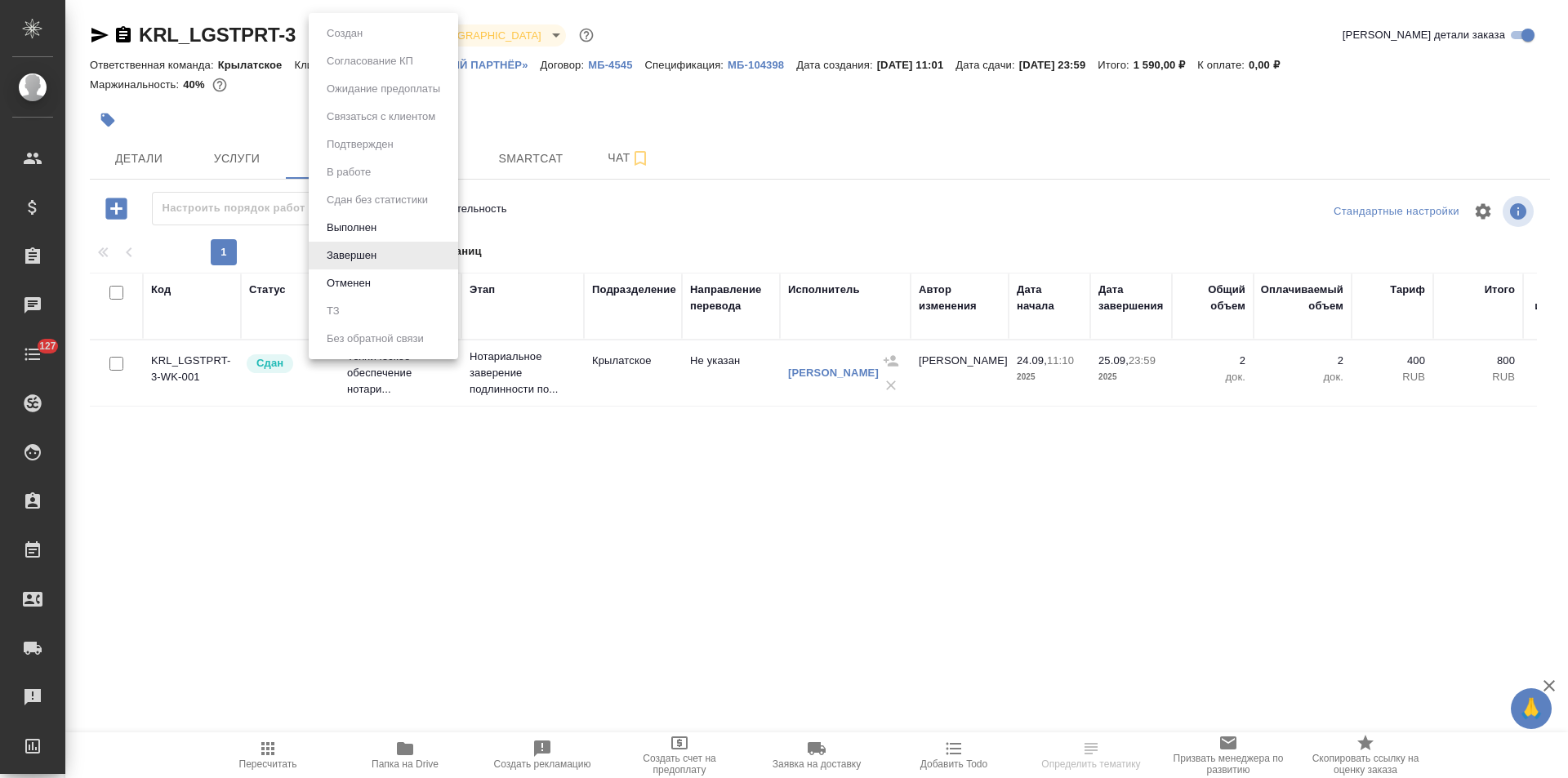
click at [379, 37] on body "🙏 .cls-1 fill:#fff; AWATERA [PERSON_NAME] Спецификации Заказы 0 Чаты 127 Todo П…" at bounding box center [784, 389] width 1568 height 778
click at [146, 157] on div at bounding box center [784, 389] width 1568 height 778
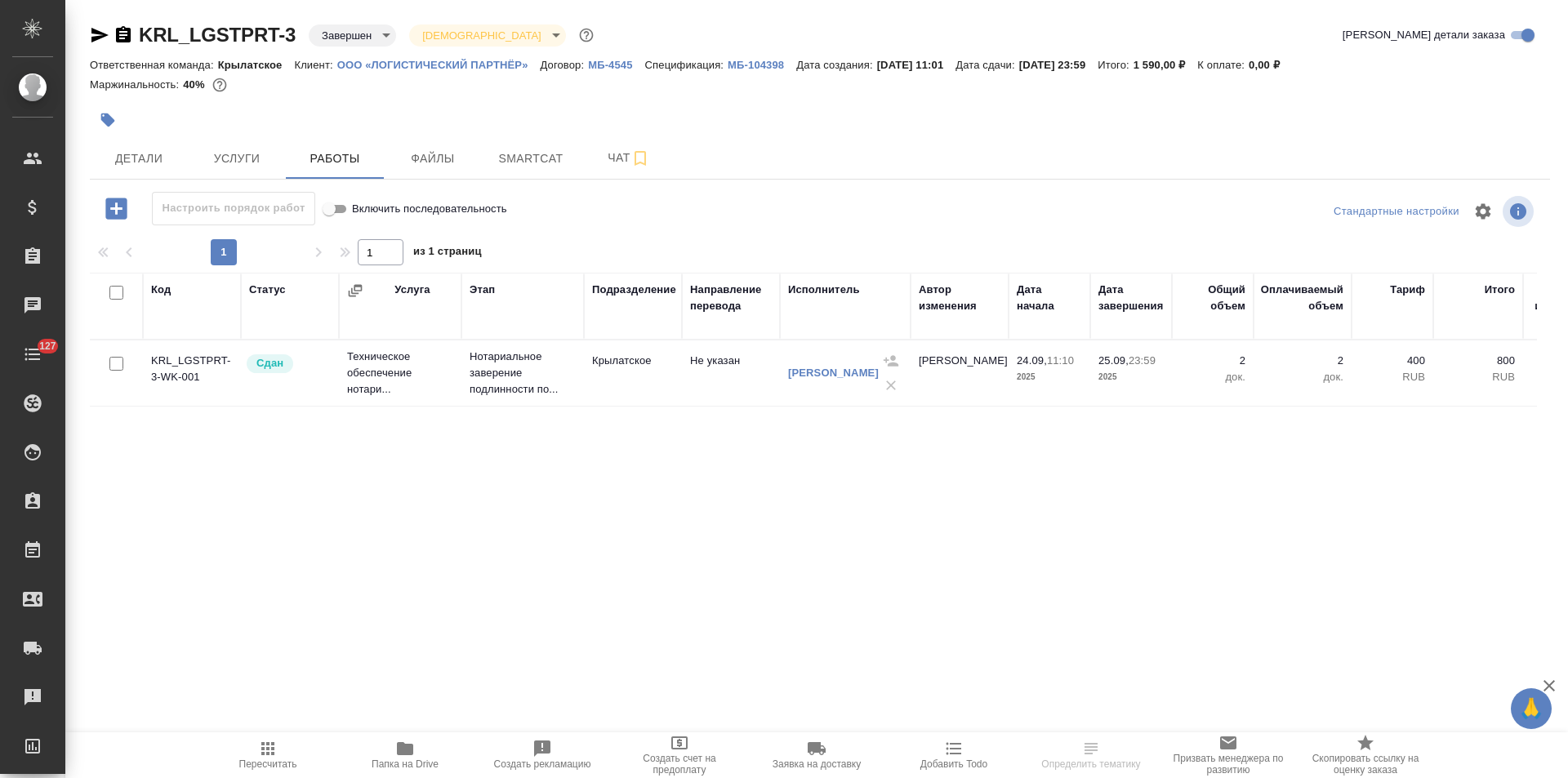
click at [146, 157] on span "Детали" at bounding box center [139, 159] width 79 height 20
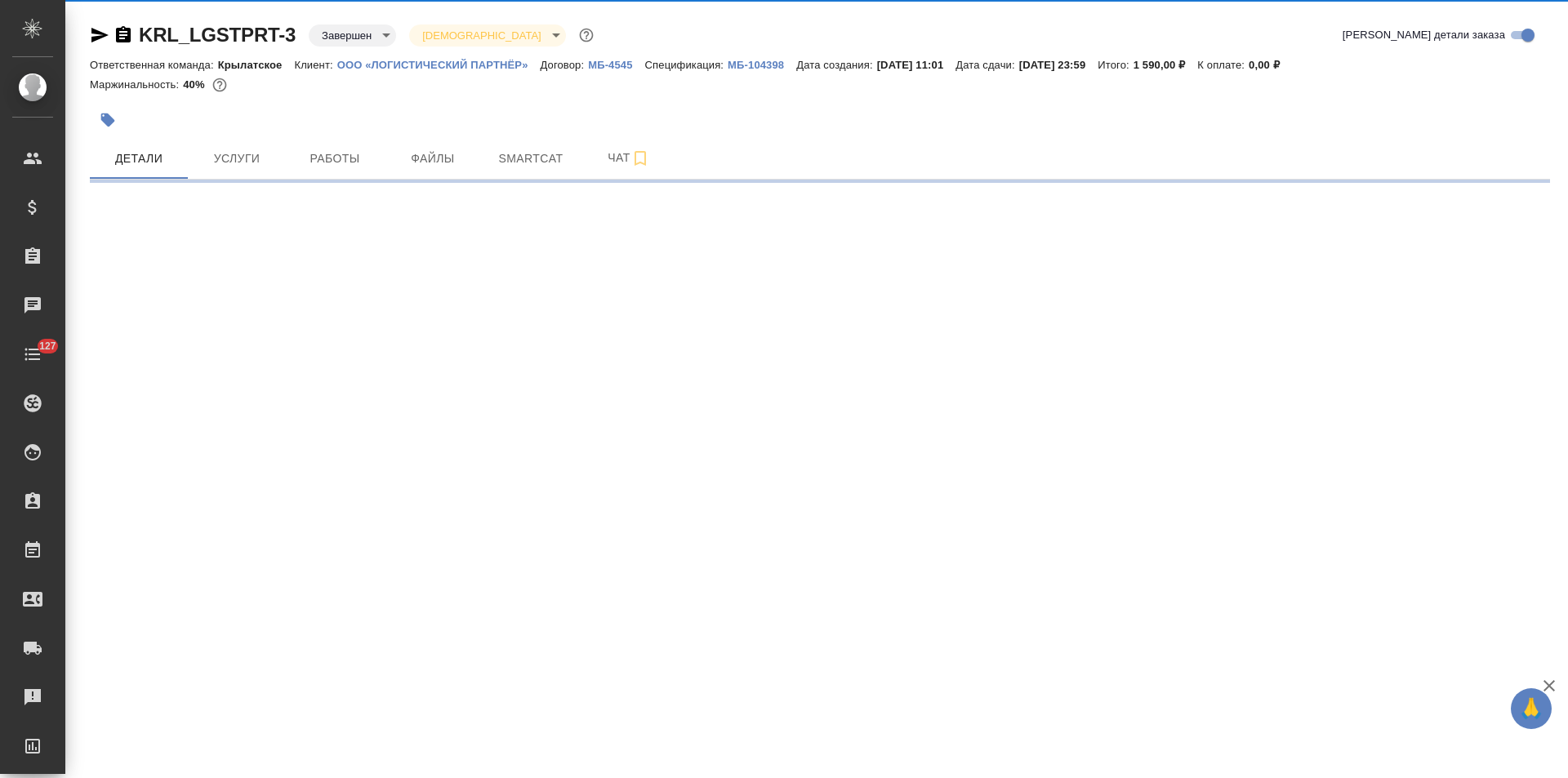
select select "RU"
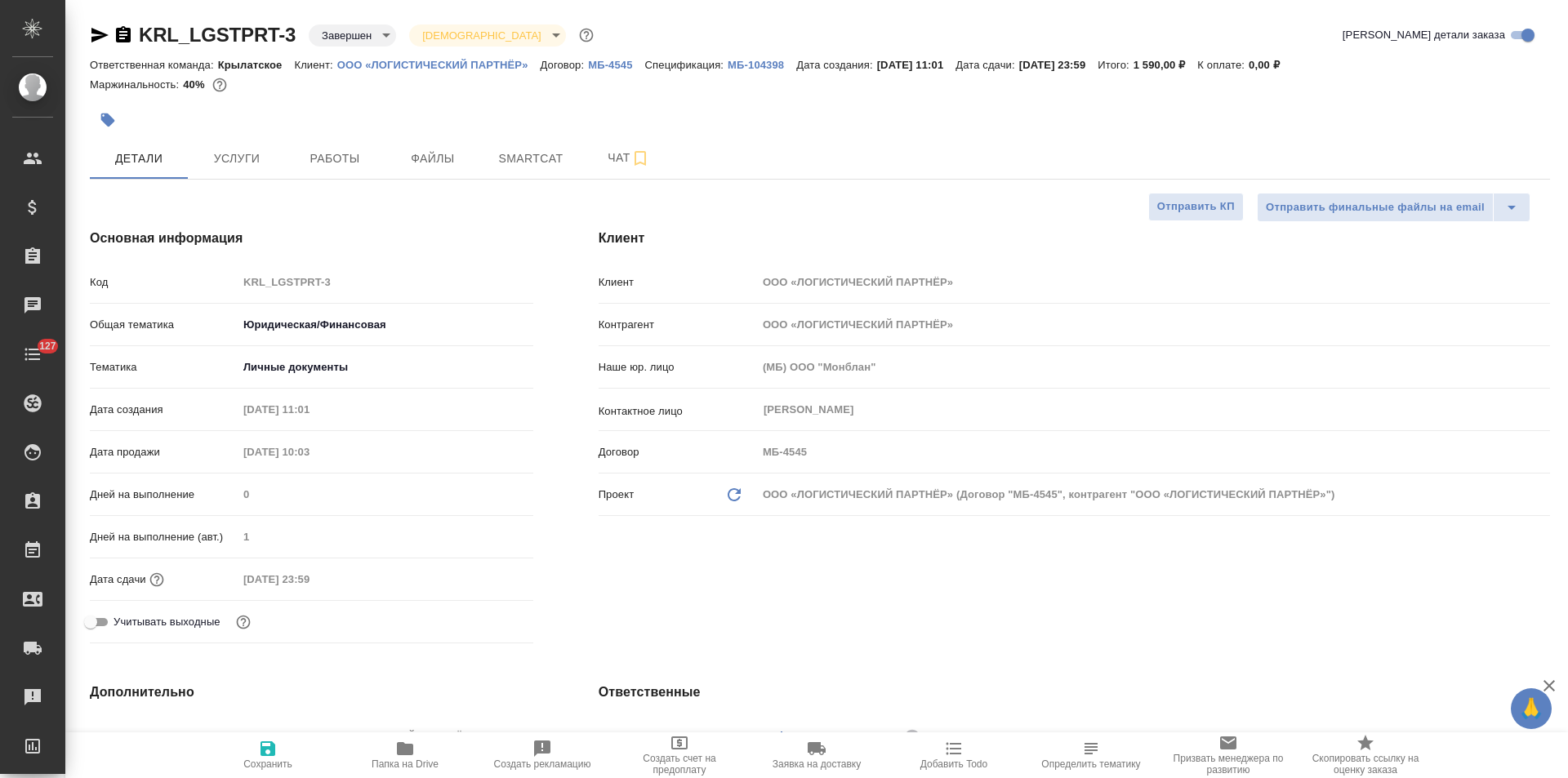
type textarea "x"
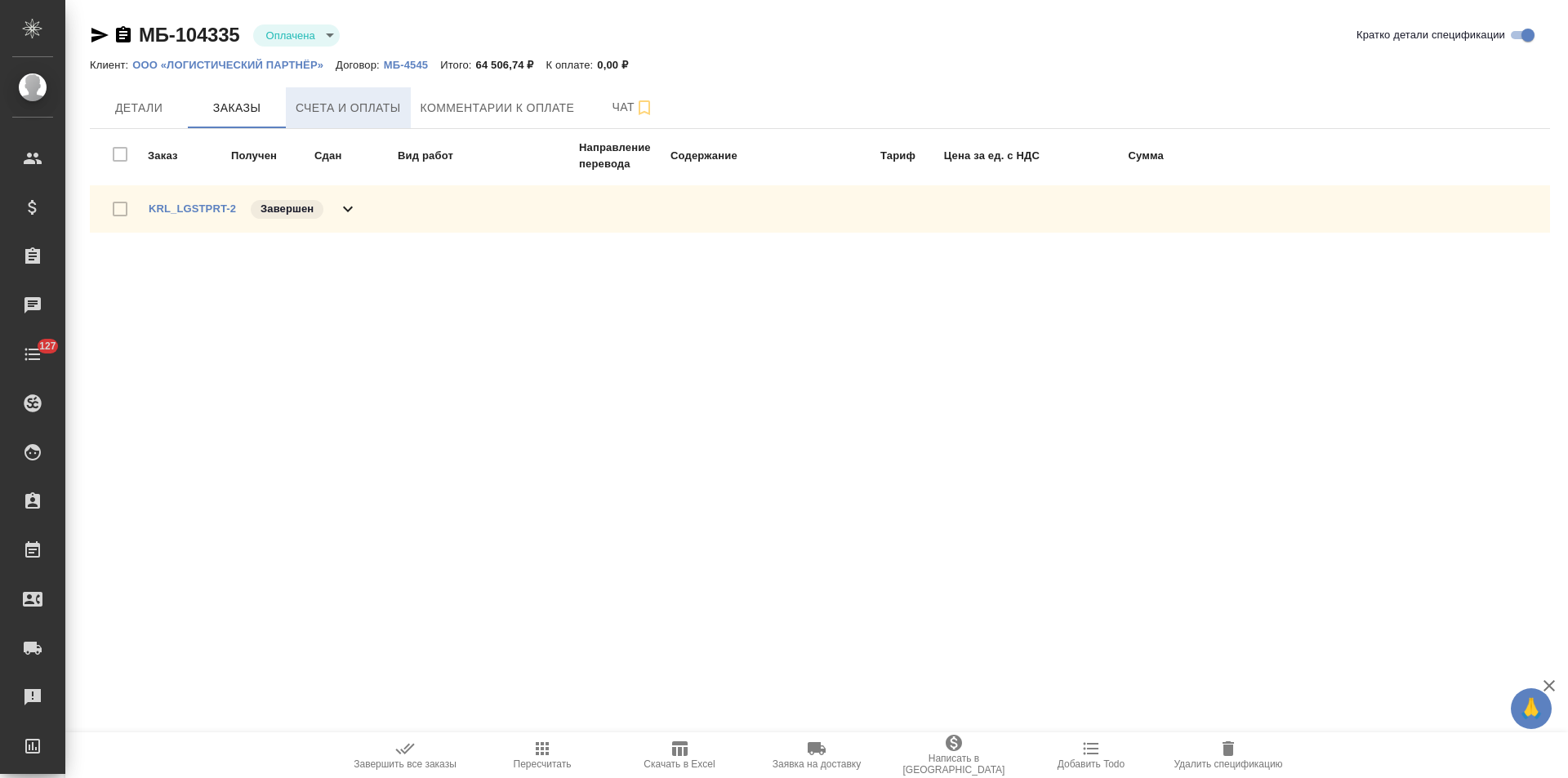
click at [386, 102] on span "Счета и оплаты" at bounding box center [349, 108] width 105 height 20
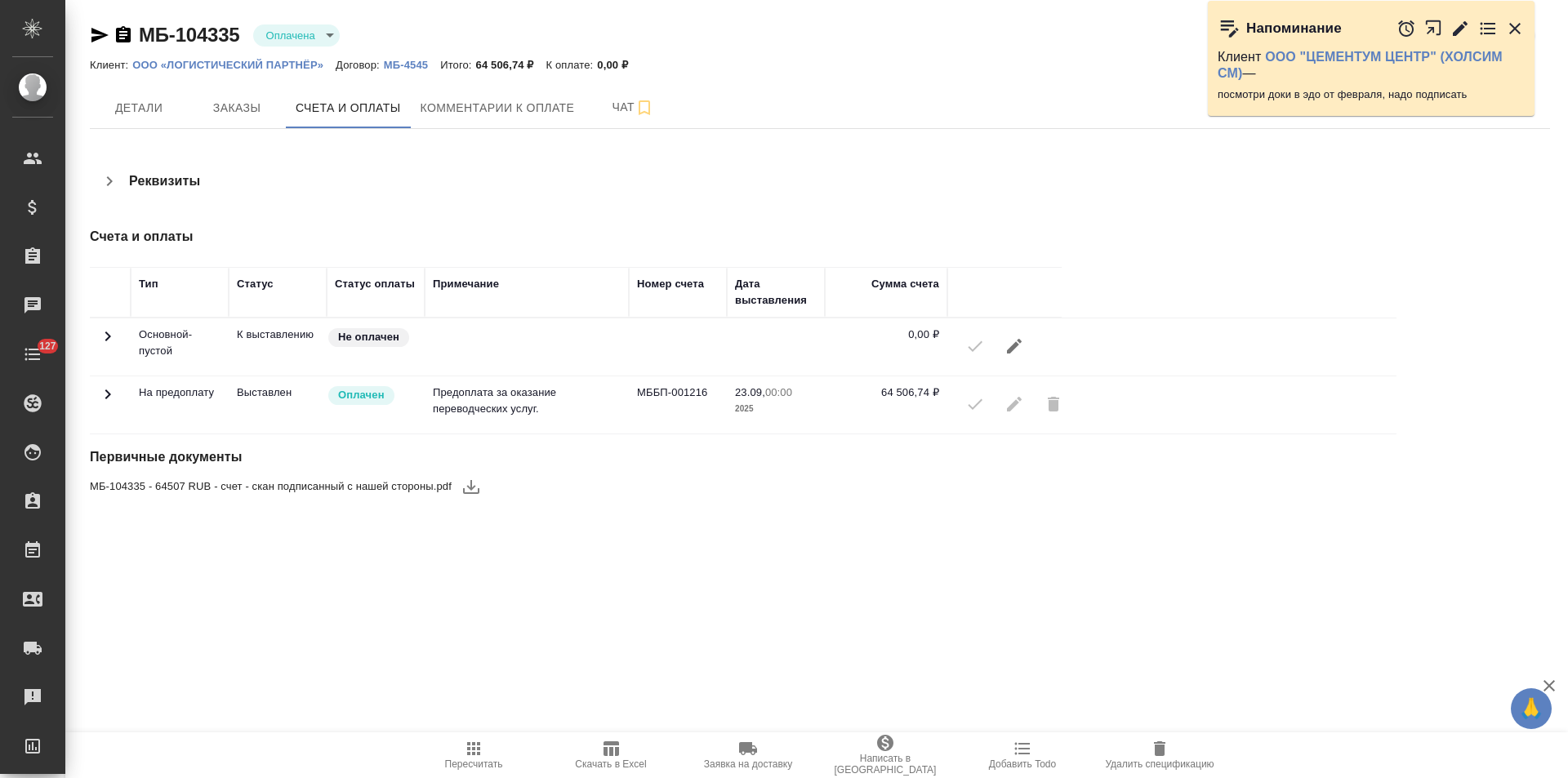
click at [1461, 27] on icon "button" at bounding box center [1460, 28] width 15 height 15
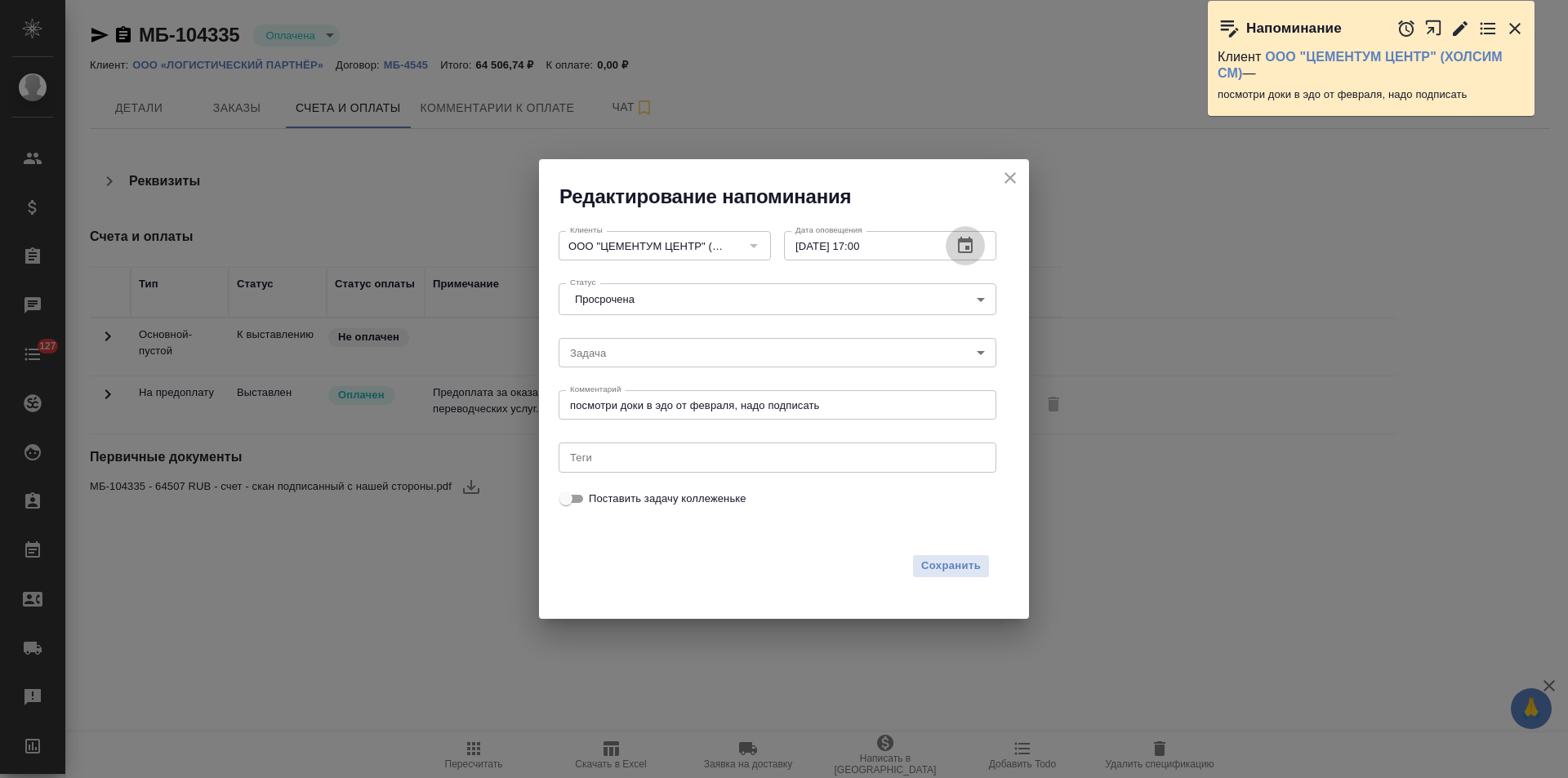
click at [962, 247] on icon "button" at bounding box center [964, 245] width 19 height 19
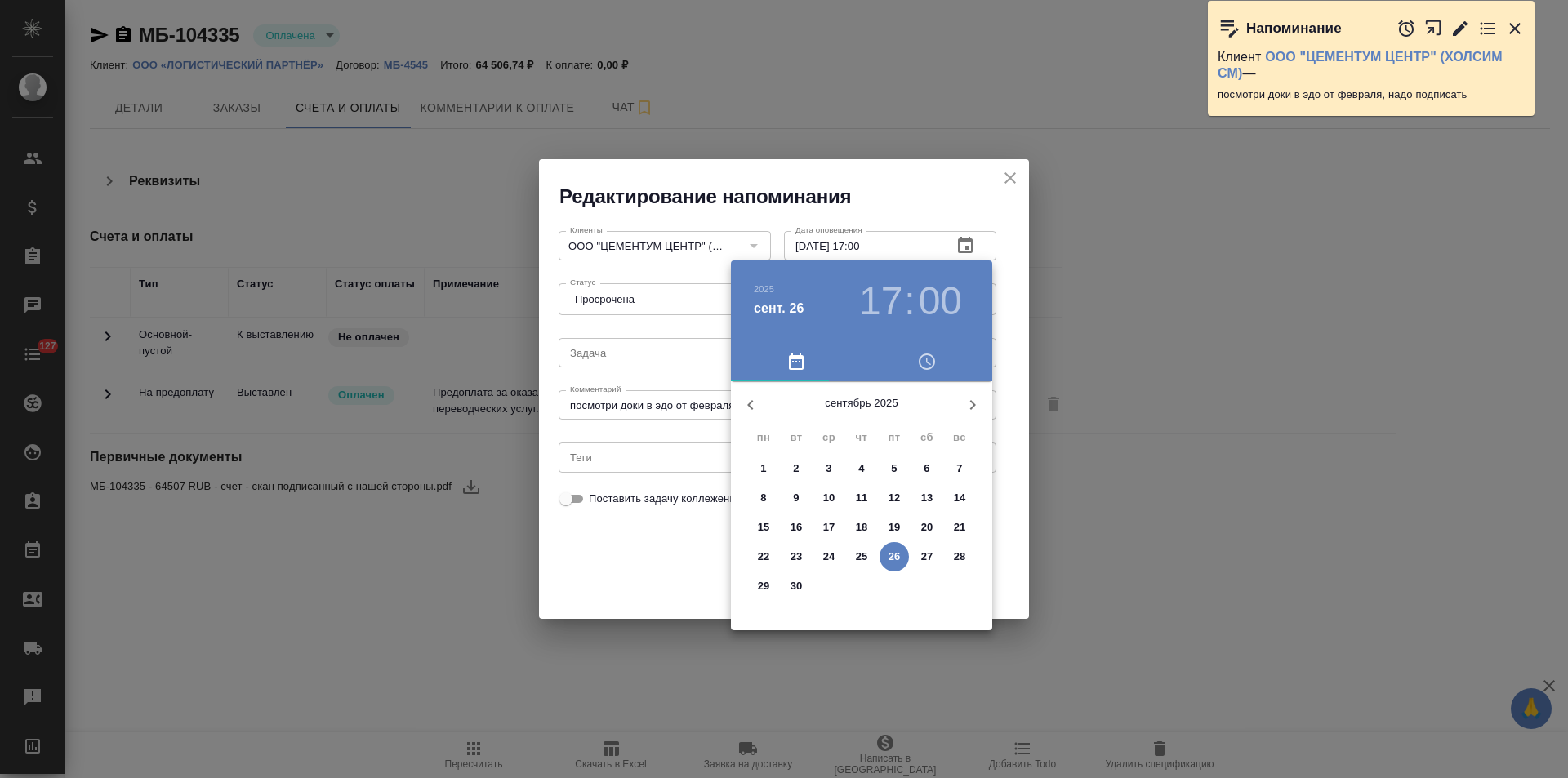
click at [765, 587] on p "29" at bounding box center [764, 586] width 12 height 17
type input "[DATE] 17:00"
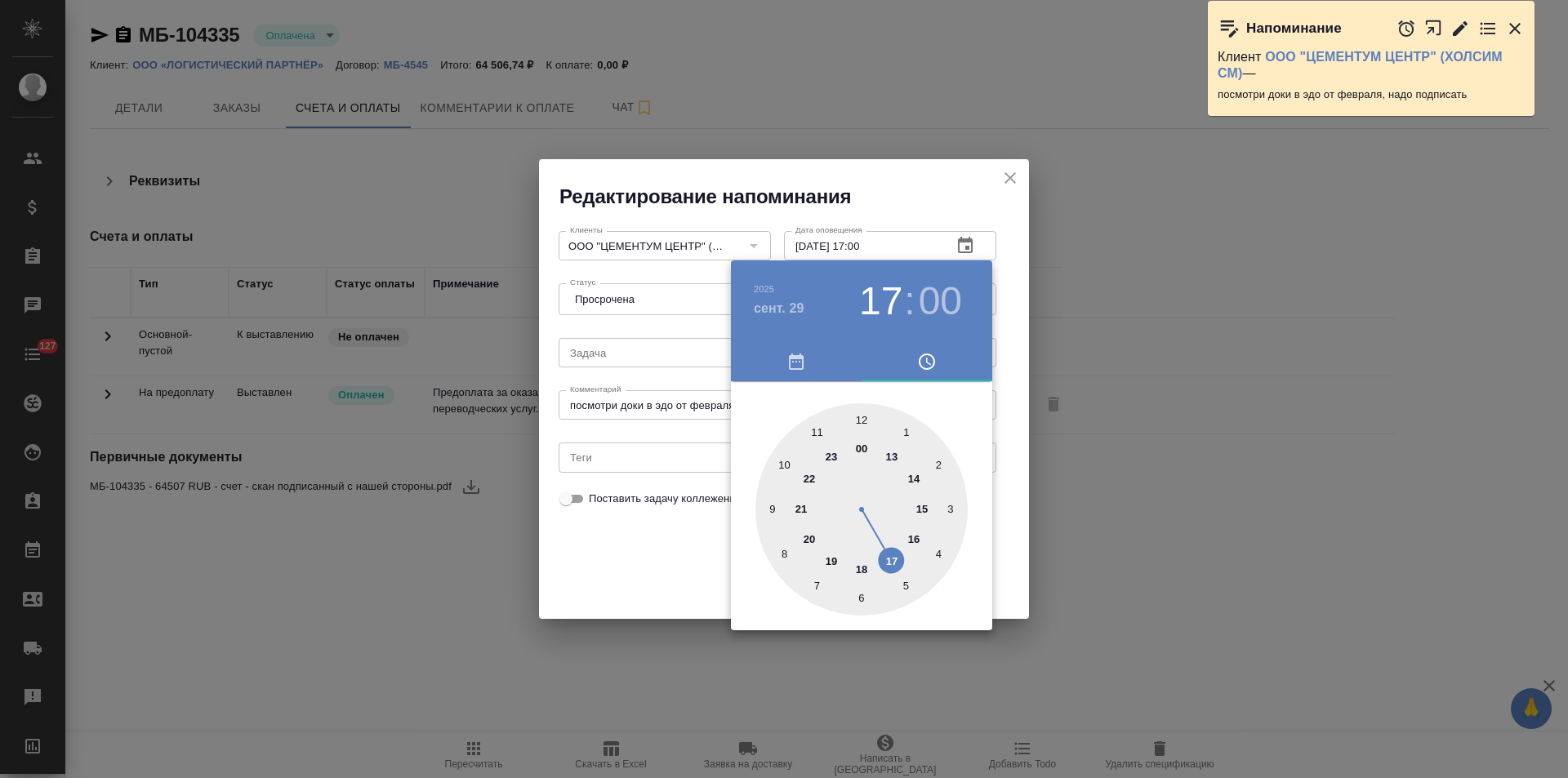
click at [655, 565] on div at bounding box center [784, 389] width 1568 height 778
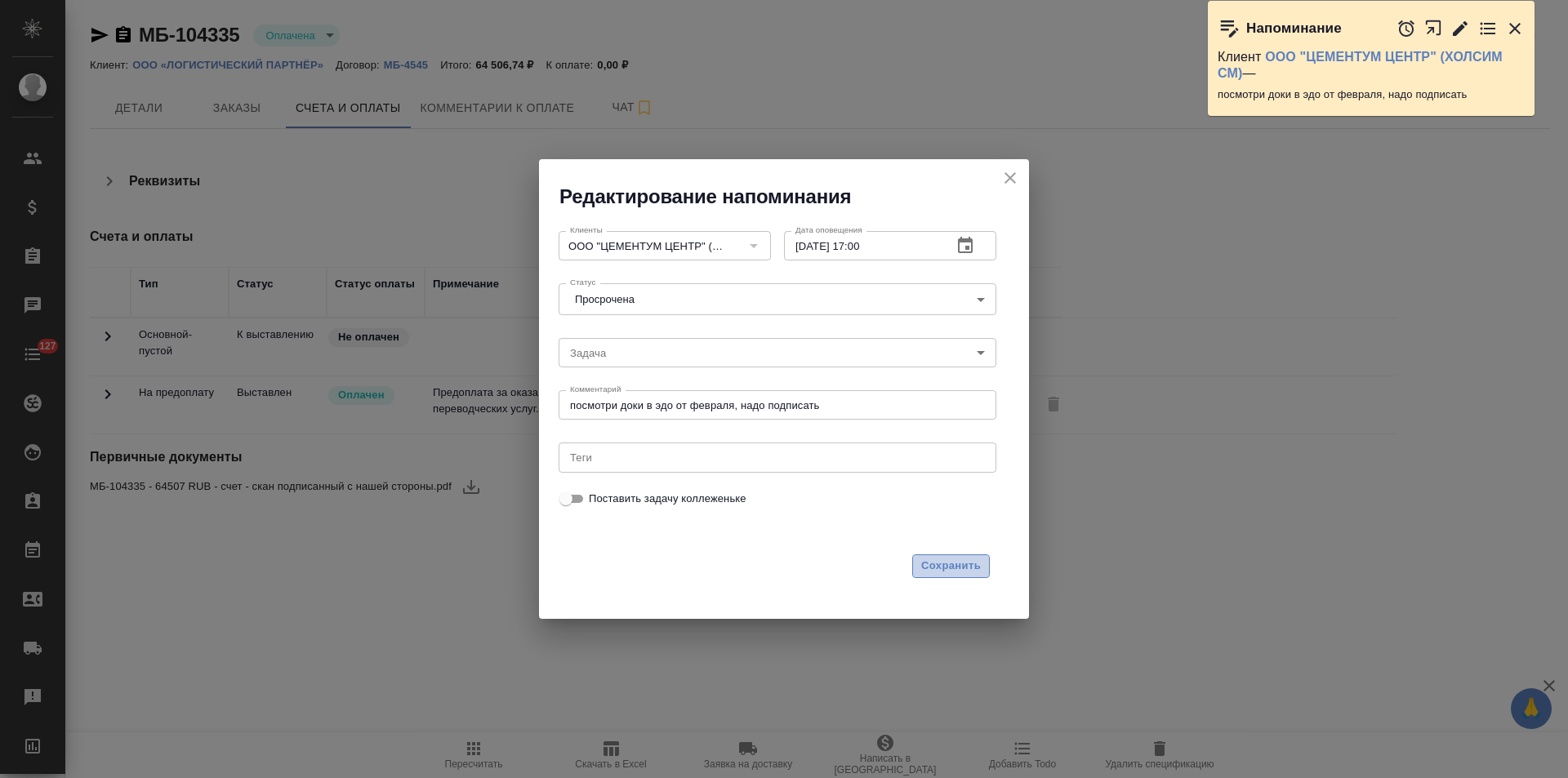
click at [947, 563] on span "Сохранить" at bounding box center [950, 565] width 59 height 18
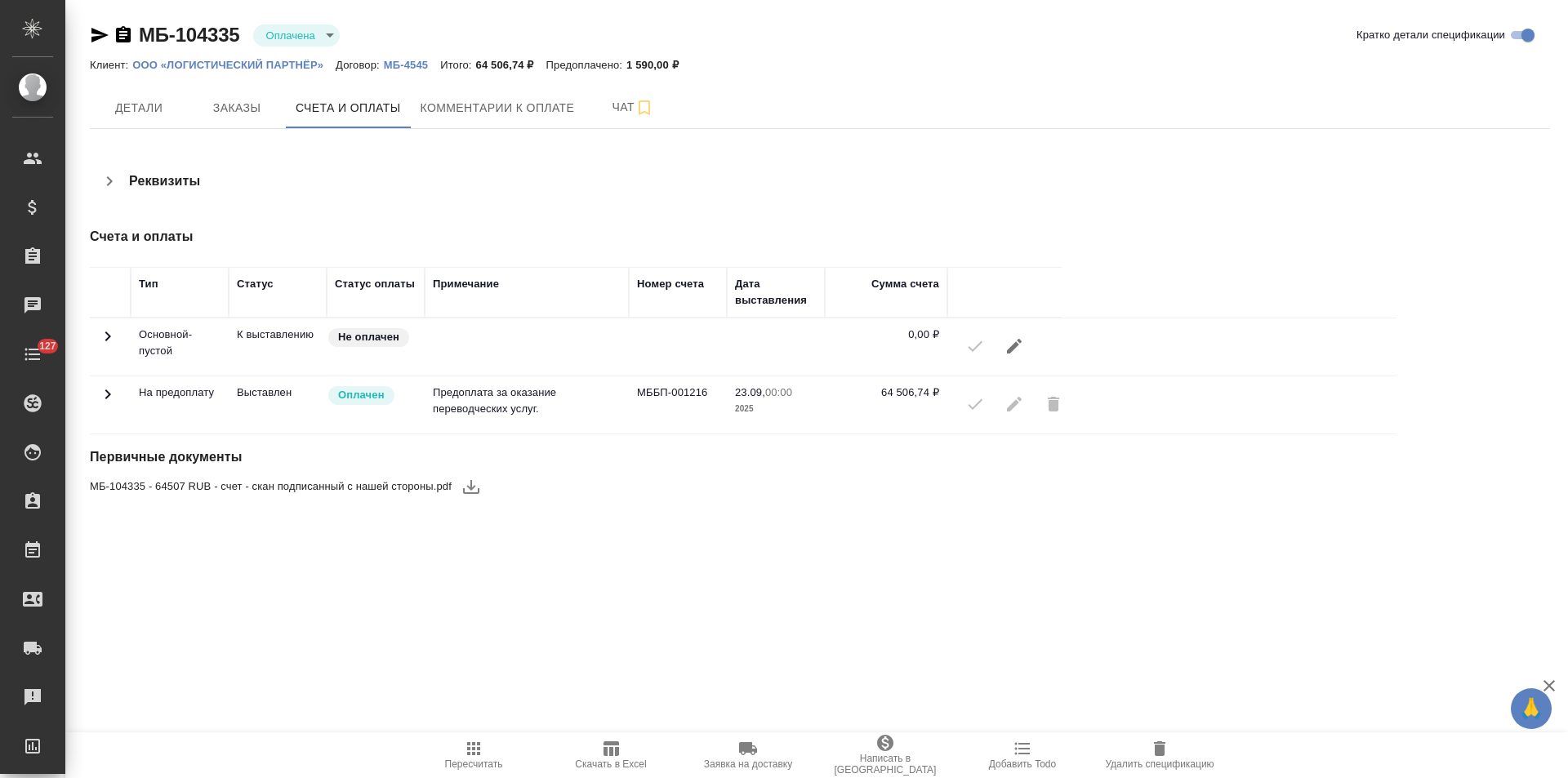
click at [111, 401] on icon at bounding box center [107, 394] width 19 height 19
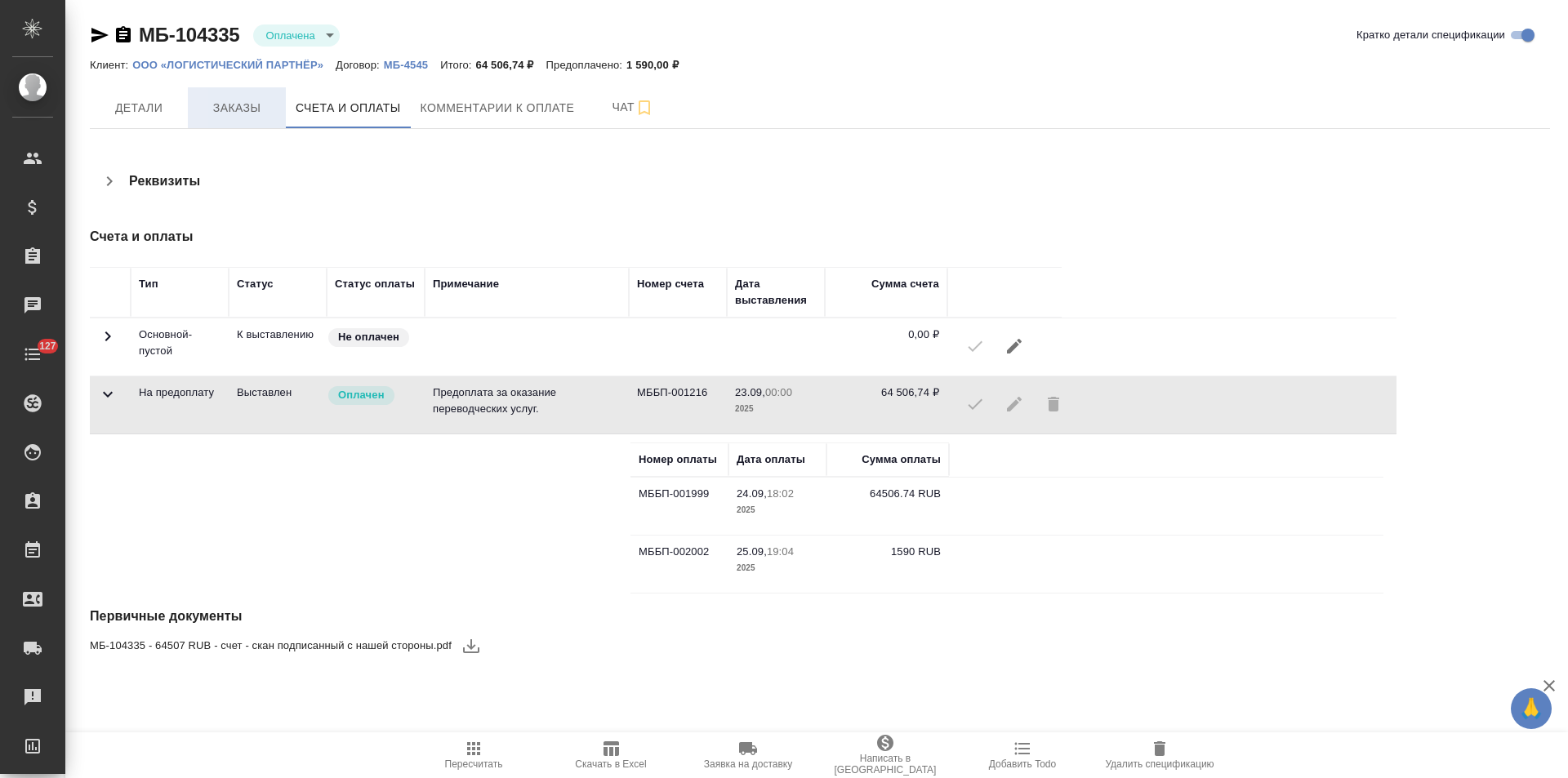
click at [244, 115] on span "Заказы" at bounding box center [237, 108] width 79 height 20
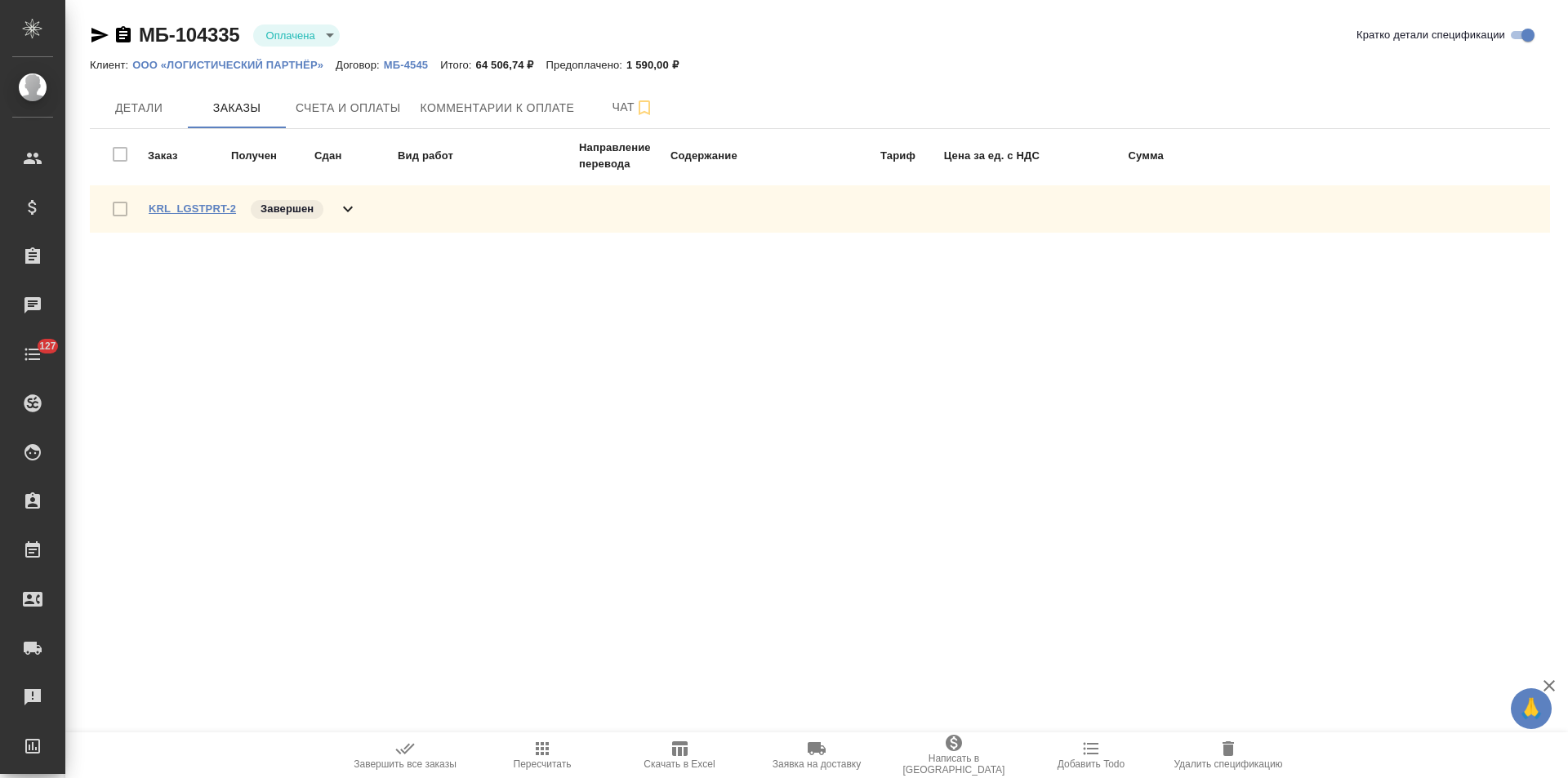
click at [220, 207] on link "KRL_LGSTPRT-2" at bounding box center [192, 208] width 87 height 12
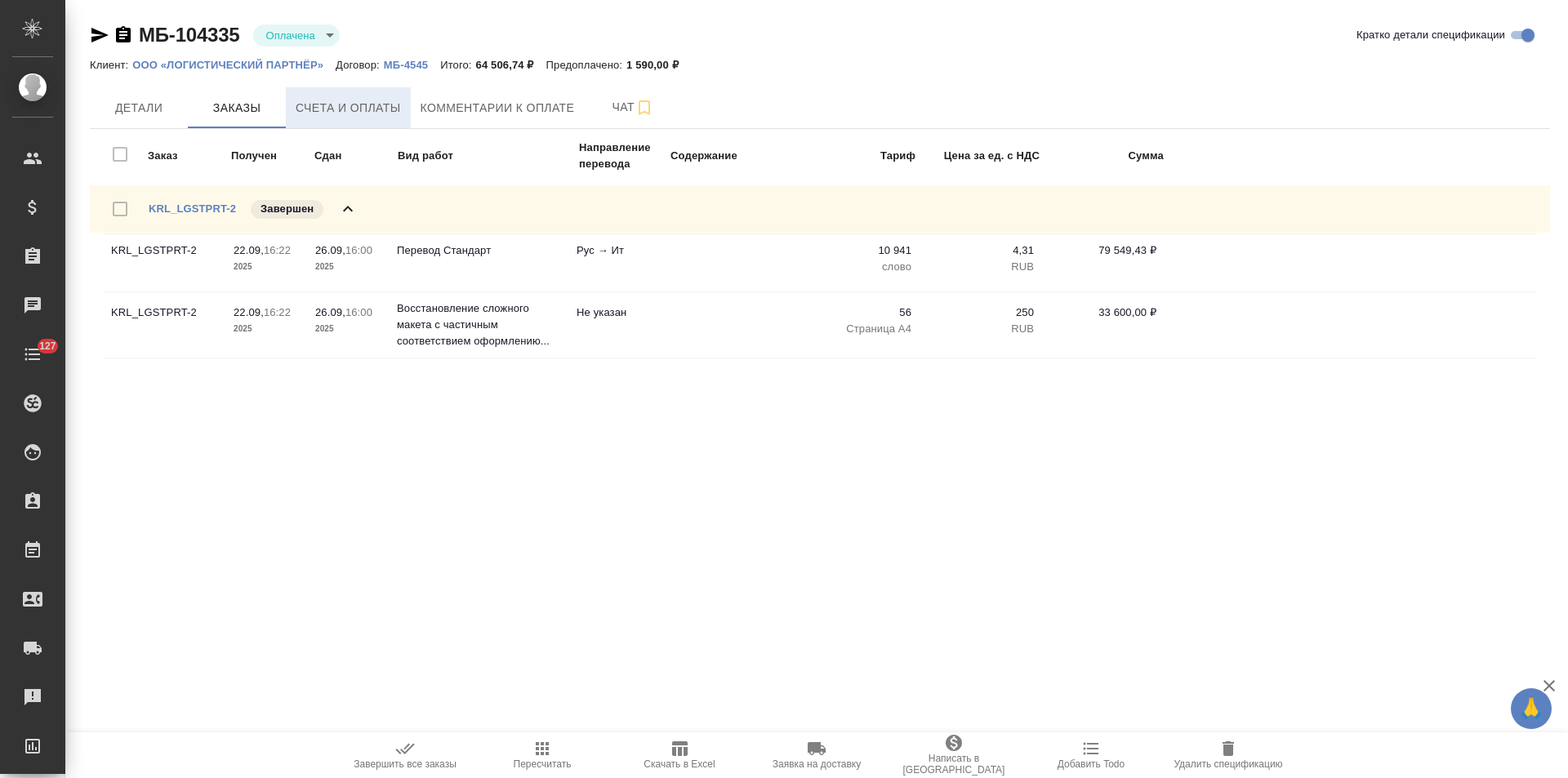
click at [372, 127] on button "Счета и оплаты" at bounding box center [348, 107] width 125 height 41
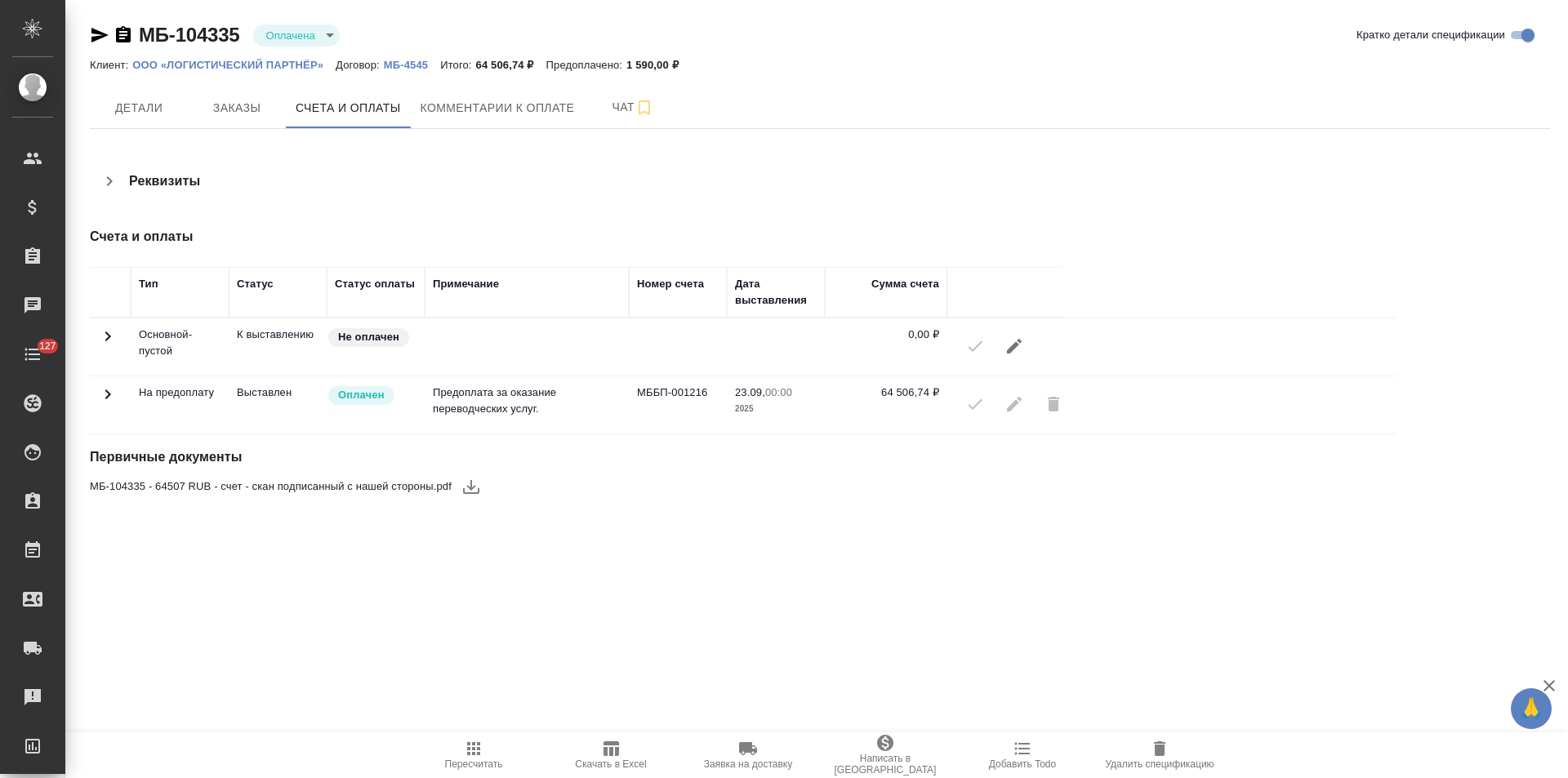
click at [111, 395] on icon at bounding box center [108, 394] width 6 height 10
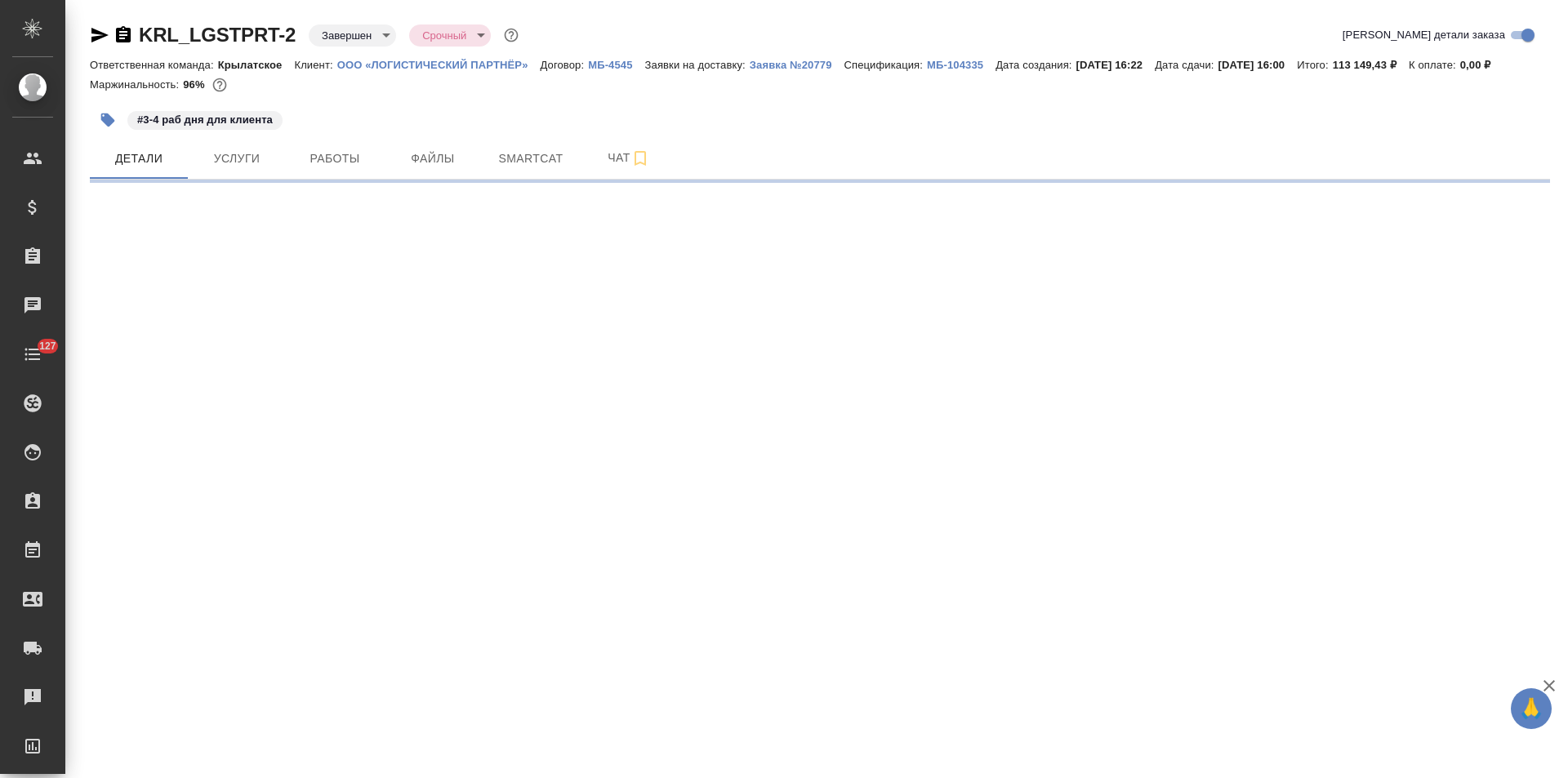
select select "RU"
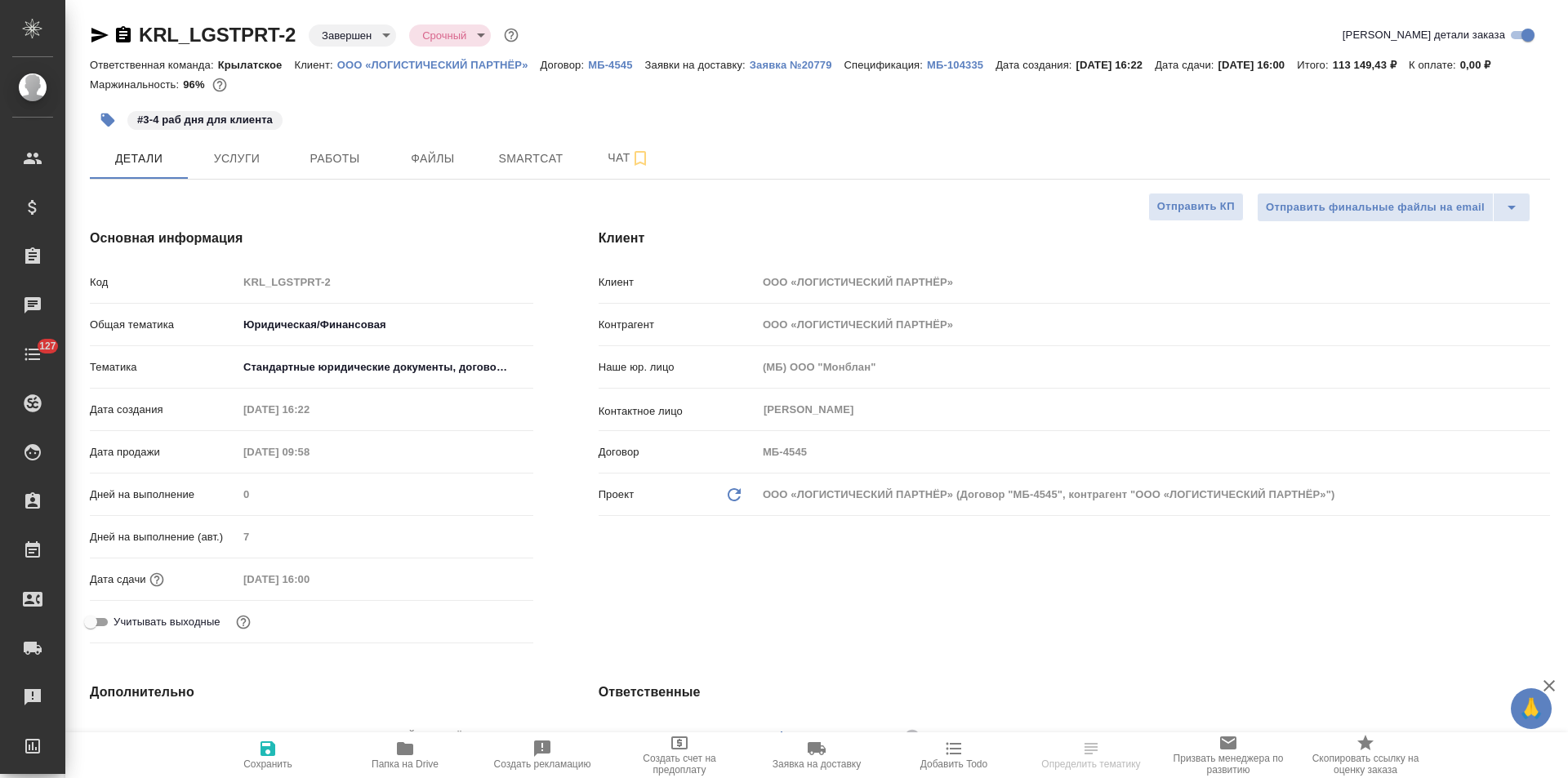
type textarea "x"
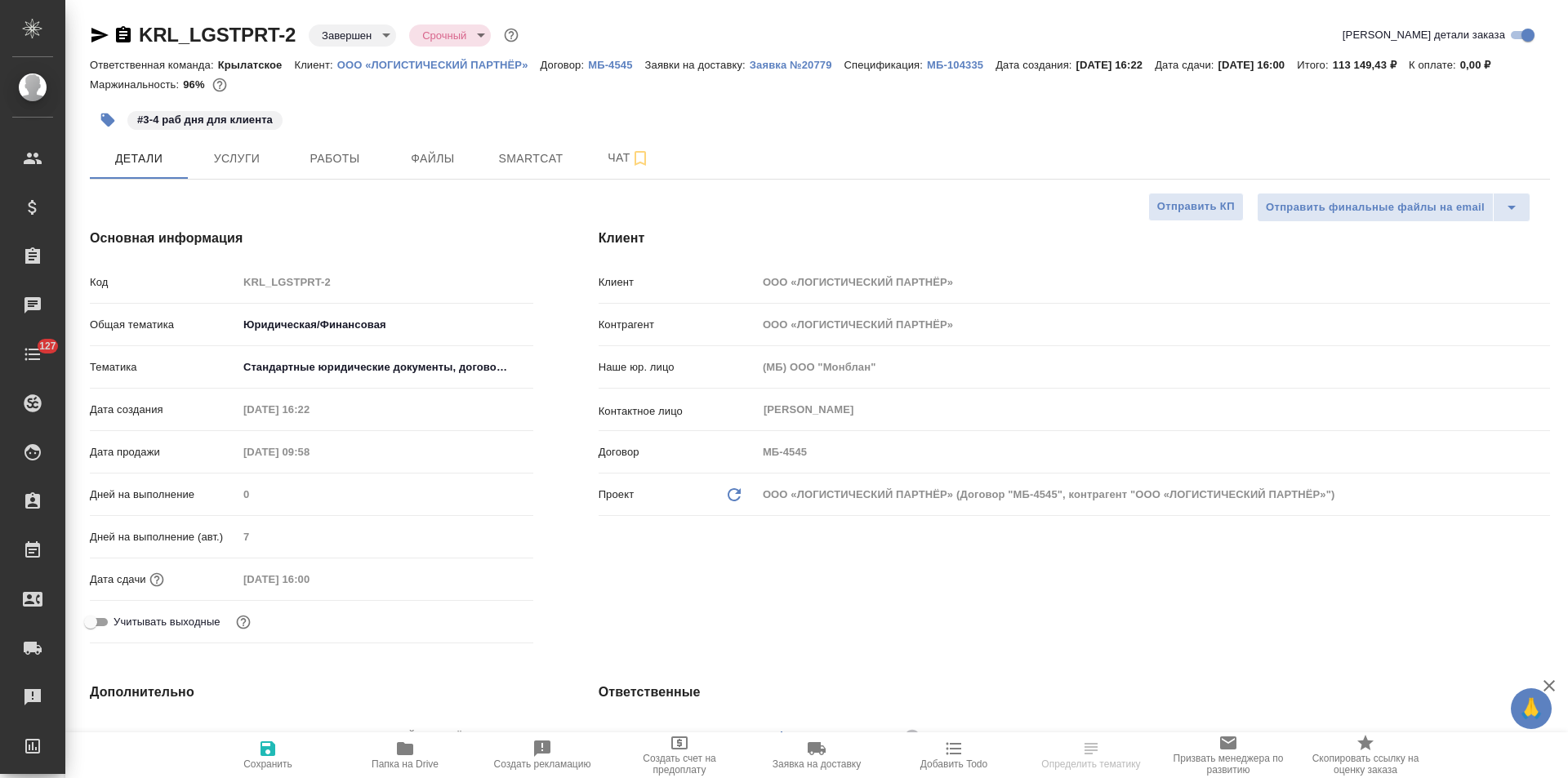
type textarea "x"
select select "RU"
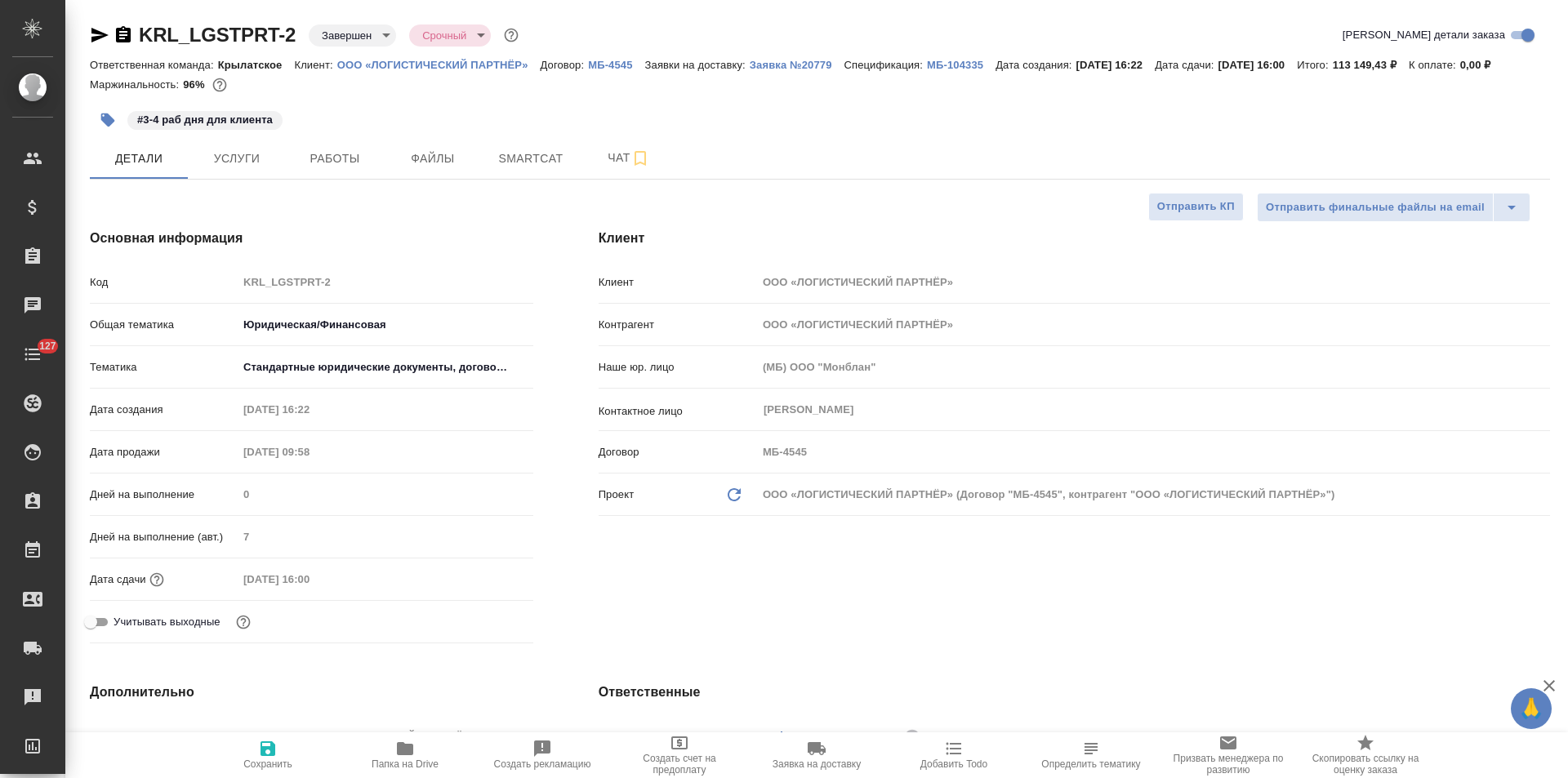
type textarea "x"
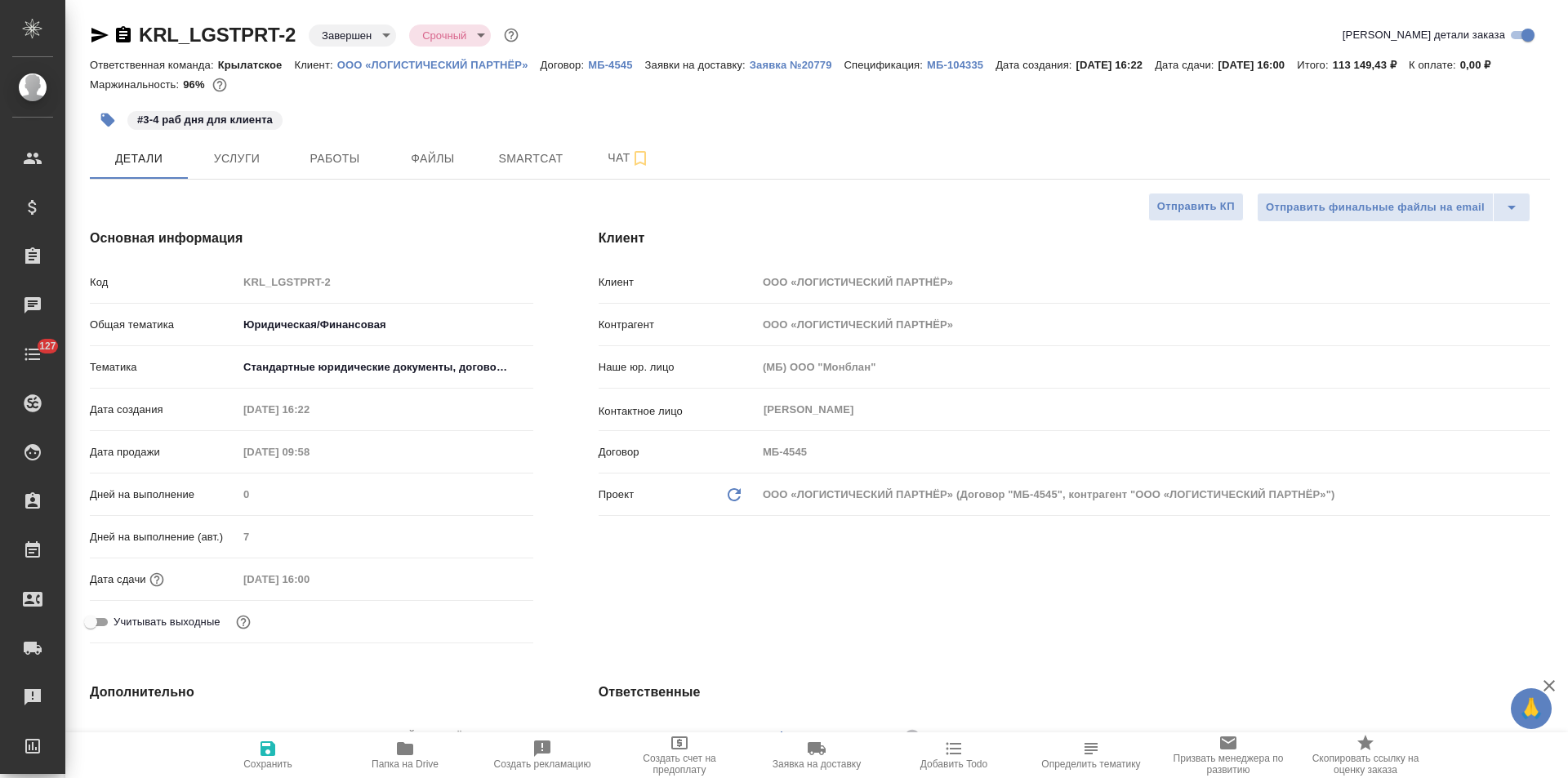
type textarea "x"
click at [605, 169] on button "Чат" at bounding box center [629, 158] width 98 height 41
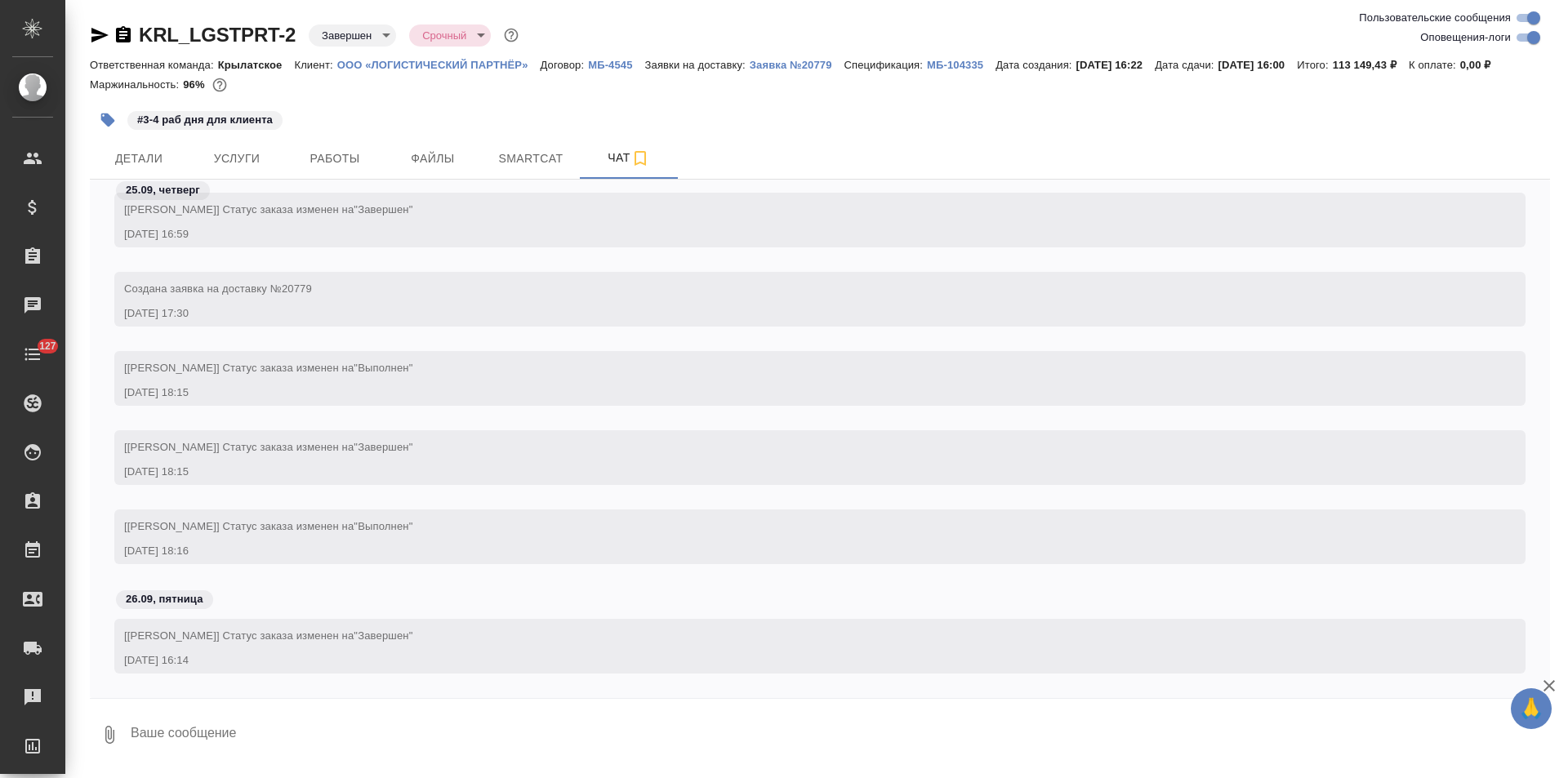
scroll to position [5647, 0]
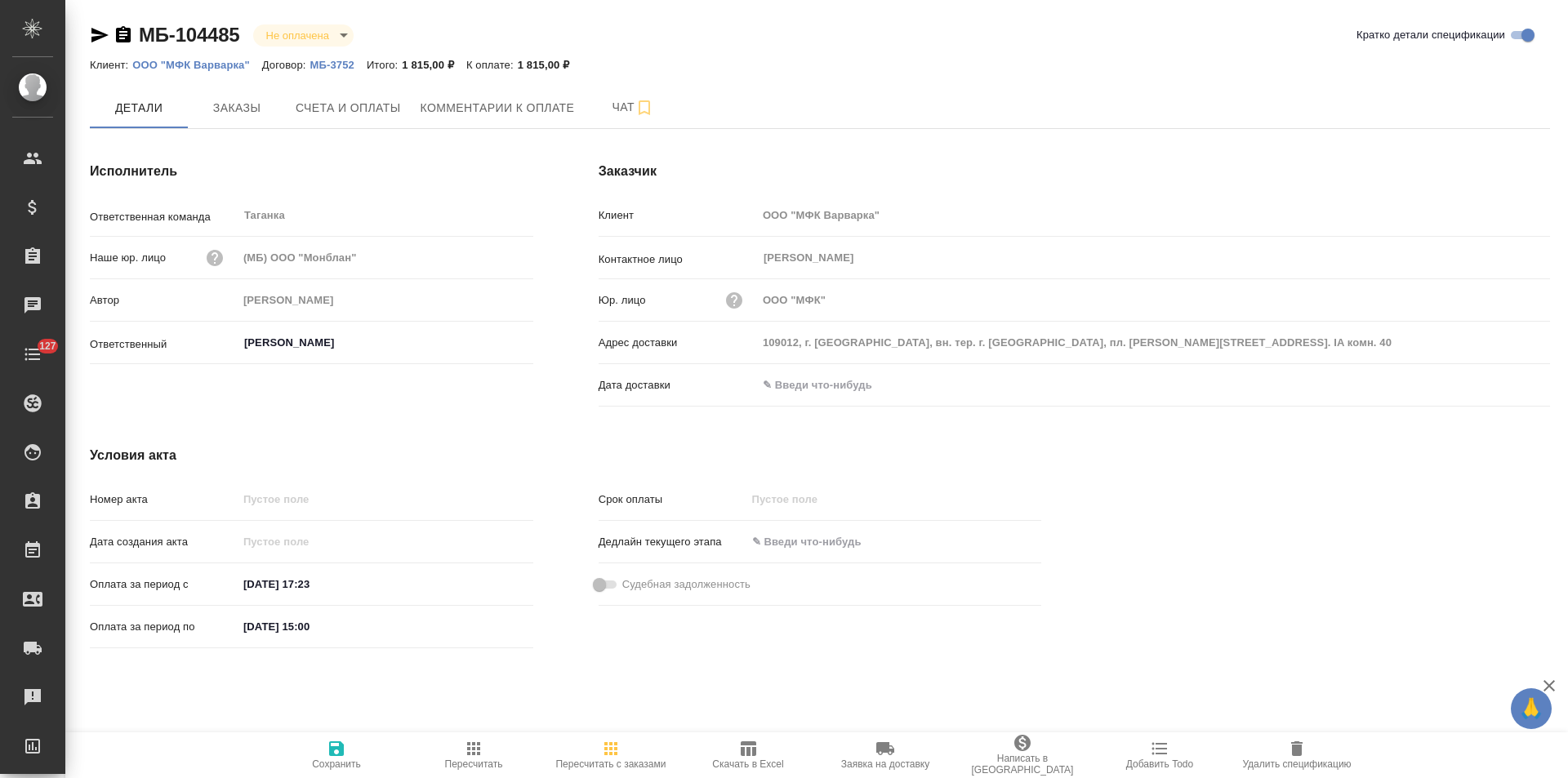
click at [341, 66] on p "МБ-3752" at bounding box center [337, 65] width 56 height 12
click at [122, 32] on icon "button" at bounding box center [123, 34] width 15 height 17
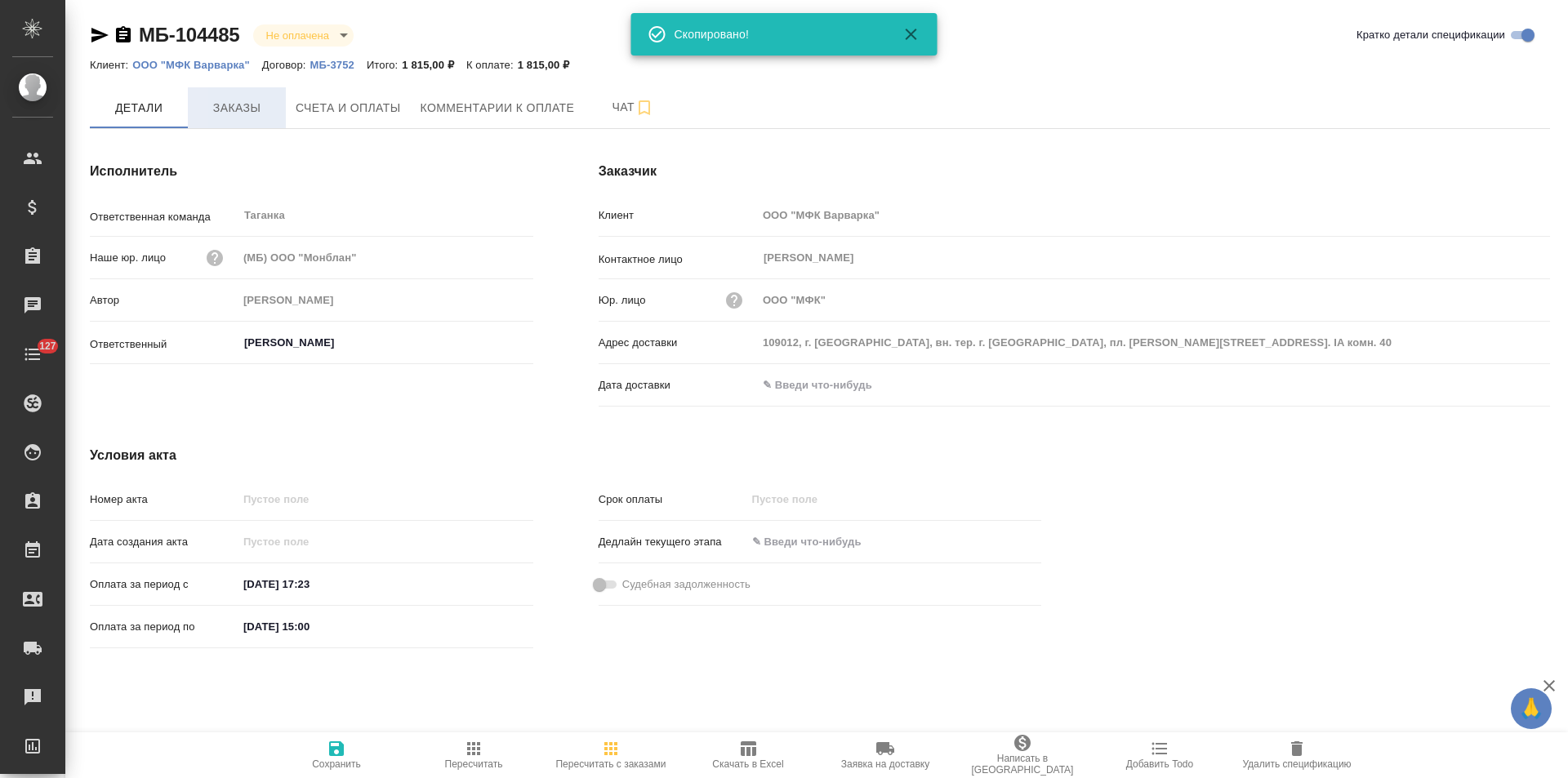
click at [244, 116] on span "Заказы" at bounding box center [237, 108] width 79 height 20
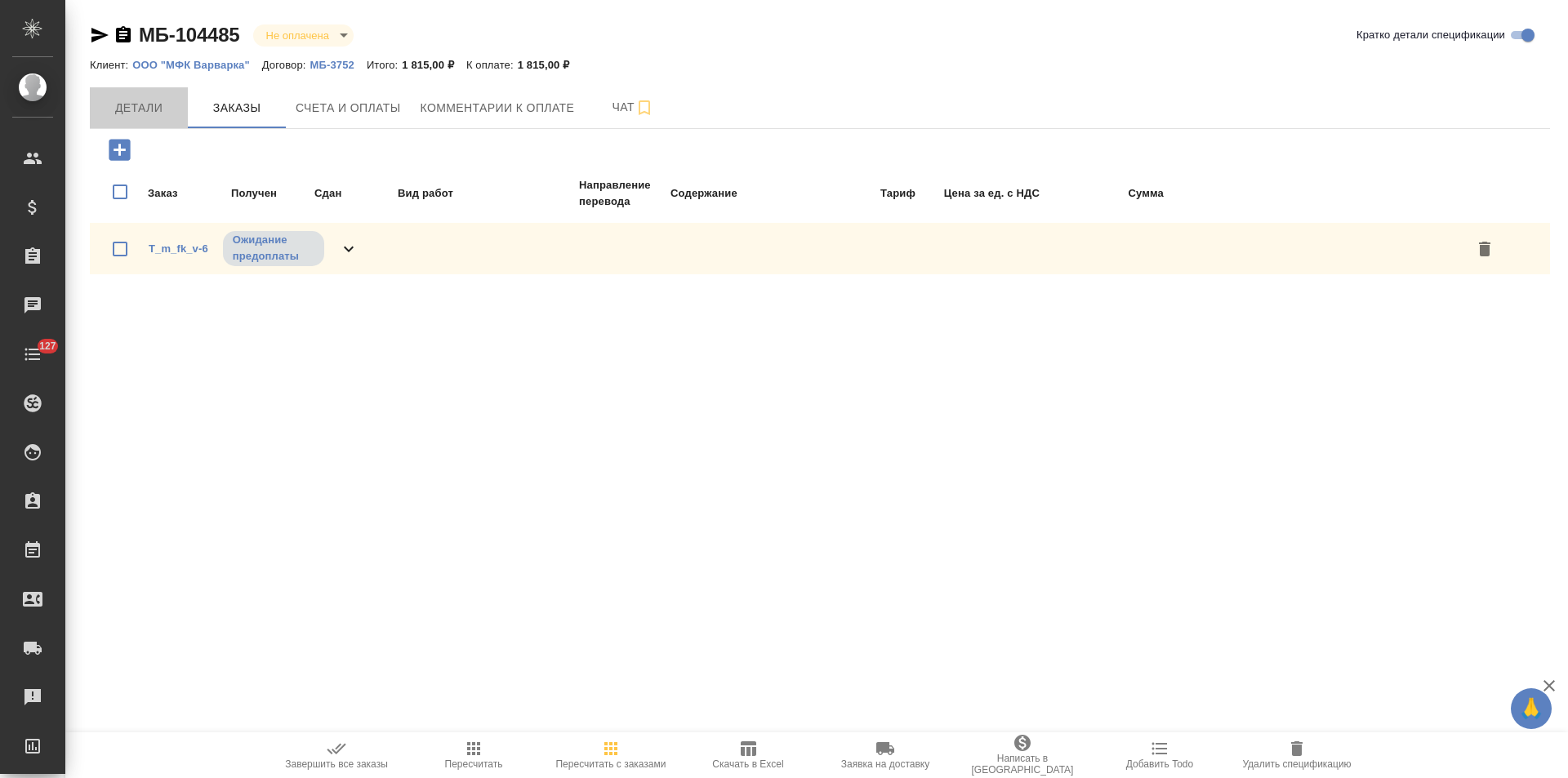
click at [144, 116] on span "Детали" at bounding box center [139, 108] width 79 height 20
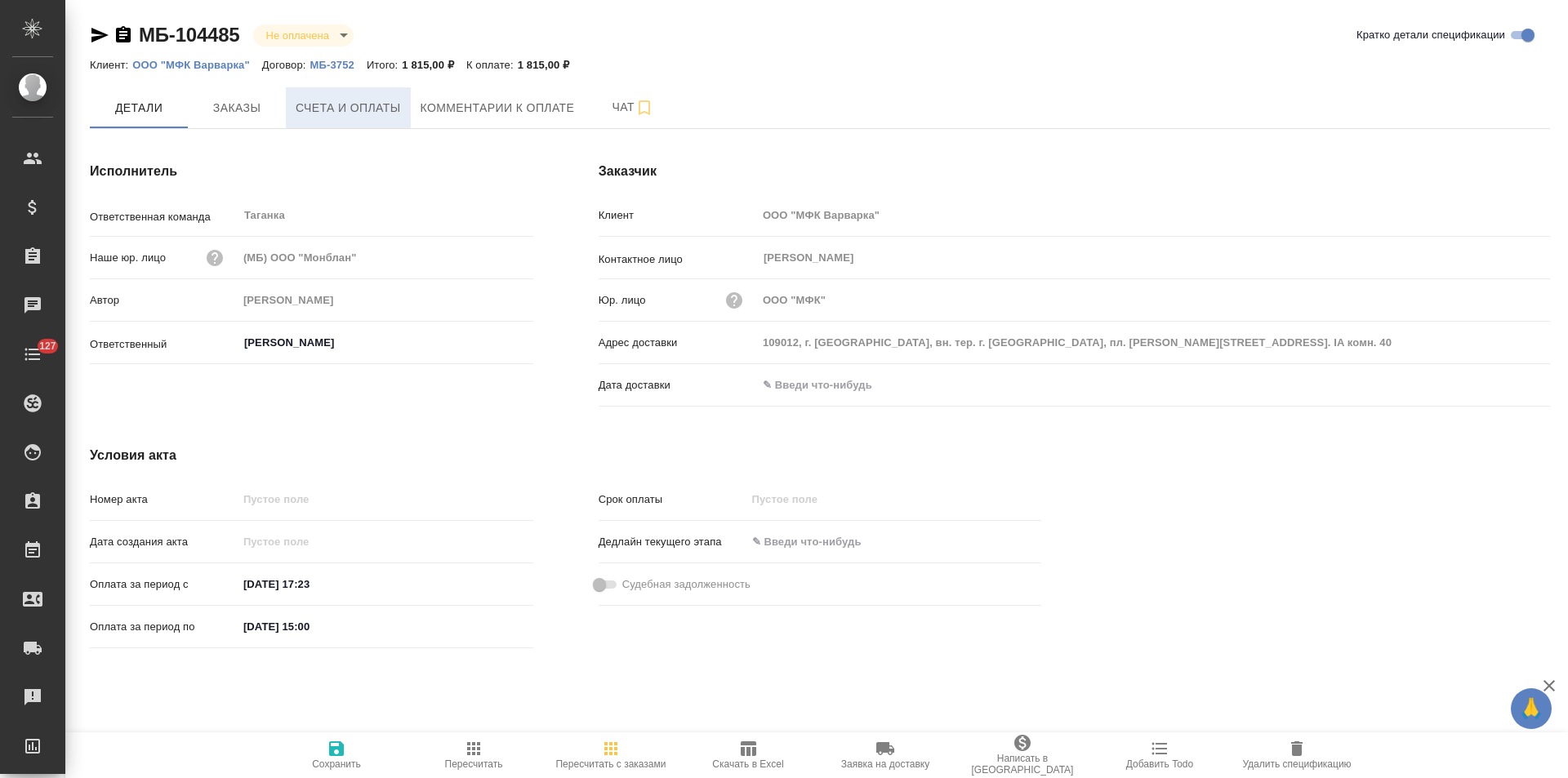
drag, startPoint x: 336, startPoint y: 103, endPoint x: 364, endPoint y: 91, distance: 30.5
click at [336, 103] on span "Счета и оплаты" at bounding box center [349, 108] width 105 height 20
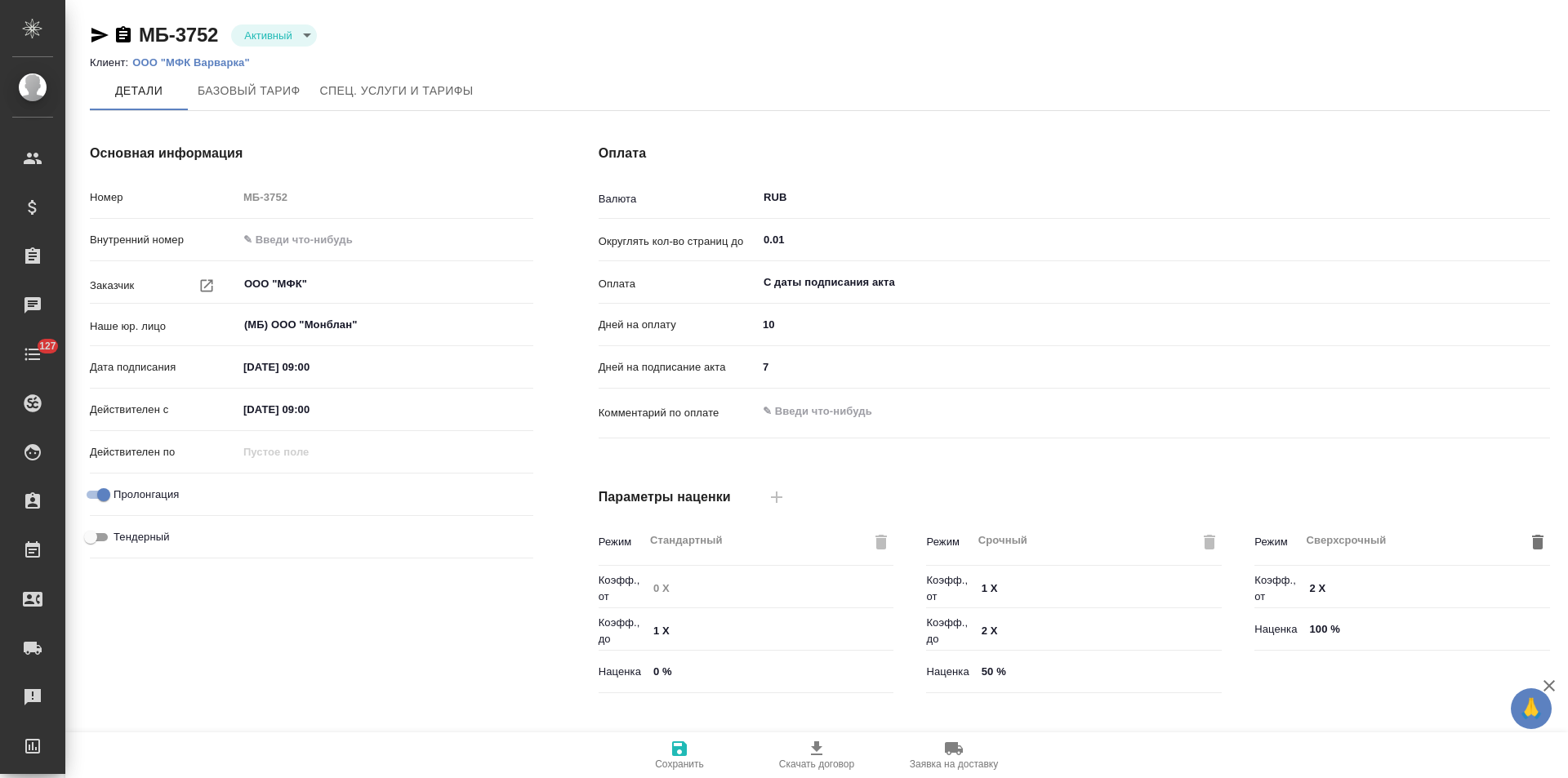
type input "Базовый ТП 2025"
